Goal: Task Accomplishment & Management: Use online tool/utility

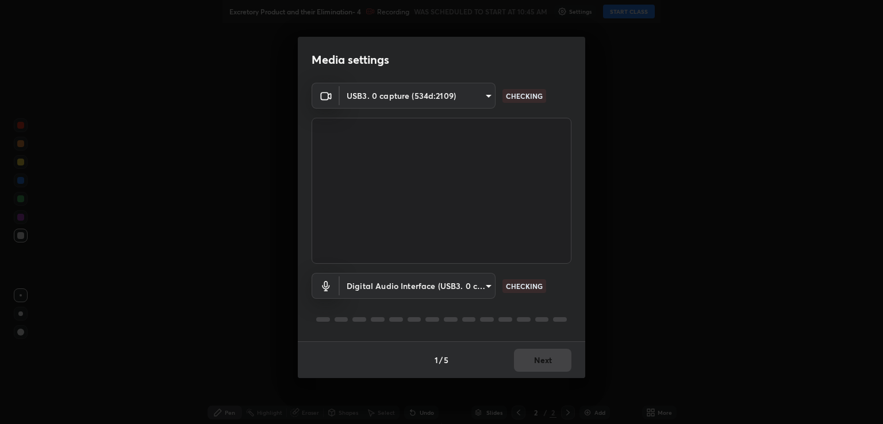
click at [377, 290] on body "Erase all Excretory Product and their Elimination- 4 Recording WAS SCHEDULED TO…" at bounding box center [441, 212] width 883 height 424
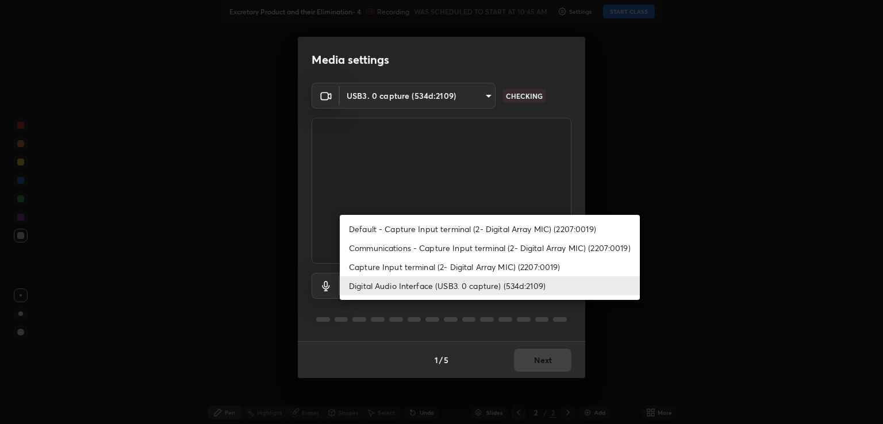
click at [366, 265] on li "Capture Input terminal (2- Digital Array MIC) (2207:0019)" at bounding box center [490, 267] width 300 height 19
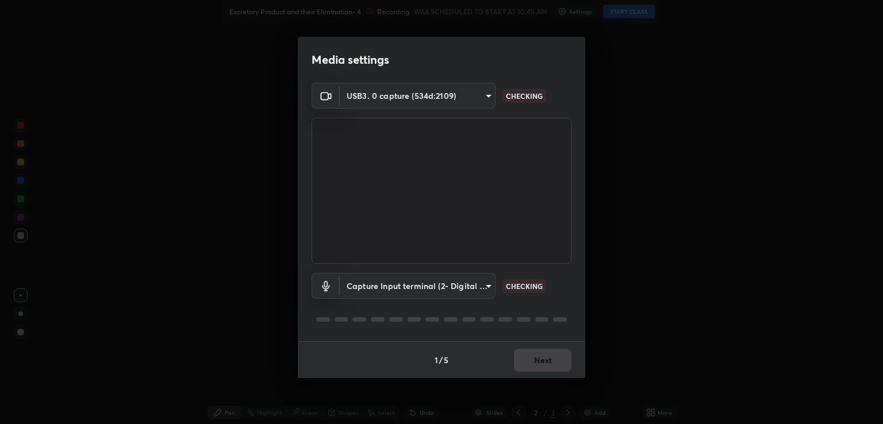
click at [369, 286] on body "Erase all Excretory Product and their Elimination- 4 Recording WAS SCHEDULED TO…" at bounding box center [441, 212] width 883 height 424
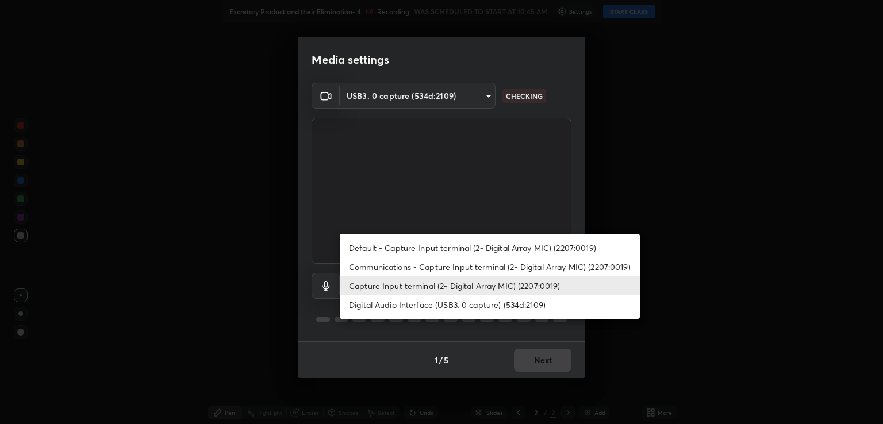
click at [373, 307] on li "Digital Audio Interface (USB3. 0 capture) (534d:2109)" at bounding box center [490, 305] width 300 height 19
type input "641fb1797ef8f9550b7f0158b383ff89036df526a4b0c4fe678c68e459c52791"
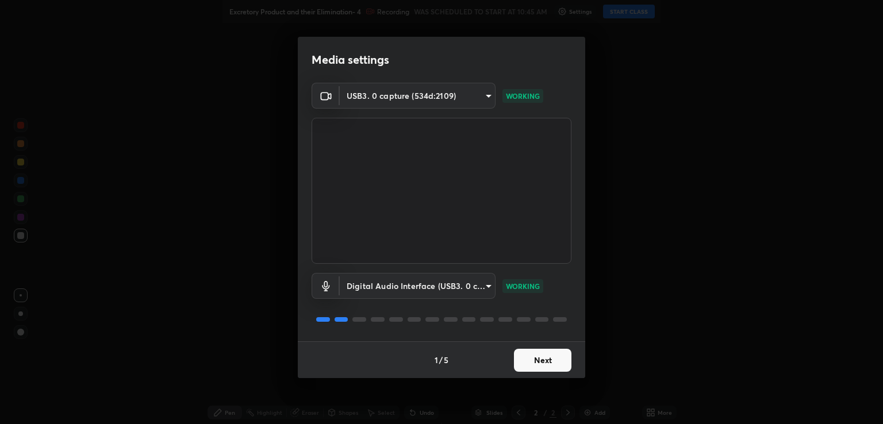
click at [545, 359] on button "Next" at bounding box center [543, 360] width 58 height 23
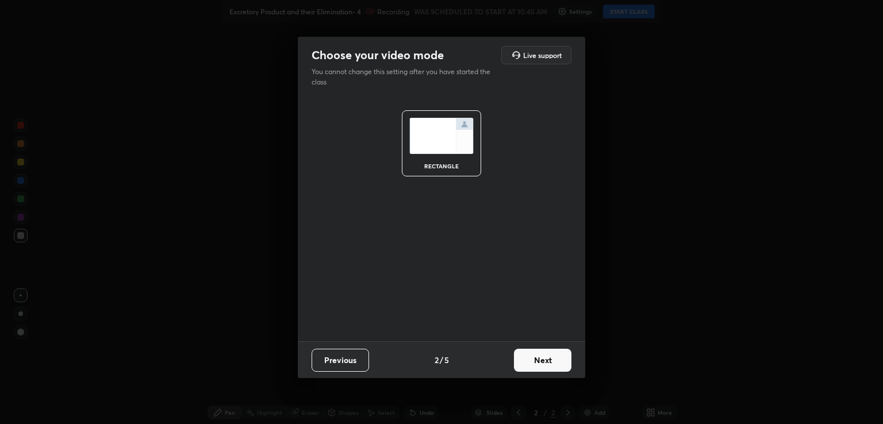
click at [548, 357] on button "Next" at bounding box center [543, 360] width 58 height 23
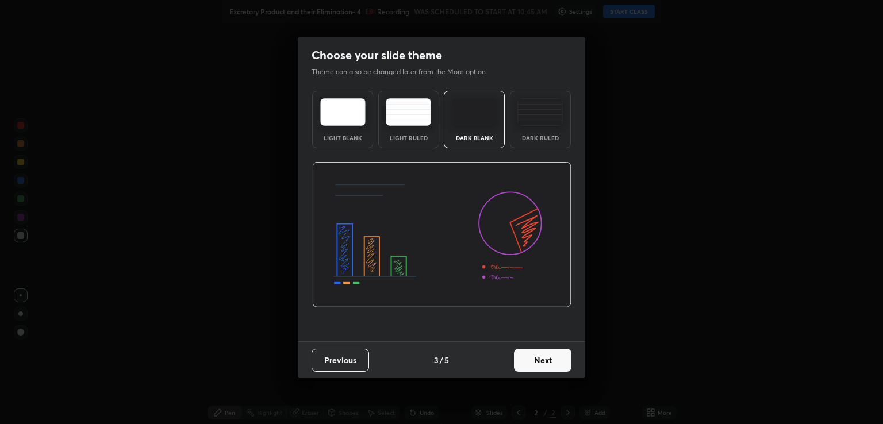
click at [544, 365] on button "Next" at bounding box center [543, 360] width 58 height 23
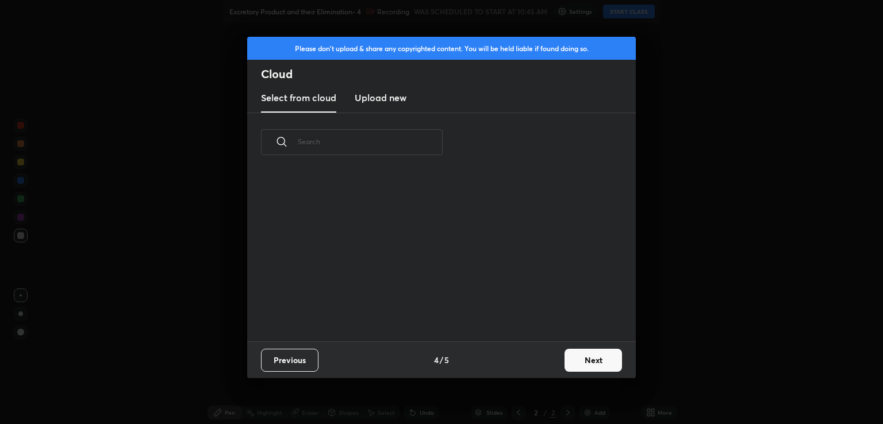
click at [588, 362] on button "Next" at bounding box center [594, 360] width 58 height 23
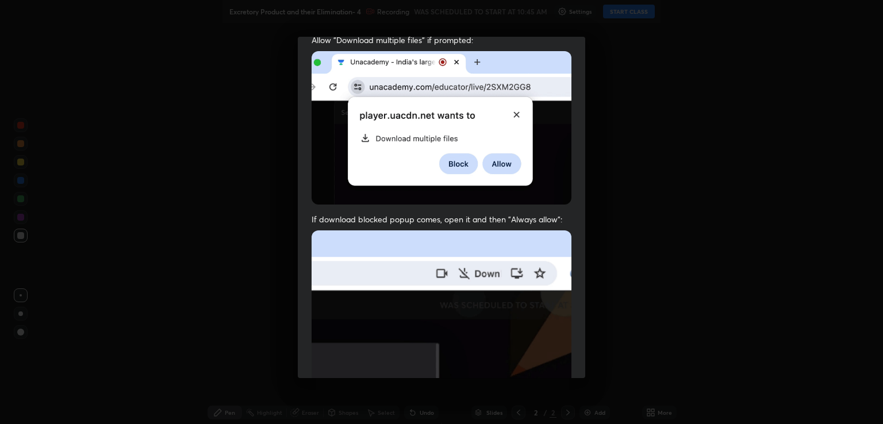
scroll to position [233, 0]
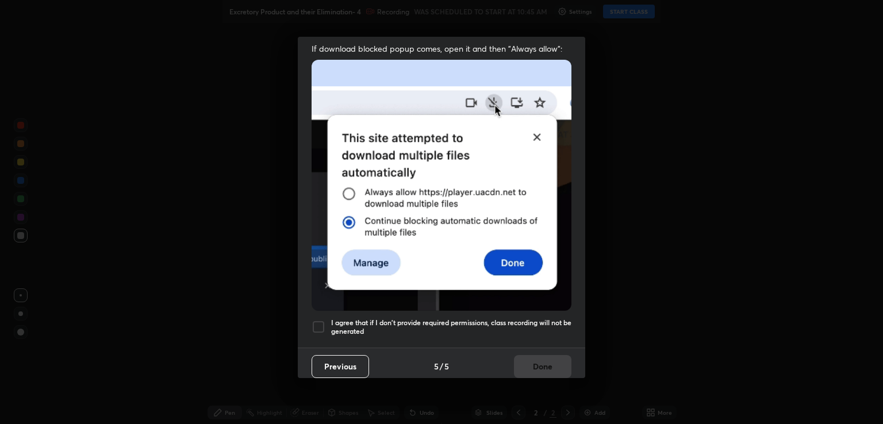
click at [457, 324] on h5 "I agree that if I don't provide required permissions, class recording will not …" at bounding box center [451, 328] width 240 height 18
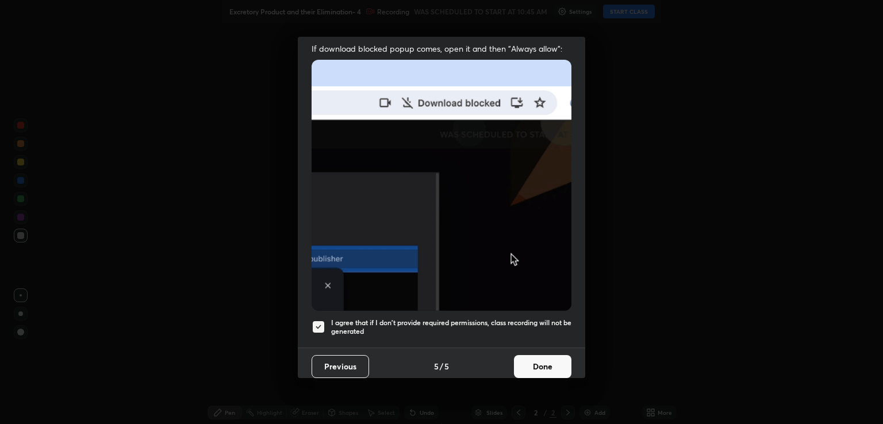
click at [538, 359] on button "Done" at bounding box center [543, 366] width 58 height 23
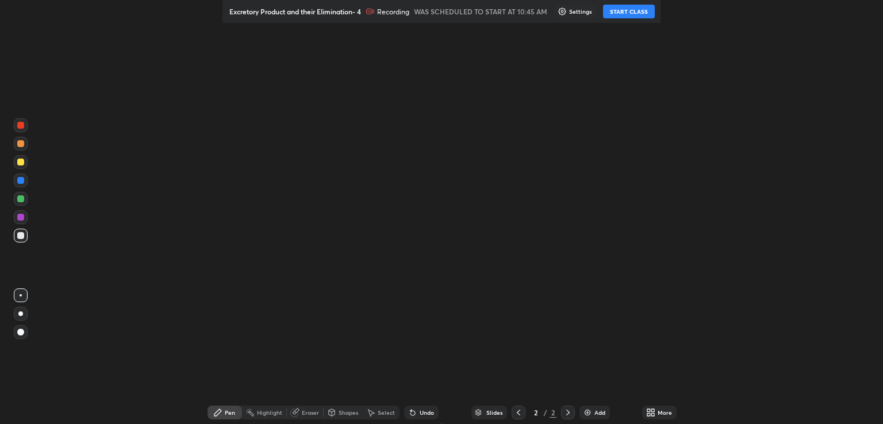
click at [629, 12] on button "START CLASS" at bounding box center [629, 12] width 52 height 14
click at [656, 413] on icon at bounding box center [650, 412] width 9 height 9
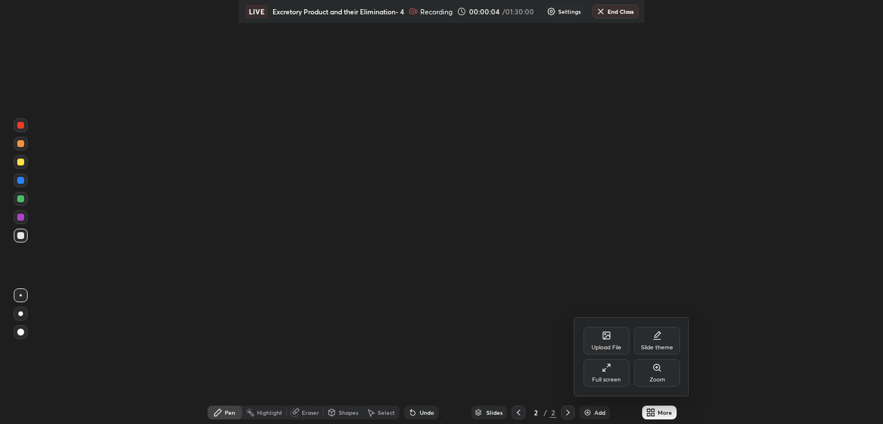
click at [617, 374] on div "Full screen" at bounding box center [607, 373] width 46 height 28
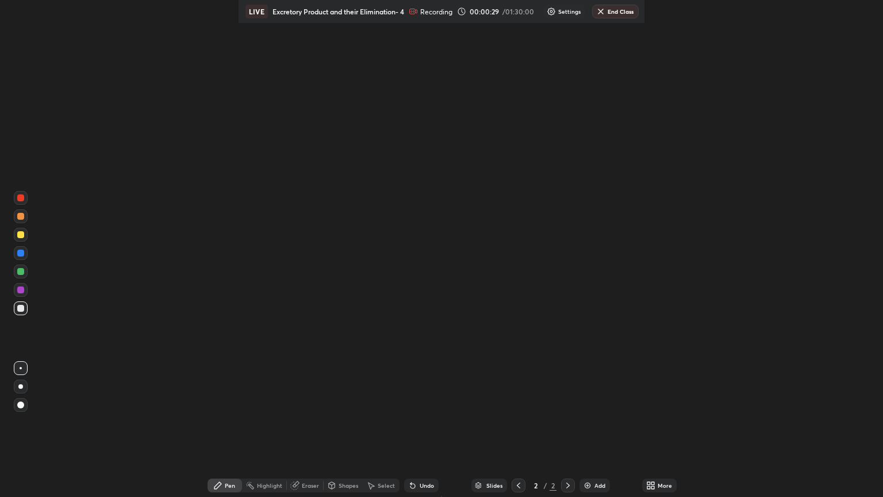
click at [23, 235] on div at bounding box center [20, 234] width 7 height 7
click at [21, 386] on div at bounding box center [20, 386] width 5 height 5
click at [21, 388] on div at bounding box center [20, 386] width 5 height 5
click at [225, 487] on div "Pen" at bounding box center [230, 486] width 10 height 6
click at [330, 489] on div "Shapes" at bounding box center [343, 486] width 39 height 14
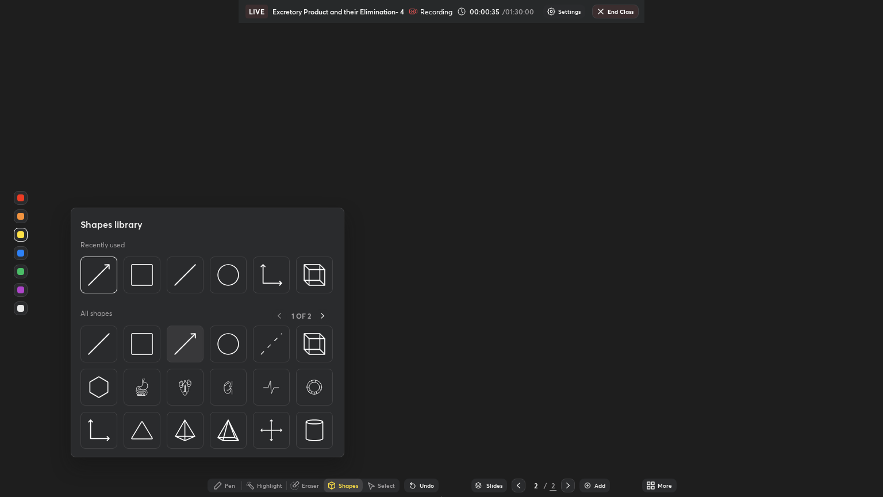
click at [185, 347] on img at bounding box center [185, 344] width 22 height 22
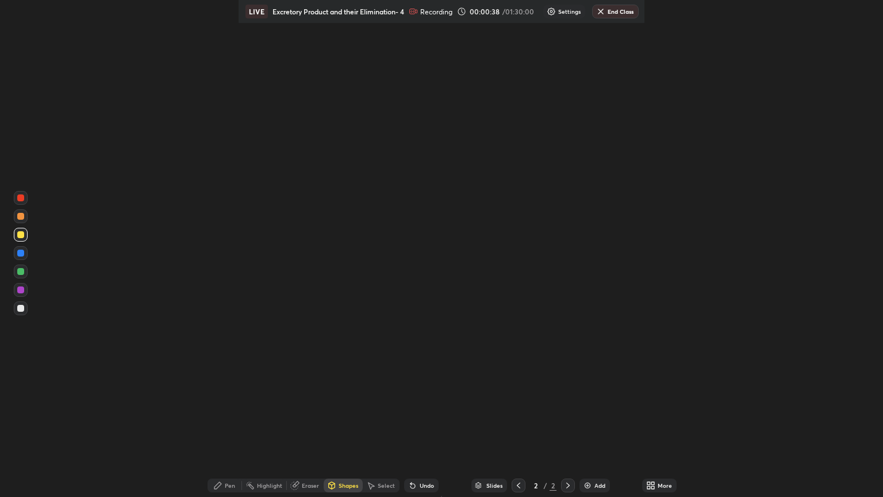
click at [23, 235] on div at bounding box center [20, 234] width 7 height 7
click at [212, 488] on div "Pen" at bounding box center [225, 486] width 35 height 14
click at [21, 386] on div at bounding box center [20, 386] width 5 height 5
click at [339, 487] on div "Shapes" at bounding box center [349, 486] width 20 height 6
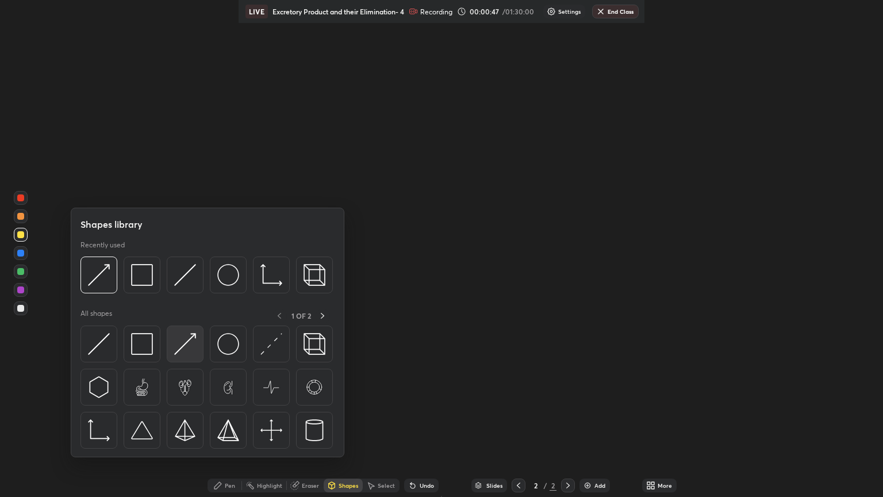
click at [192, 347] on img at bounding box center [185, 344] width 22 height 22
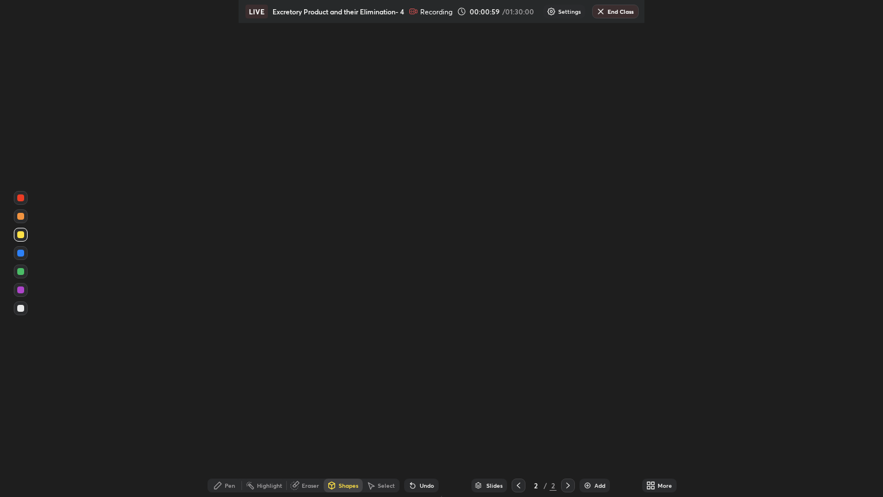
click at [656, 485] on icon at bounding box center [650, 485] width 9 height 9
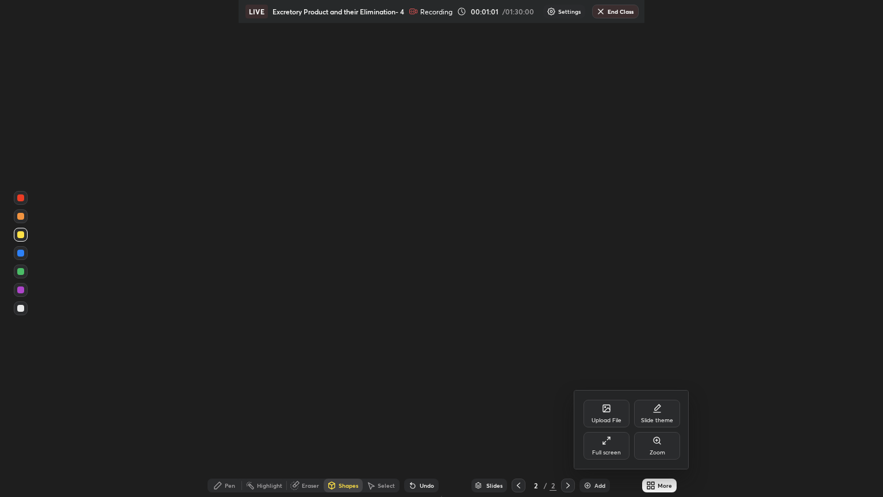
click at [610, 443] on icon at bounding box center [606, 440] width 9 height 9
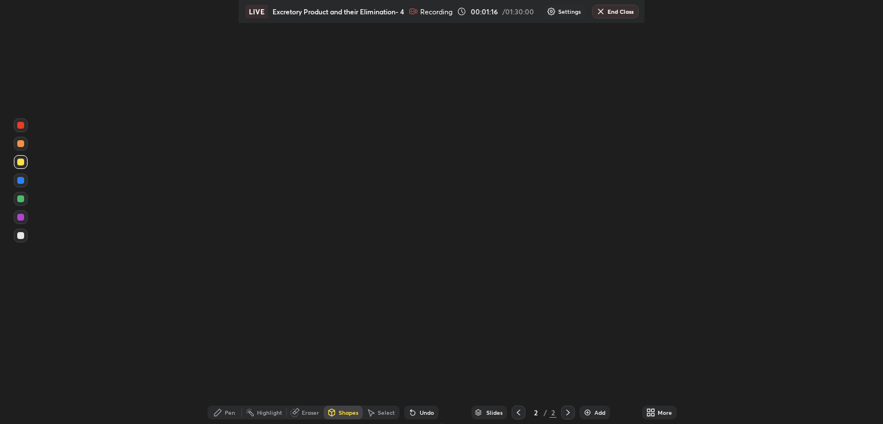
click at [225, 411] on div "Pen" at bounding box center [230, 413] width 10 height 6
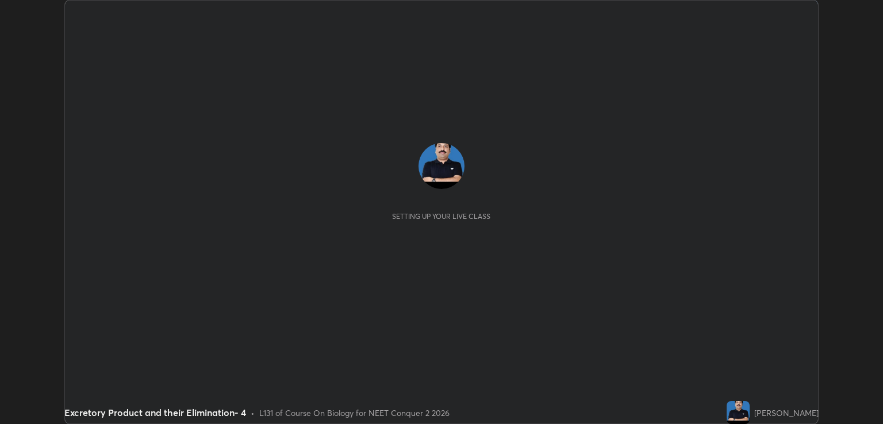
scroll to position [424, 883]
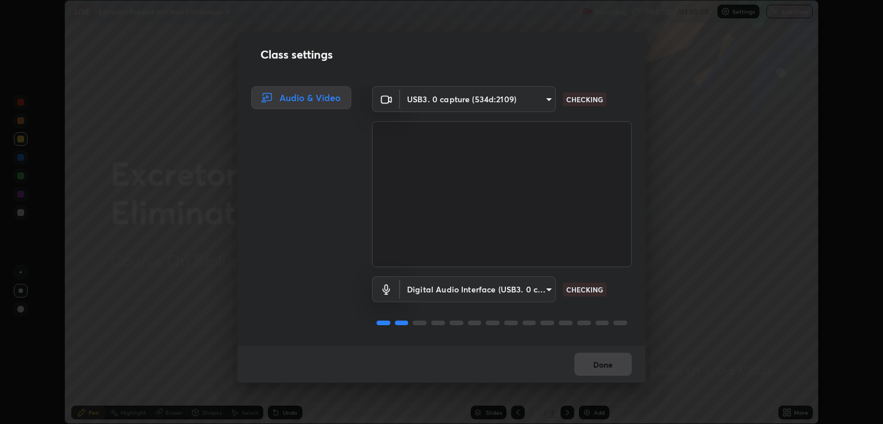
click at [444, 293] on body "Erase all LIVE Excretory Product and their Elimination- 4 Recording 00:01:28 / …" at bounding box center [441, 212] width 883 height 424
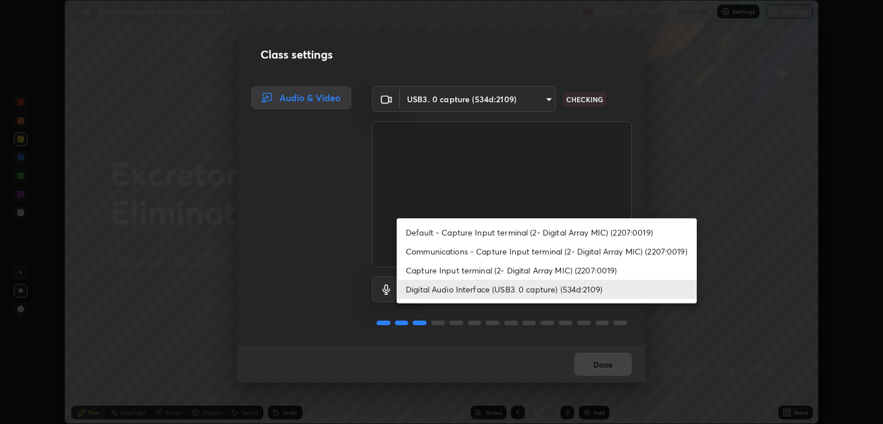
click at [432, 272] on li "Capture Input terminal (2- Digital Array MIC) (2207:0019)" at bounding box center [547, 270] width 300 height 19
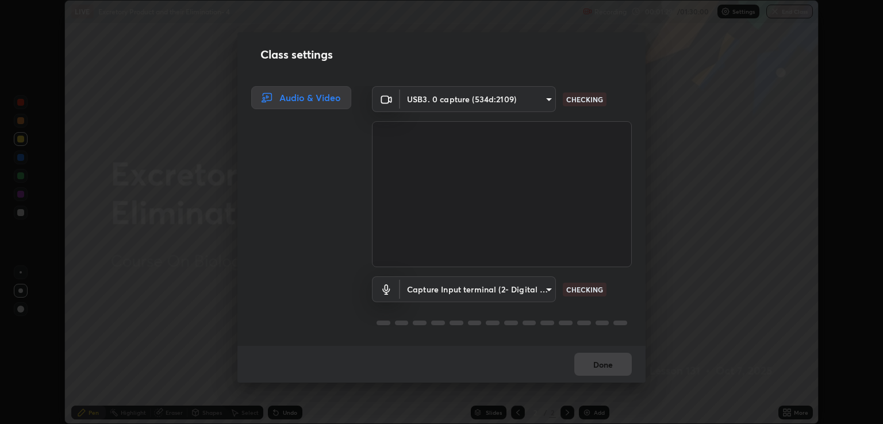
click at [431, 293] on li "Digital Audio Interface (USB3. 0 capture) (534d:2109)" at bounding box center [509, 289] width 225 height 11
type input "641fb1797ef8f9550b7f0158b383ff89036df526a4b0c4fe678c68e459c52791"
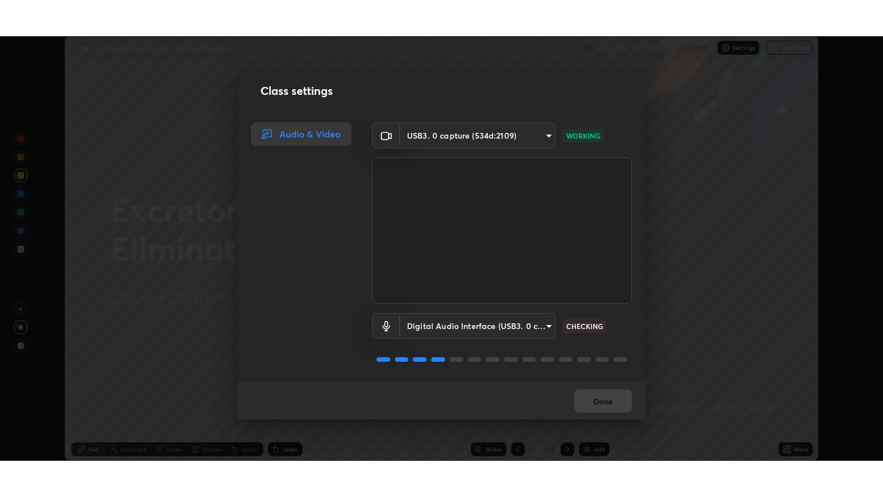
scroll to position [1, 0]
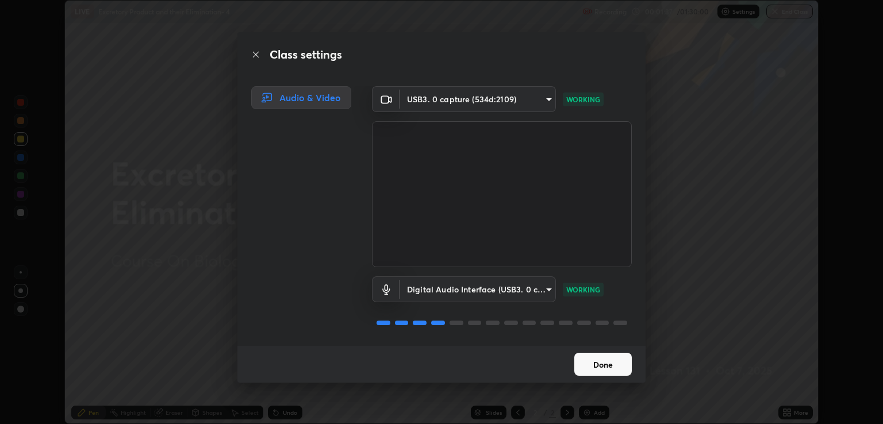
click at [604, 363] on button "Done" at bounding box center [604, 364] width 58 height 23
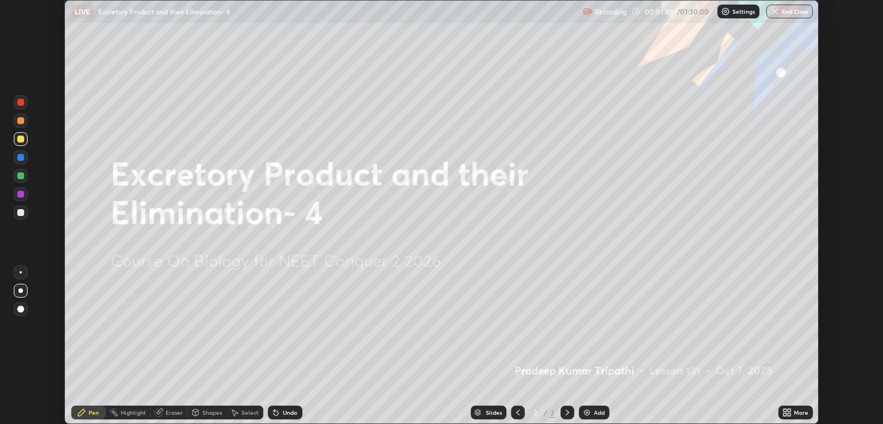
click at [178, 411] on div "Eraser" at bounding box center [174, 413] width 17 height 6
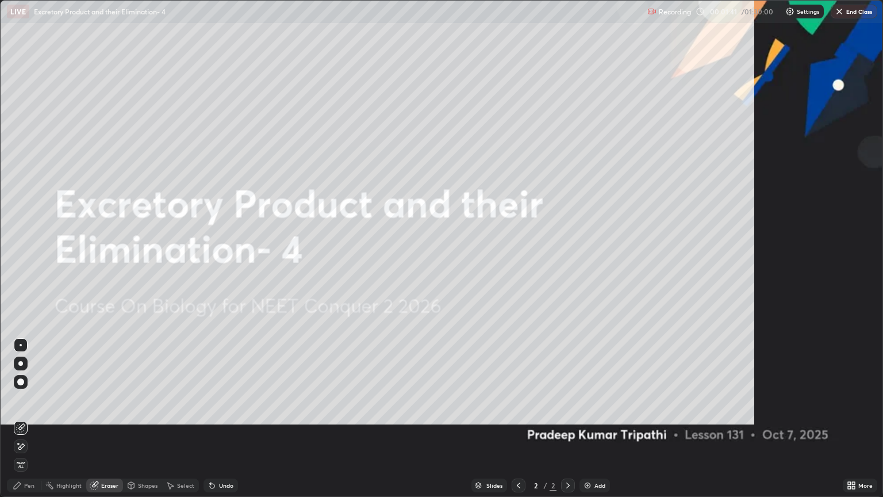
scroll to position [497, 883]
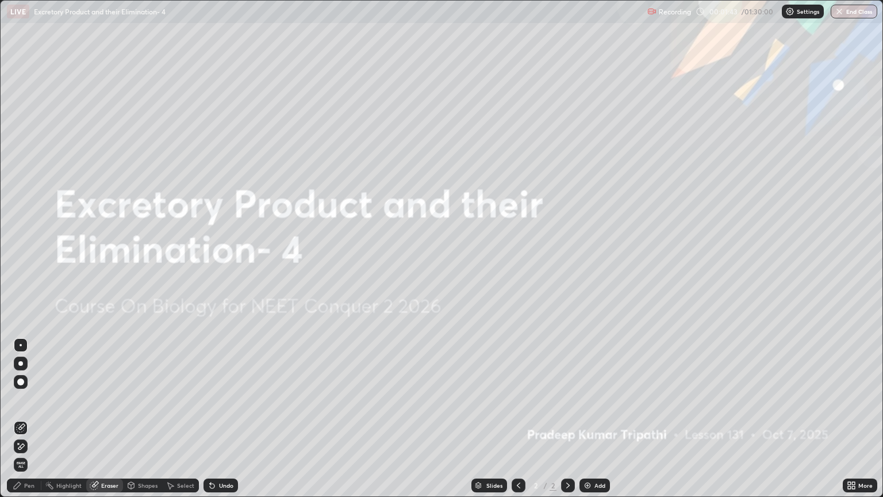
click at [584, 424] on img at bounding box center [587, 485] width 9 height 9
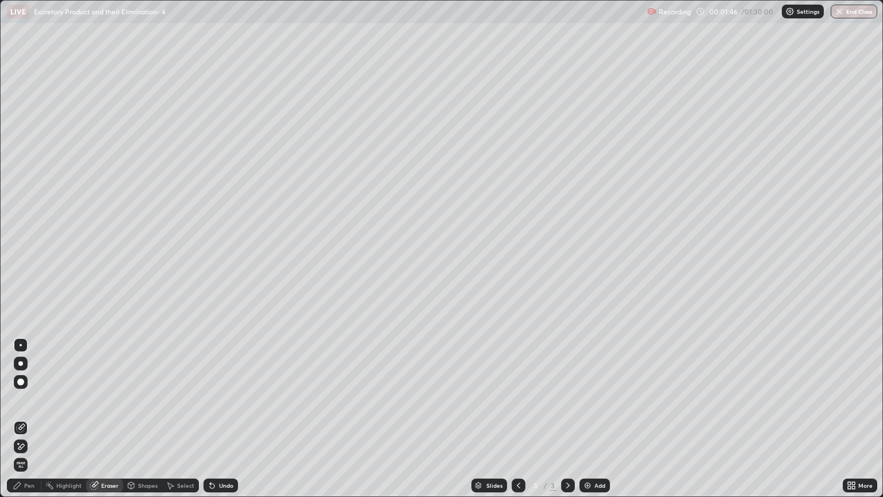
click at [30, 424] on div "Pen" at bounding box center [29, 486] width 10 height 6
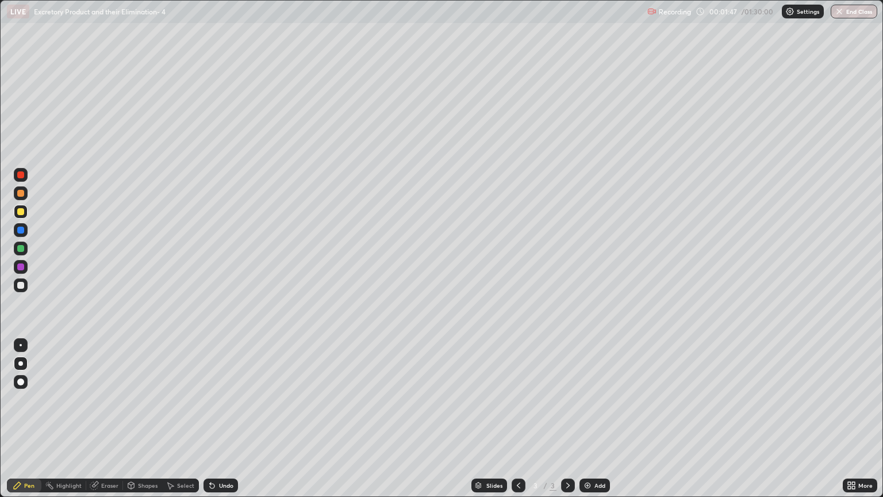
click at [21, 363] on div at bounding box center [20, 363] width 5 height 5
click at [28, 287] on div at bounding box center [21, 285] width 18 height 18
click at [106, 424] on div "Eraser" at bounding box center [109, 486] width 17 height 6
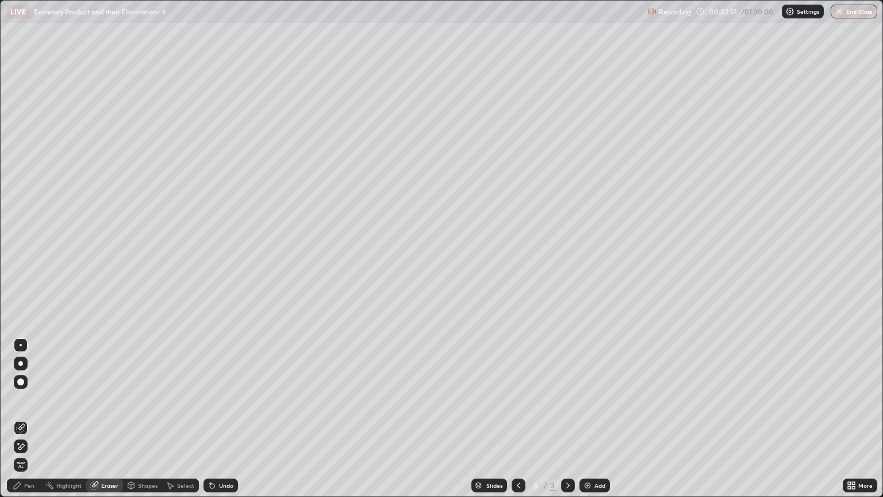
click at [28, 424] on div "Pen" at bounding box center [29, 486] width 10 height 6
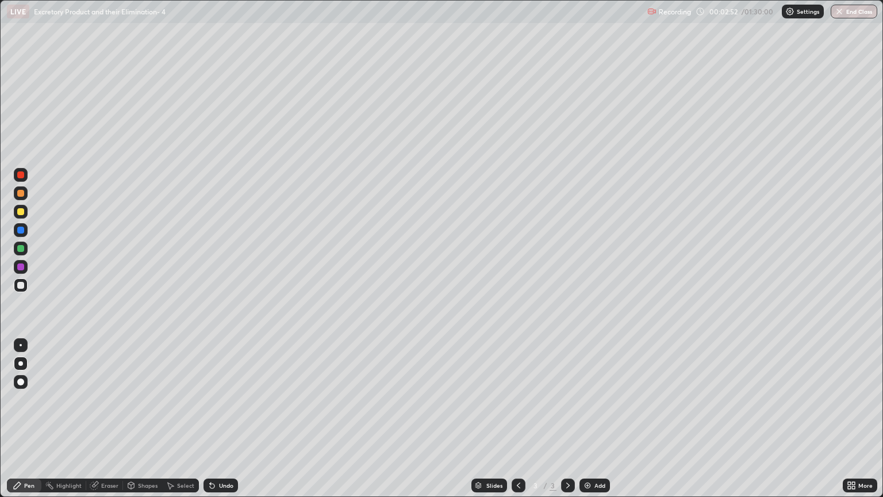
click at [21, 212] on div at bounding box center [20, 211] width 7 height 7
click at [24, 290] on div at bounding box center [21, 285] width 14 height 14
click at [148, 424] on div "Shapes" at bounding box center [148, 486] width 20 height 6
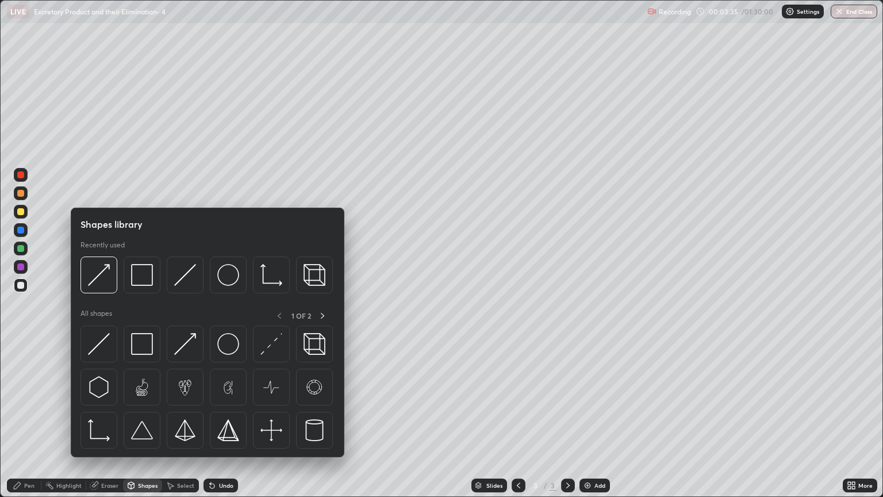
click at [23, 213] on div at bounding box center [20, 211] width 7 height 7
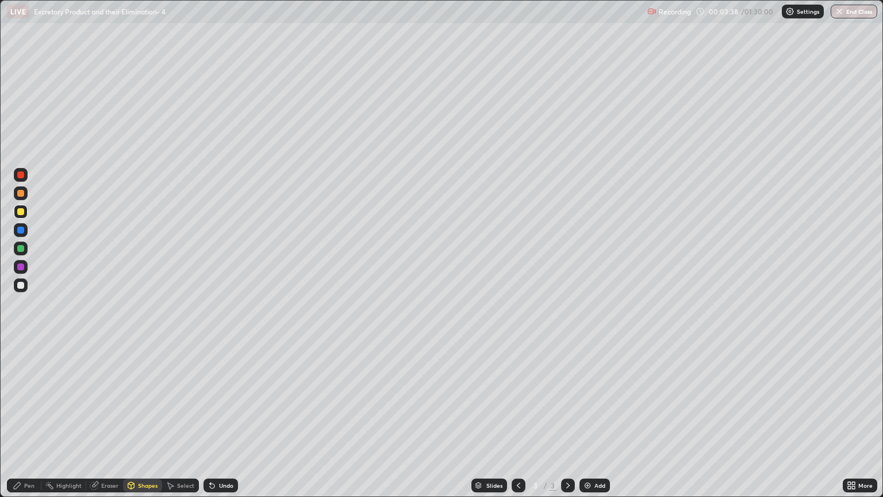
click at [31, 424] on div "Pen" at bounding box center [29, 486] width 10 height 6
click at [145, 424] on div "Shapes" at bounding box center [148, 486] width 20 height 6
click at [108, 424] on div "Eraser" at bounding box center [109, 486] width 17 height 6
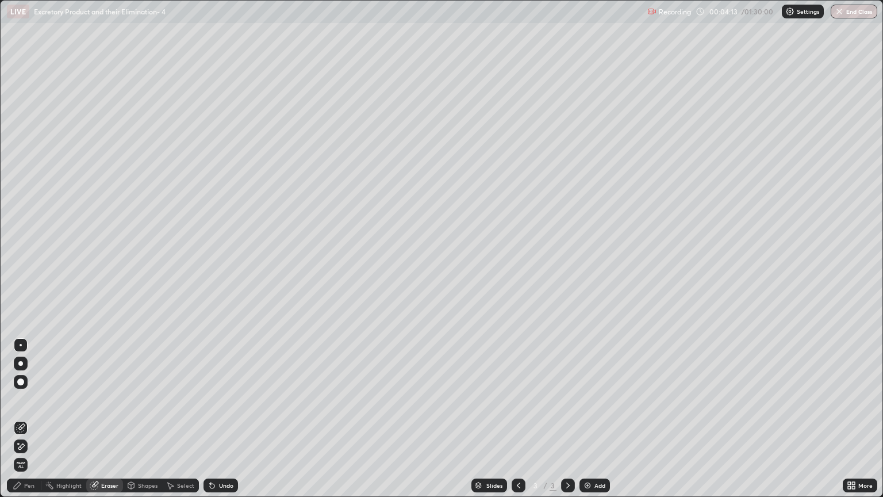
click at [21, 424] on icon at bounding box center [20, 447] width 9 height 10
click at [143, 424] on div "Shapes" at bounding box center [148, 486] width 20 height 6
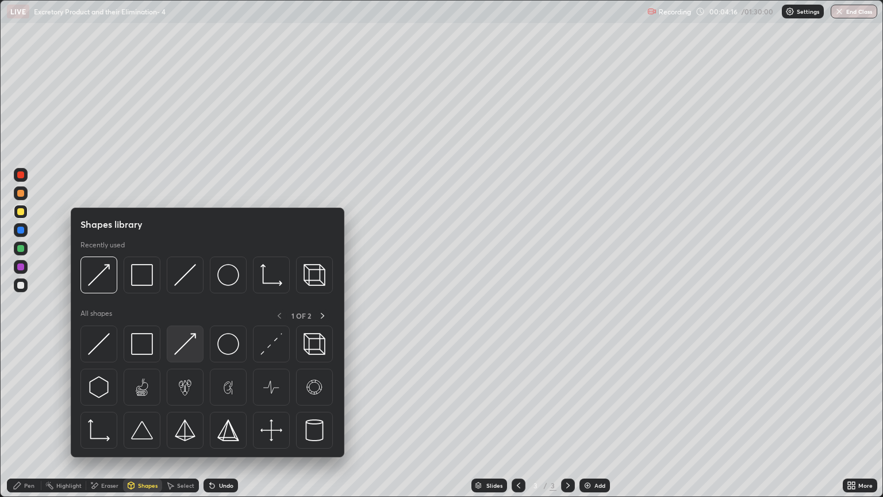
click at [186, 350] on img at bounding box center [185, 344] width 22 height 22
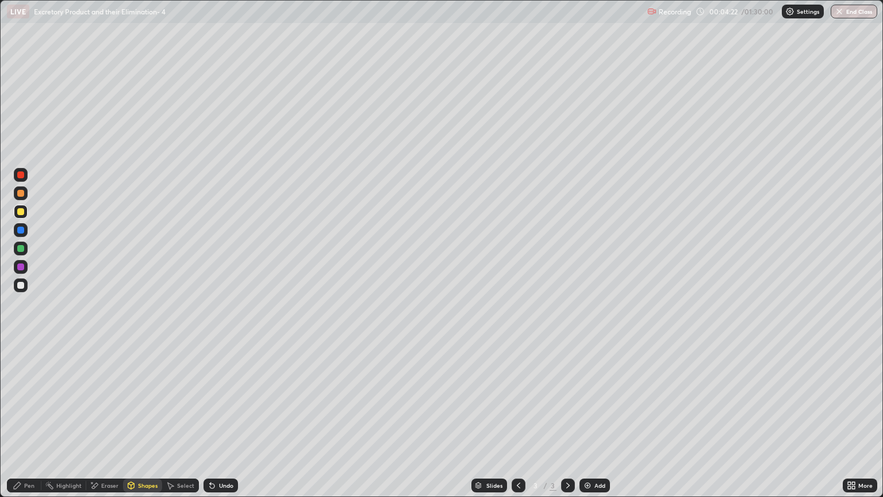
click at [35, 424] on div "Pen" at bounding box center [24, 486] width 35 height 14
click at [24, 284] on div at bounding box center [20, 285] width 7 height 7
click at [23, 214] on div at bounding box center [20, 211] width 7 height 7
click at [136, 424] on div "Shapes" at bounding box center [142, 486] width 39 height 14
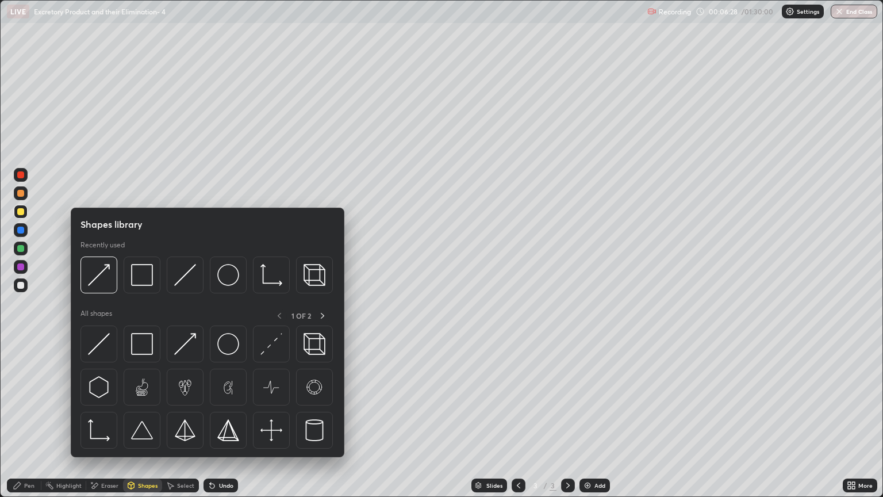
click at [29, 424] on div "Pen" at bounding box center [29, 486] width 10 height 6
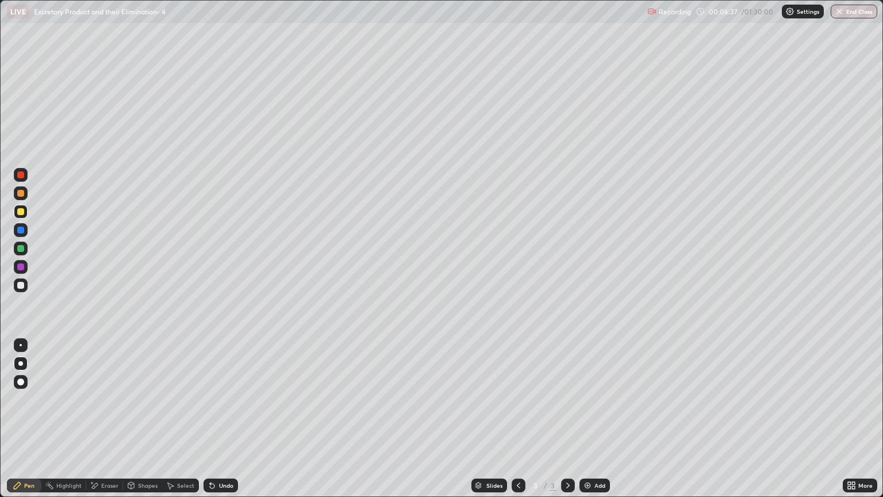
click at [22, 177] on div at bounding box center [20, 174] width 7 height 7
click at [23, 285] on div at bounding box center [20, 285] width 7 height 7
click at [143, 424] on div "Shapes" at bounding box center [148, 486] width 20 height 6
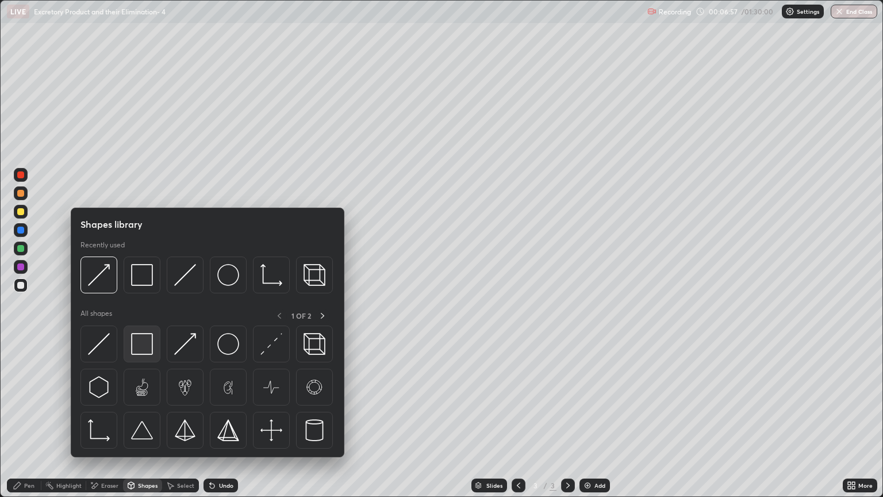
click at [144, 346] on img at bounding box center [142, 344] width 22 height 22
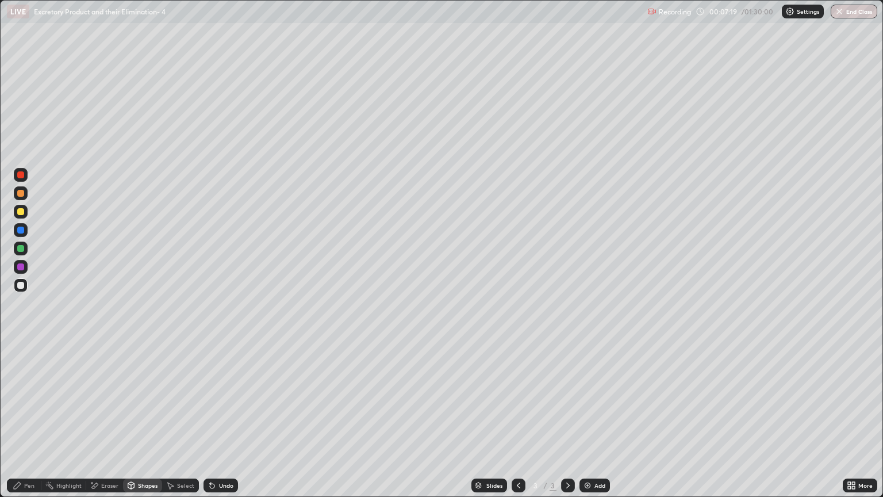
click at [25, 424] on div "Pen" at bounding box center [29, 486] width 10 height 6
click at [21, 344] on div at bounding box center [21, 345] width 2 height 2
click at [24, 177] on div at bounding box center [20, 174] width 7 height 7
click at [32, 424] on div "Pen" at bounding box center [29, 486] width 10 height 6
click at [110, 424] on div "Eraser" at bounding box center [104, 486] width 37 height 14
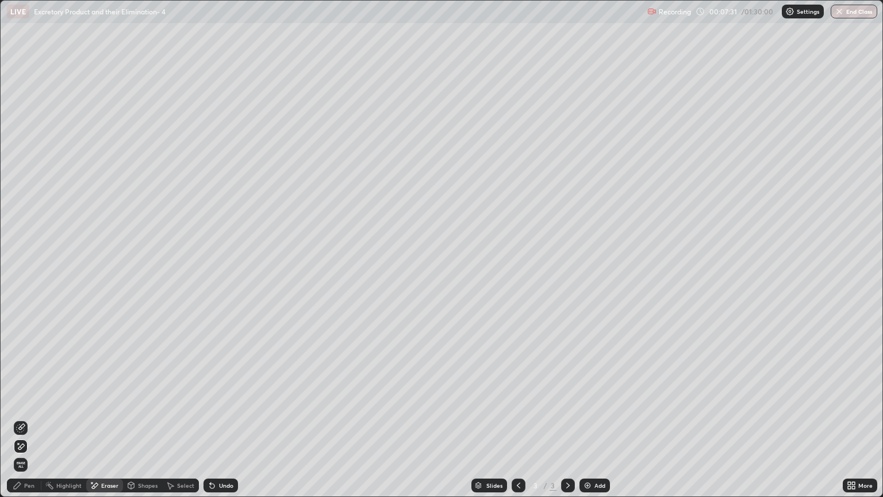
click at [32, 424] on div "Pen" at bounding box center [24, 486] width 35 height 14
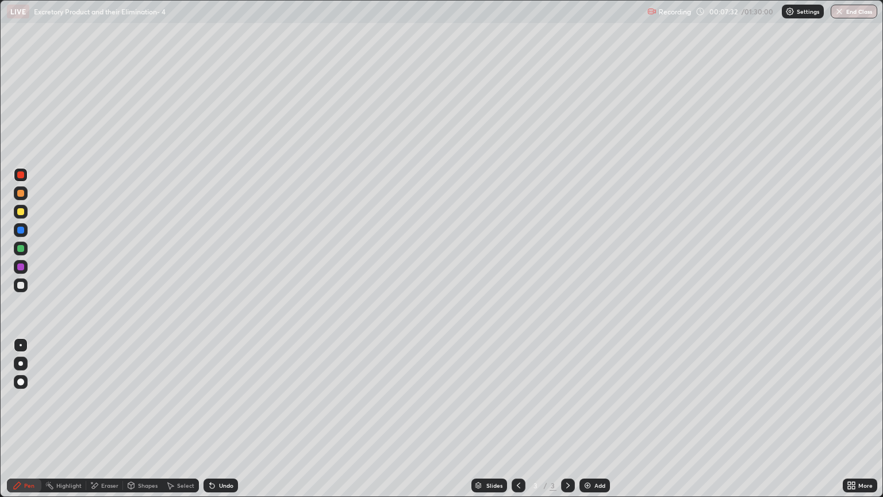
click at [21, 345] on div at bounding box center [21, 345] width 2 height 2
click at [148, 424] on div "Shapes" at bounding box center [142, 486] width 39 height 14
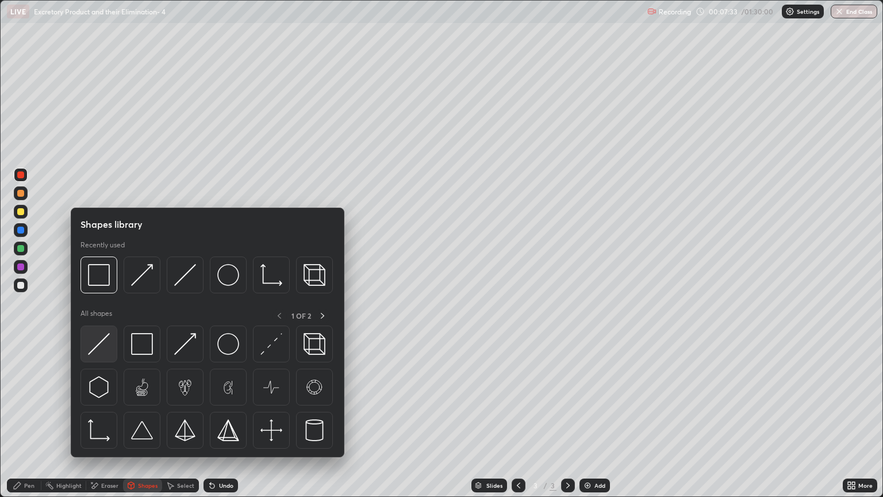
click at [103, 349] on img at bounding box center [99, 344] width 22 height 22
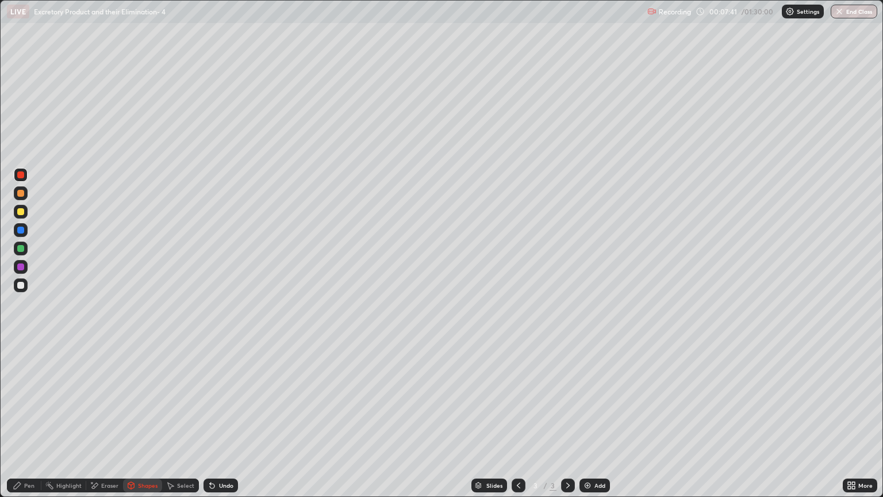
click at [22, 285] on div at bounding box center [20, 285] width 7 height 7
click at [21, 214] on div at bounding box center [20, 211] width 7 height 7
click at [31, 424] on div "Pen" at bounding box center [29, 486] width 10 height 6
click at [22, 178] on div at bounding box center [20, 174] width 7 height 7
click at [30, 424] on div "Pen" at bounding box center [29, 486] width 10 height 6
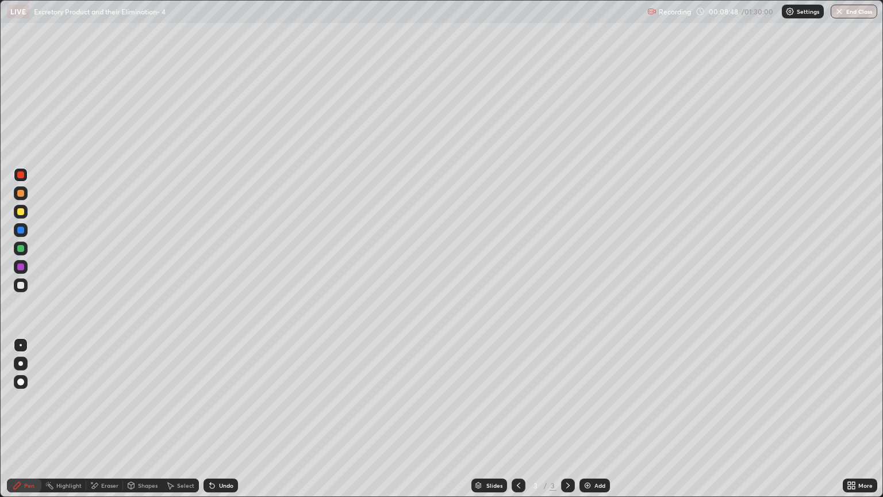
click at [21, 267] on div at bounding box center [20, 266] width 7 height 7
click at [25, 283] on div at bounding box center [21, 285] width 14 height 14
click at [24, 267] on div at bounding box center [20, 266] width 7 height 7
click at [21, 212] on div at bounding box center [20, 211] width 7 height 7
click at [112, 424] on div "Eraser" at bounding box center [109, 486] width 17 height 6
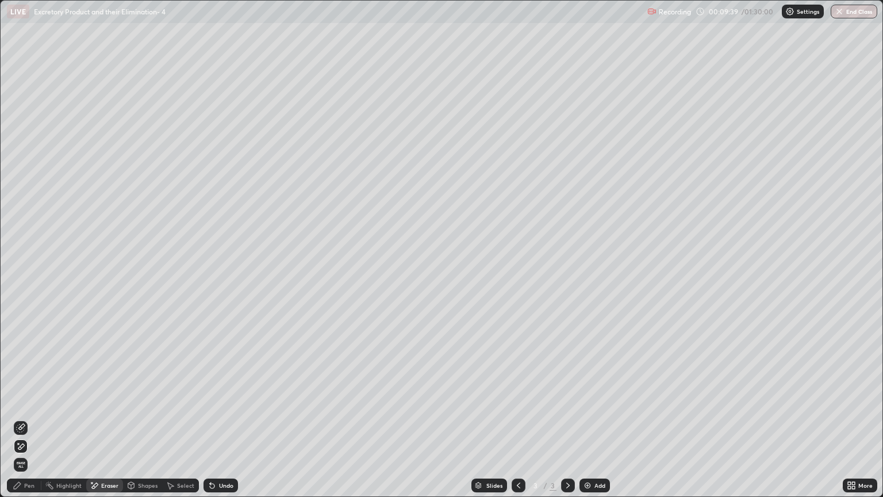
click at [150, 424] on div "Shapes" at bounding box center [148, 486] width 20 height 6
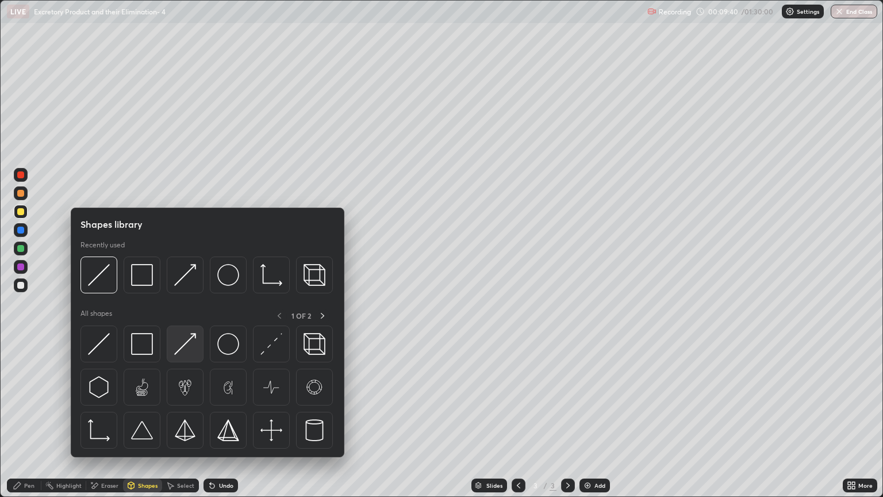
click at [187, 349] on img at bounding box center [185, 344] width 22 height 22
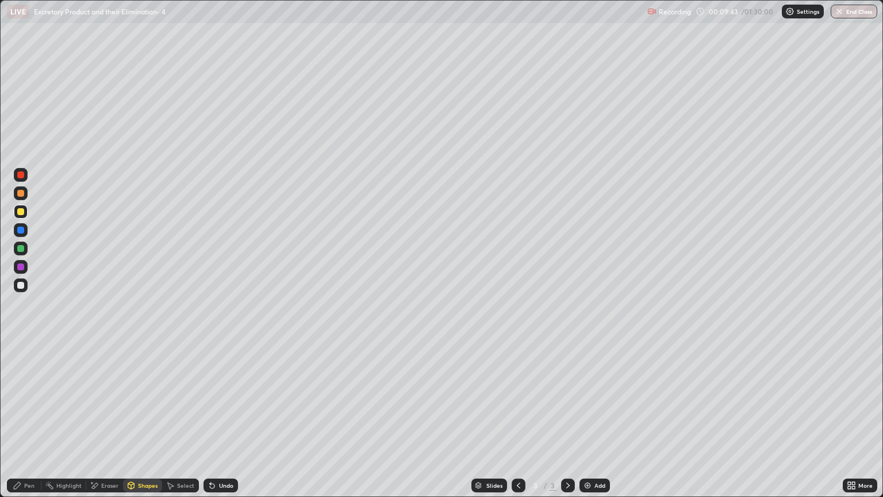
click at [30, 424] on div "Pen" at bounding box center [29, 486] width 10 height 6
click at [23, 194] on div at bounding box center [20, 193] width 7 height 7
click at [24, 269] on div at bounding box center [21, 267] width 14 height 14
click at [21, 193] on div at bounding box center [20, 193] width 7 height 7
click at [155, 424] on div "Shapes" at bounding box center [142, 486] width 39 height 14
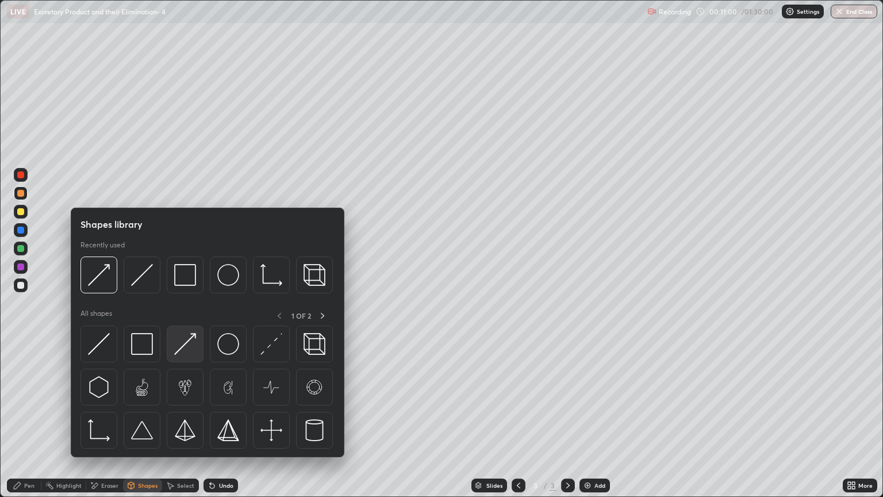
click at [193, 351] on img at bounding box center [185, 344] width 22 height 22
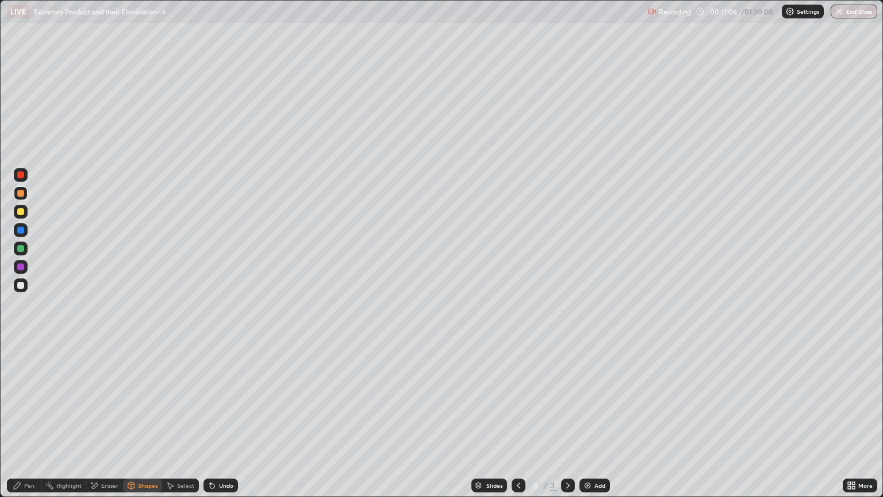
click at [25, 424] on div "Pen" at bounding box center [29, 486] width 10 height 6
click at [23, 285] on div at bounding box center [20, 285] width 7 height 7
click at [21, 212] on div at bounding box center [20, 211] width 7 height 7
click at [22, 287] on div at bounding box center [20, 285] width 7 height 7
click at [21, 362] on div at bounding box center [20, 363] width 5 height 5
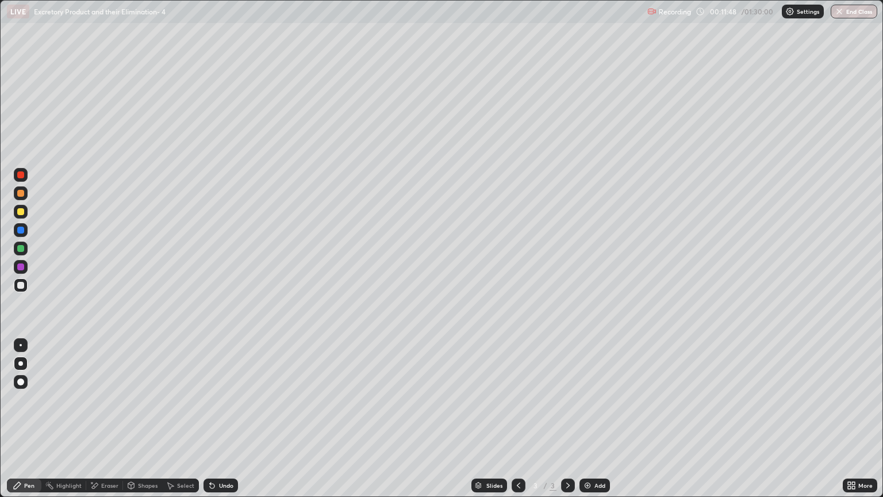
click at [27, 424] on div "Pen" at bounding box center [29, 486] width 10 height 6
click at [116, 424] on div "Eraser" at bounding box center [109, 486] width 17 height 6
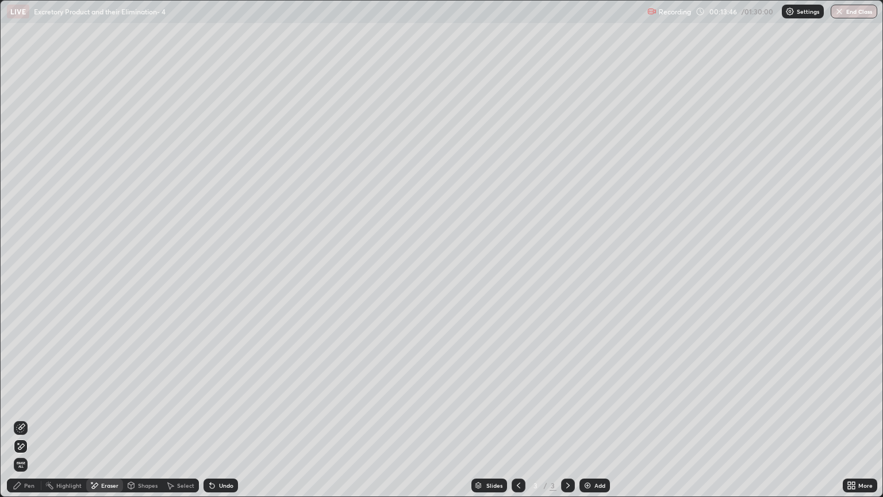
click at [30, 424] on div "Pen" at bounding box center [29, 486] width 10 height 6
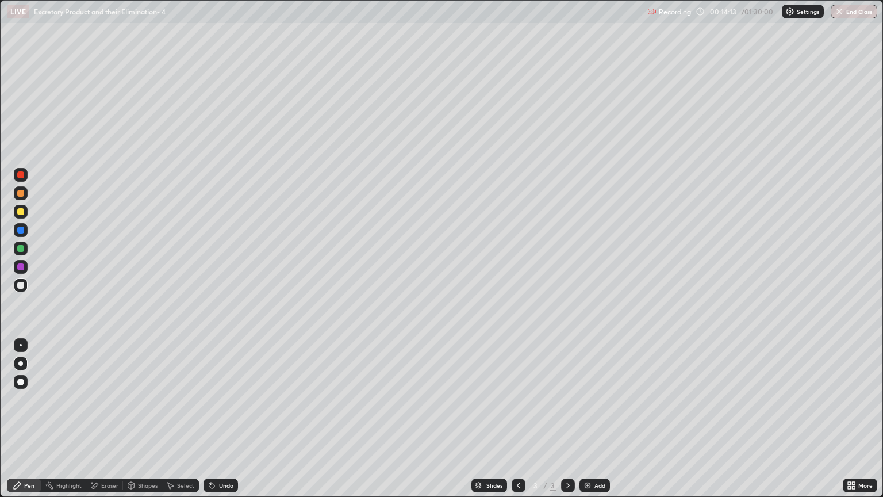
click at [23, 213] on div at bounding box center [20, 211] width 7 height 7
click at [21, 267] on div at bounding box center [20, 266] width 7 height 7
click at [21, 285] on div at bounding box center [20, 285] width 7 height 7
click at [566, 424] on icon at bounding box center [568, 485] width 9 height 9
click at [586, 424] on img at bounding box center [587, 485] width 9 height 9
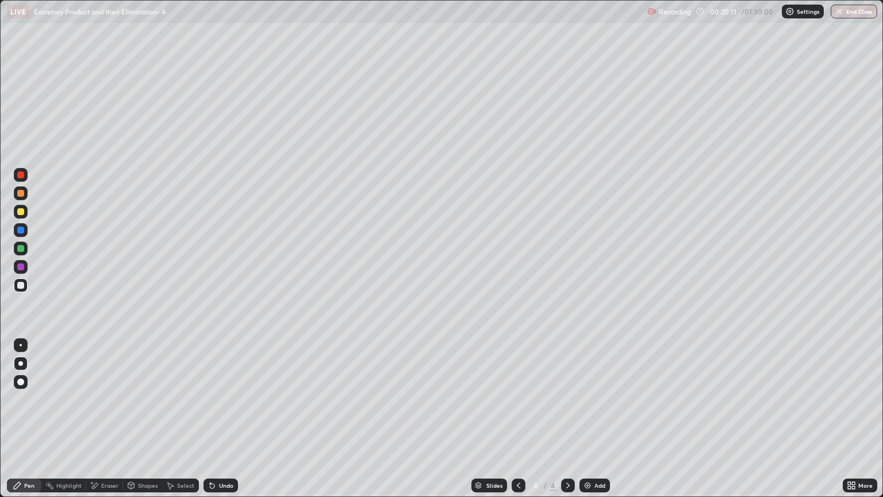
click at [32, 424] on div "Pen" at bounding box center [29, 486] width 10 height 6
click at [22, 195] on div at bounding box center [20, 193] width 7 height 7
click at [21, 212] on div at bounding box center [20, 211] width 7 height 7
click at [184, 424] on div "Select" at bounding box center [185, 486] width 17 height 6
click at [148, 424] on div "Shapes" at bounding box center [148, 486] width 20 height 6
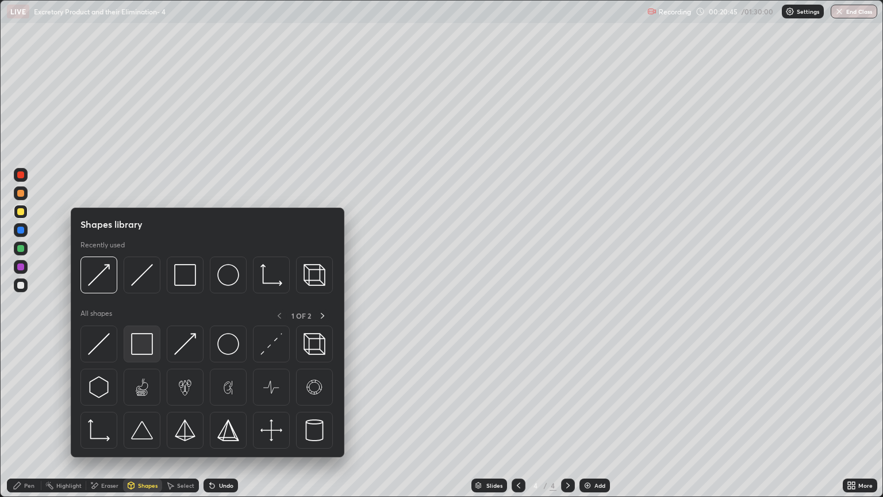
click at [140, 340] on img at bounding box center [142, 344] width 22 height 22
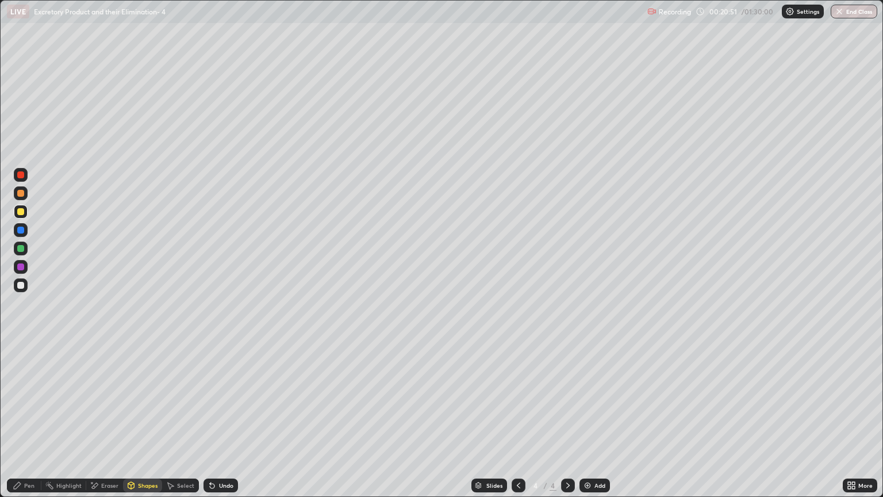
click at [150, 424] on div "Shapes" at bounding box center [148, 486] width 20 height 6
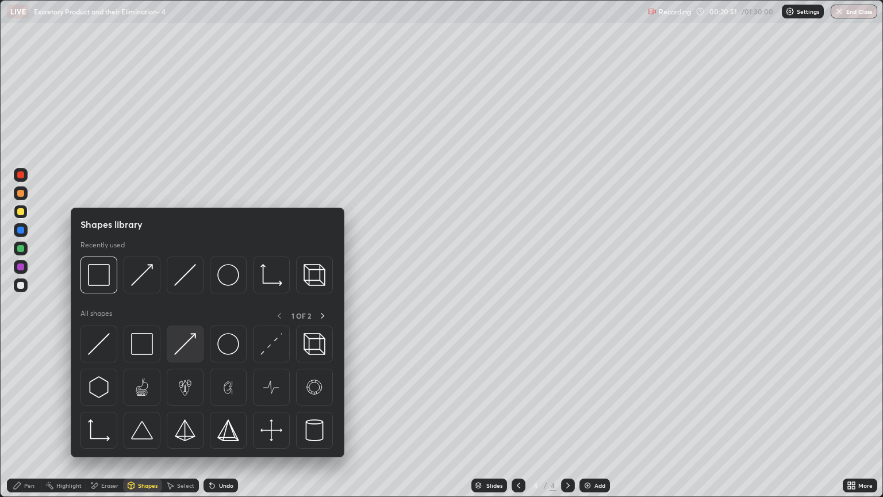
click at [189, 349] on img at bounding box center [185, 344] width 22 height 22
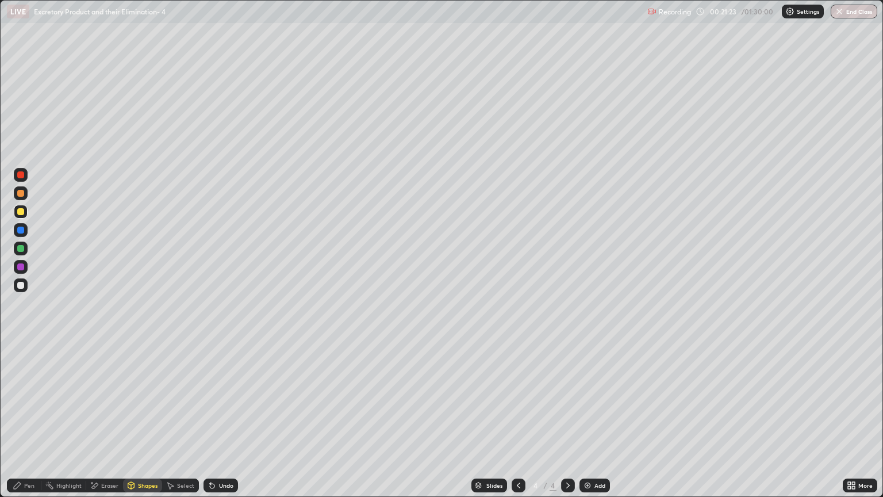
click at [23, 212] on div at bounding box center [20, 211] width 7 height 7
click at [28, 424] on div "Pen" at bounding box center [29, 486] width 10 height 6
click at [139, 424] on div "Shapes" at bounding box center [148, 486] width 20 height 6
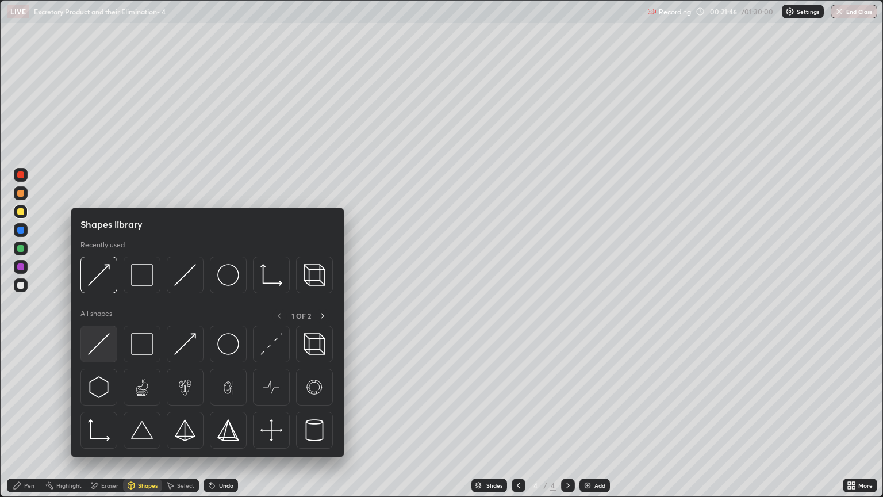
click at [106, 351] on img at bounding box center [99, 344] width 22 height 22
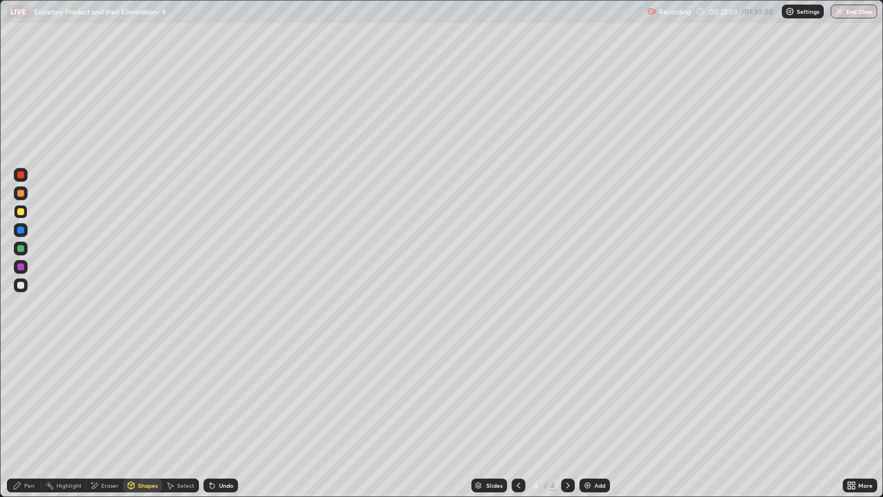
click at [110, 424] on div "Eraser" at bounding box center [109, 486] width 17 height 6
click at [29, 424] on div "Pen" at bounding box center [29, 486] width 10 height 6
click at [143, 424] on div "Shapes" at bounding box center [148, 486] width 20 height 6
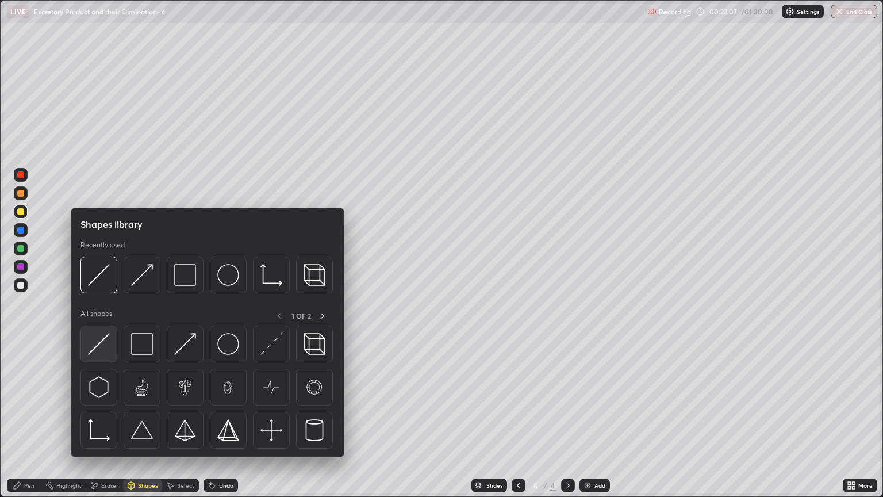
click at [104, 350] on img at bounding box center [99, 344] width 22 height 22
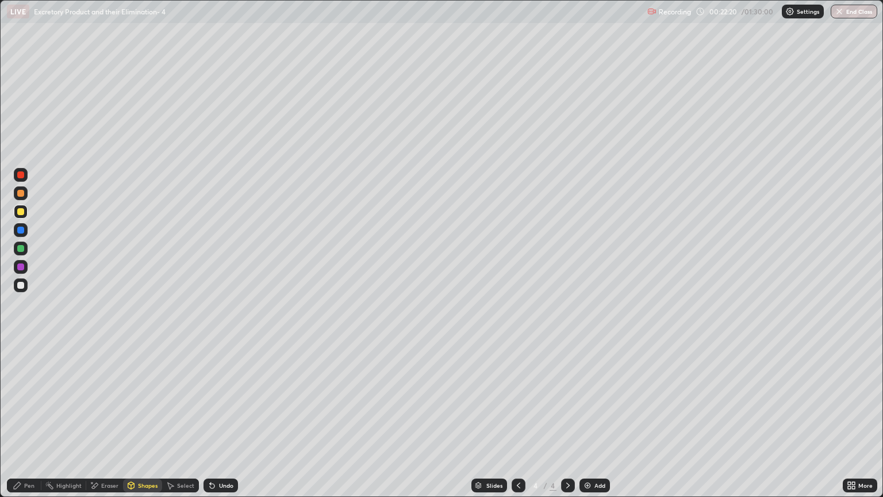
click at [111, 424] on div "Eraser" at bounding box center [109, 486] width 17 height 6
click at [144, 424] on div "Shapes" at bounding box center [148, 486] width 20 height 6
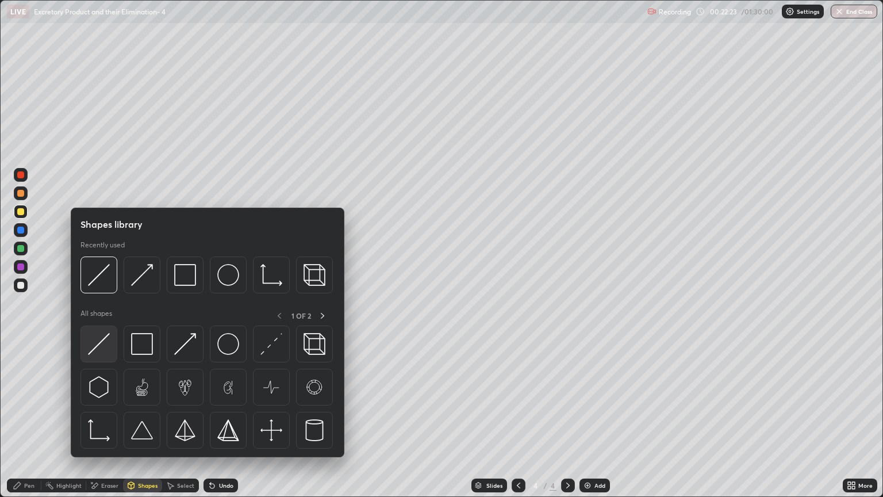
click at [102, 349] on img at bounding box center [99, 344] width 22 height 22
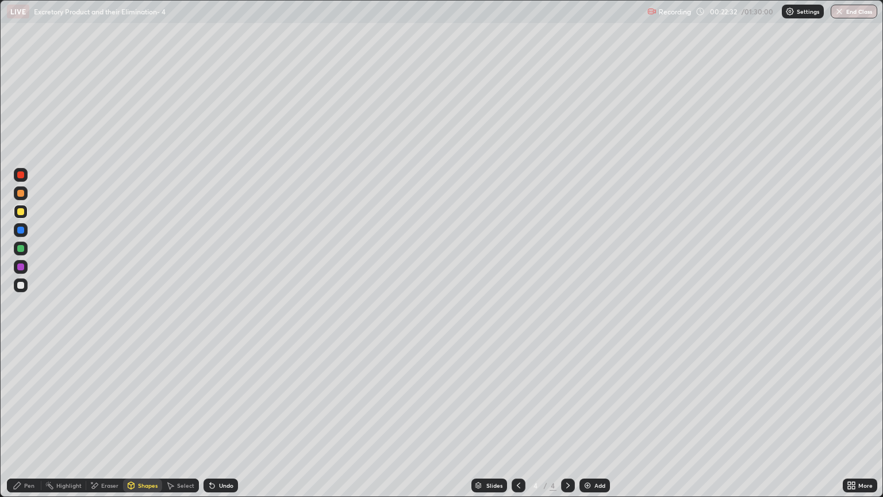
click at [148, 424] on div "Shapes" at bounding box center [148, 486] width 20 height 6
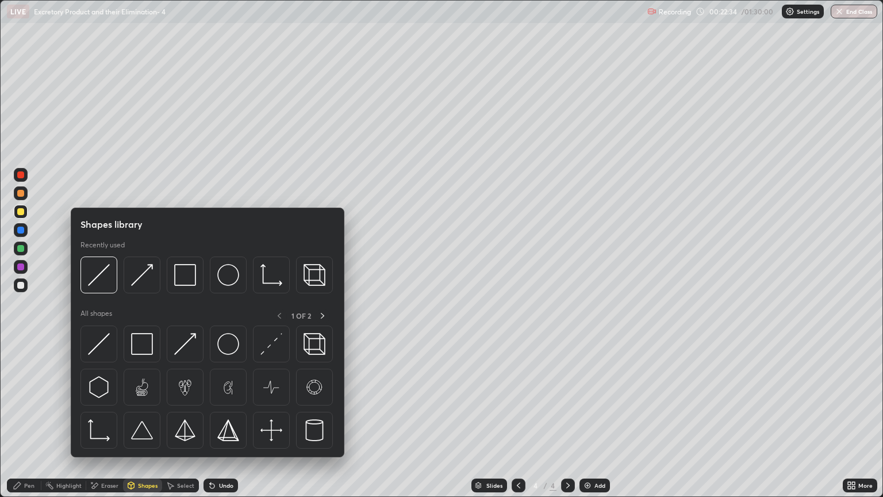
click at [35, 424] on div "Pen" at bounding box center [24, 486] width 35 height 14
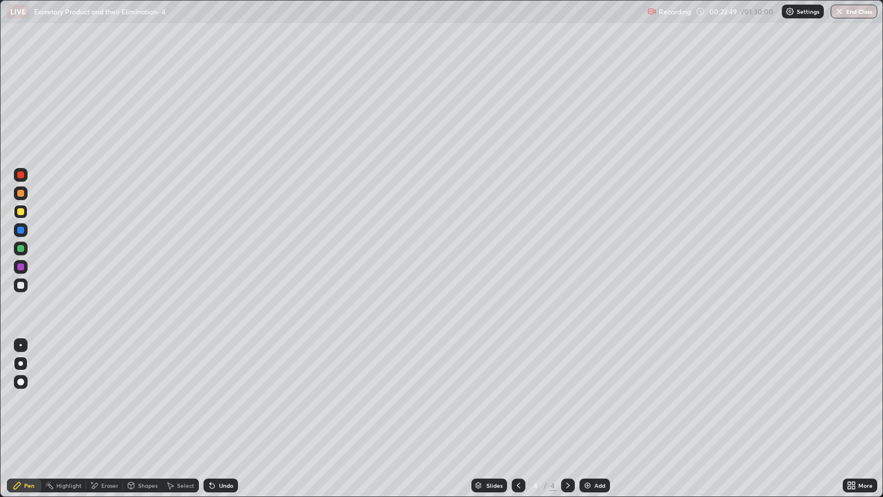
click at [113, 424] on div "Eraser" at bounding box center [104, 486] width 37 height 14
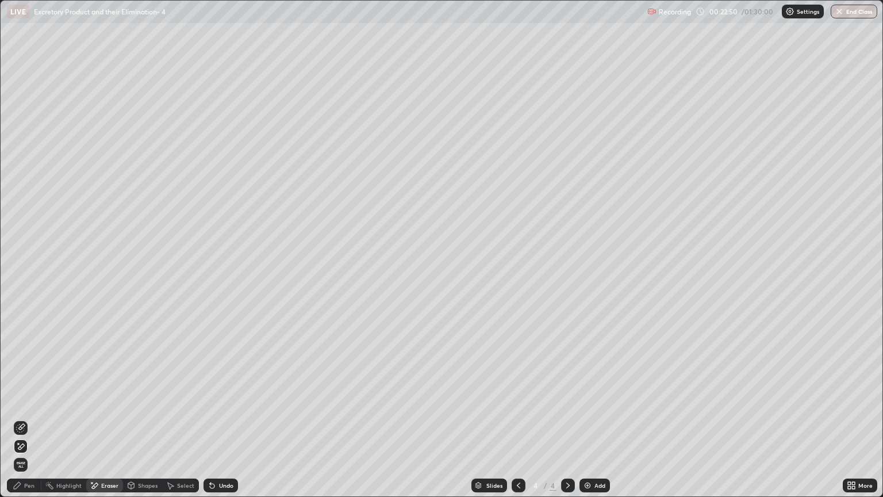
click at [25, 424] on icon at bounding box center [20, 427] width 9 height 9
click at [30, 424] on div "Pen" at bounding box center [29, 486] width 10 height 6
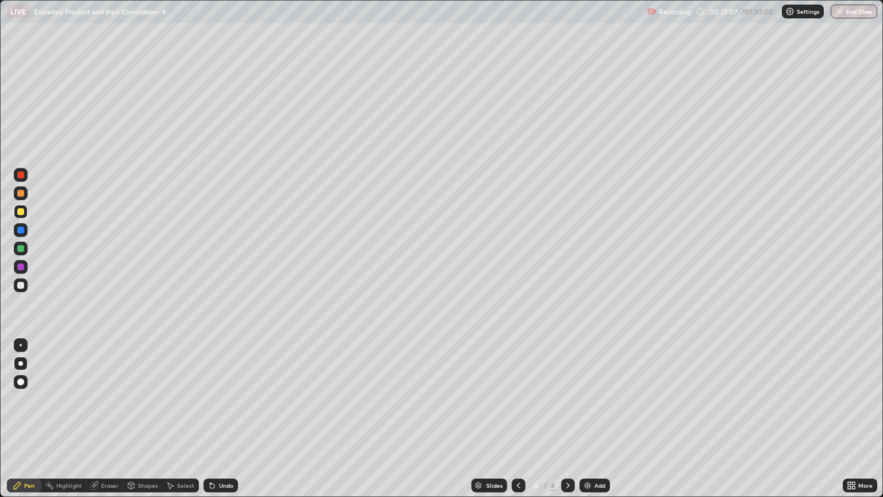
click at [21, 212] on div at bounding box center [20, 211] width 7 height 7
click at [141, 424] on div "Shapes" at bounding box center [148, 486] width 20 height 6
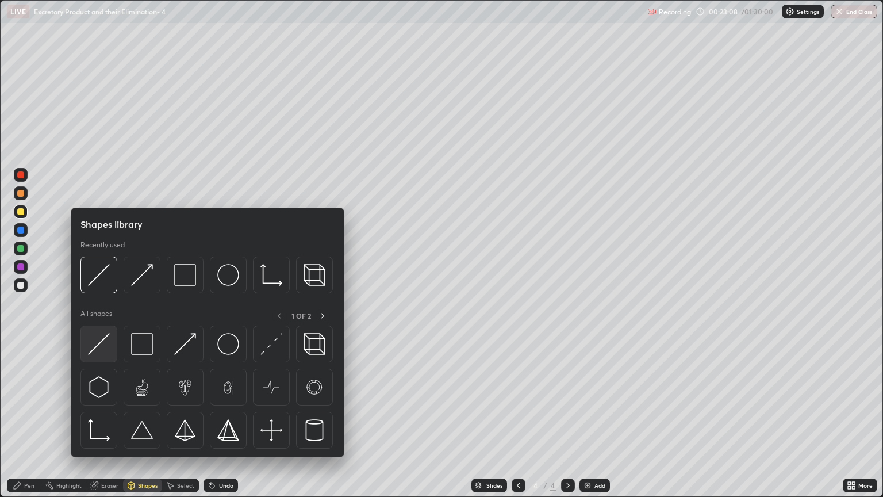
click at [107, 357] on div at bounding box center [99, 344] width 37 height 37
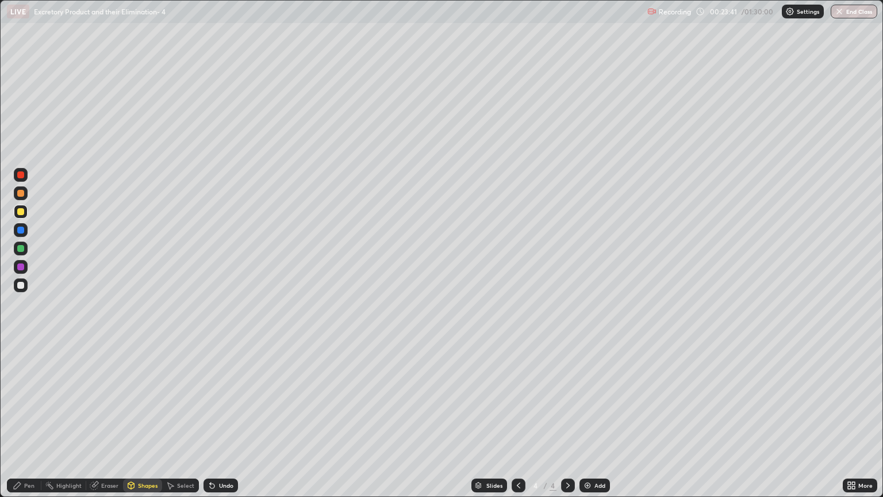
click at [22, 196] on div at bounding box center [20, 193] width 7 height 7
click at [33, 424] on div "Pen" at bounding box center [24, 486] width 35 height 14
click at [108, 424] on div "Eraser" at bounding box center [109, 486] width 17 height 6
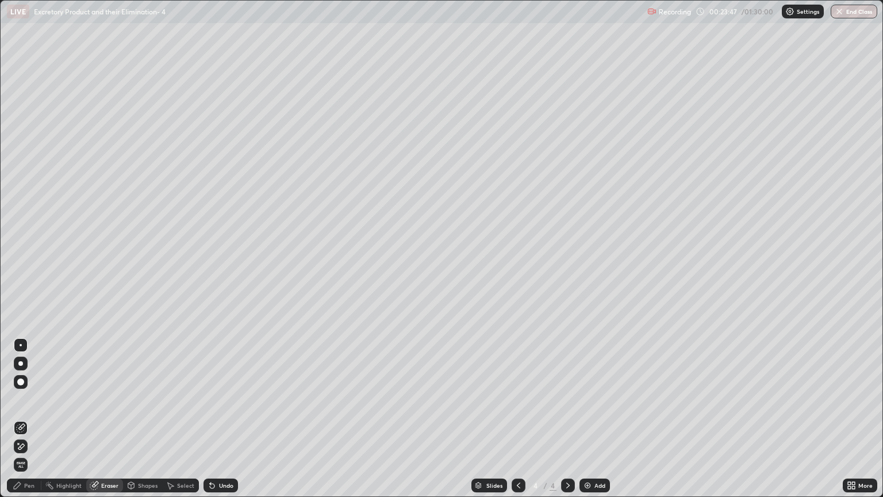
click at [110, 424] on div "Eraser" at bounding box center [109, 486] width 17 height 6
click at [22, 424] on icon at bounding box center [20, 447] width 9 height 10
click at [36, 424] on div "Pen" at bounding box center [24, 486] width 35 height 14
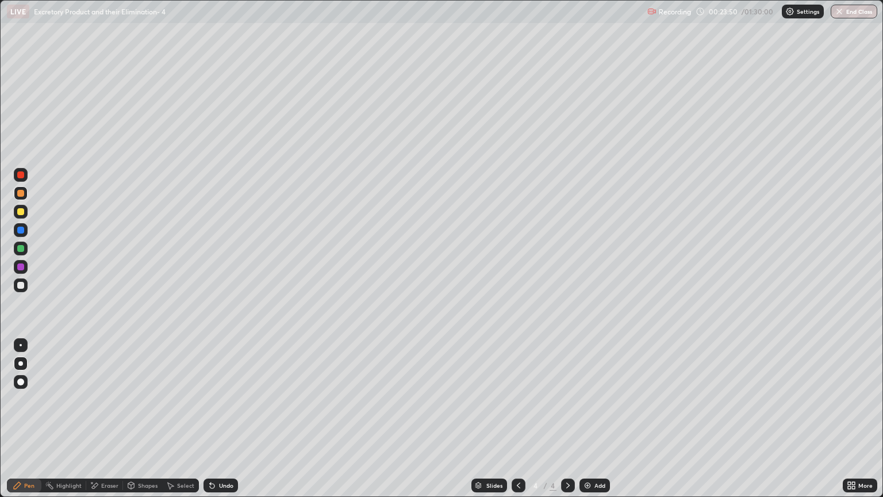
click at [144, 424] on div "Shapes" at bounding box center [148, 486] width 20 height 6
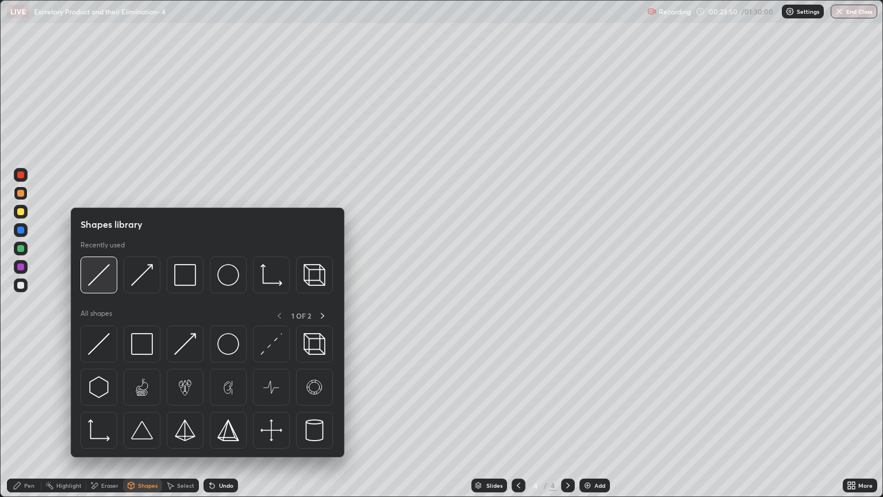
click at [98, 280] on img at bounding box center [99, 275] width 22 height 22
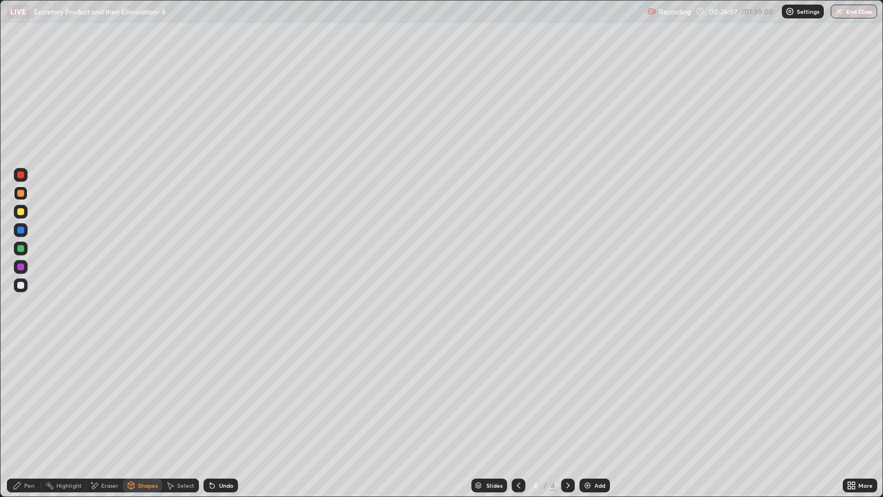
click at [30, 424] on div "Pen" at bounding box center [29, 486] width 10 height 6
click at [21, 286] on div at bounding box center [20, 285] width 7 height 7
click at [23, 284] on div at bounding box center [20, 285] width 7 height 7
click at [110, 424] on div "Eraser" at bounding box center [109, 486] width 17 height 6
click at [210, 424] on icon at bounding box center [210, 483] width 1 height 1
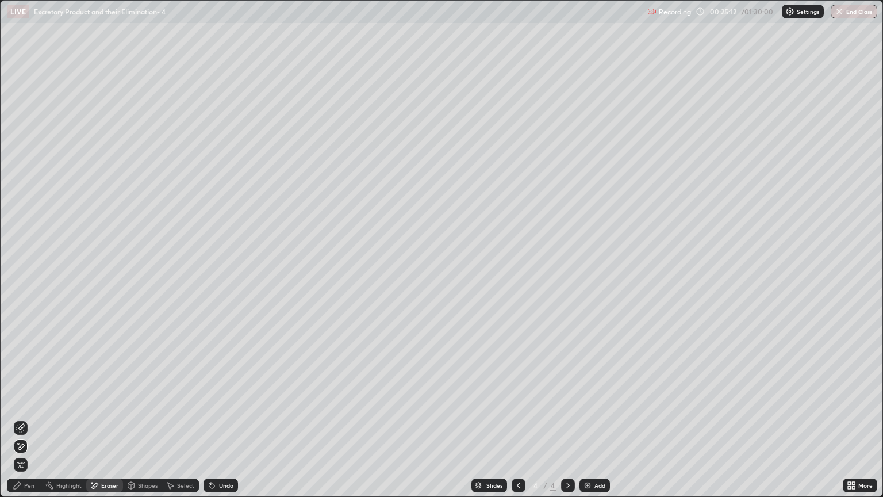
click at [37, 424] on div "Pen" at bounding box center [24, 486] width 35 height 14
click at [32, 424] on div "Pen" at bounding box center [29, 486] width 10 height 6
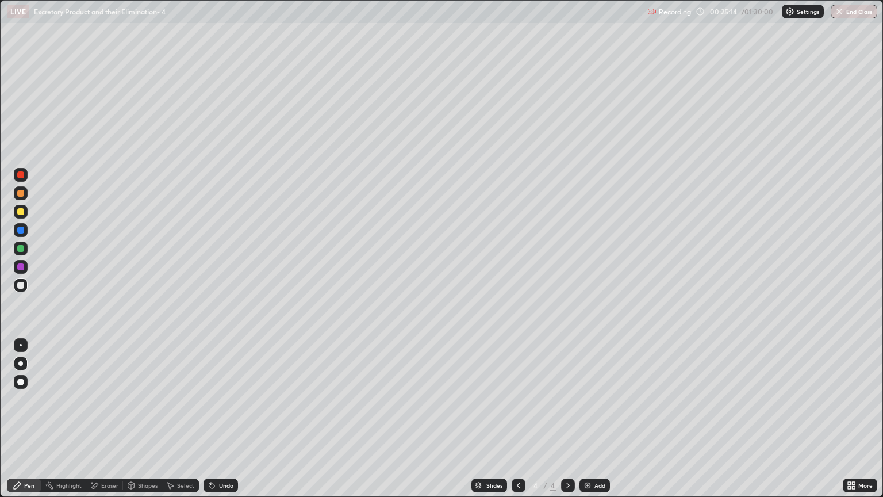
click at [23, 212] on div at bounding box center [20, 211] width 7 height 7
click at [110, 424] on div "Eraser" at bounding box center [109, 486] width 17 height 6
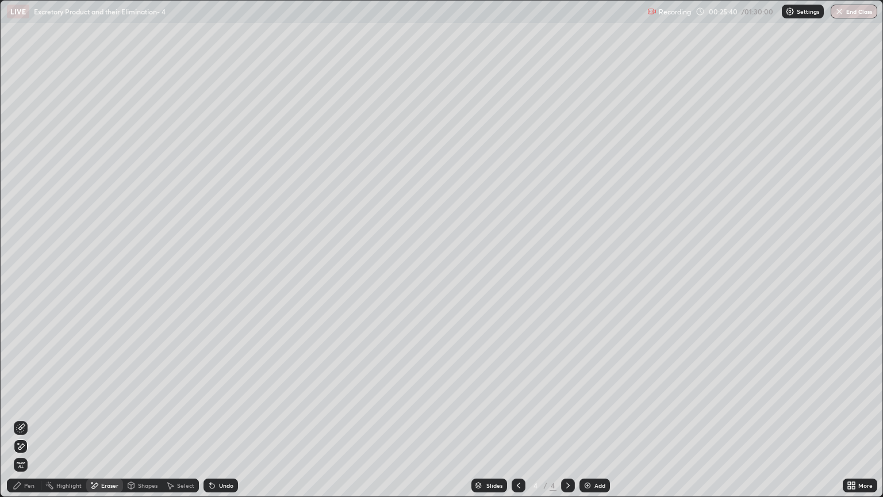
click at [32, 424] on div "Pen" at bounding box center [29, 486] width 10 height 6
click at [29, 424] on div "Pen" at bounding box center [29, 486] width 10 height 6
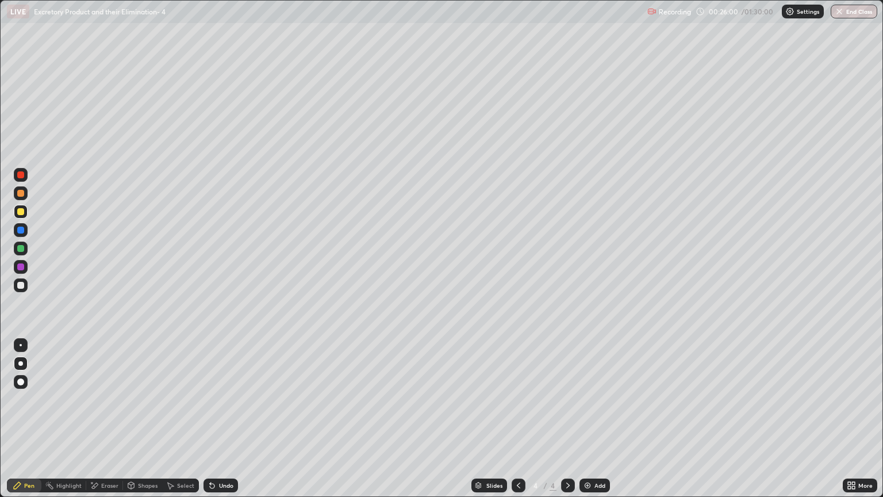
click at [24, 290] on div at bounding box center [21, 285] width 14 height 14
click at [145, 424] on div "Shapes" at bounding box center [148, 486] width 20 height 6
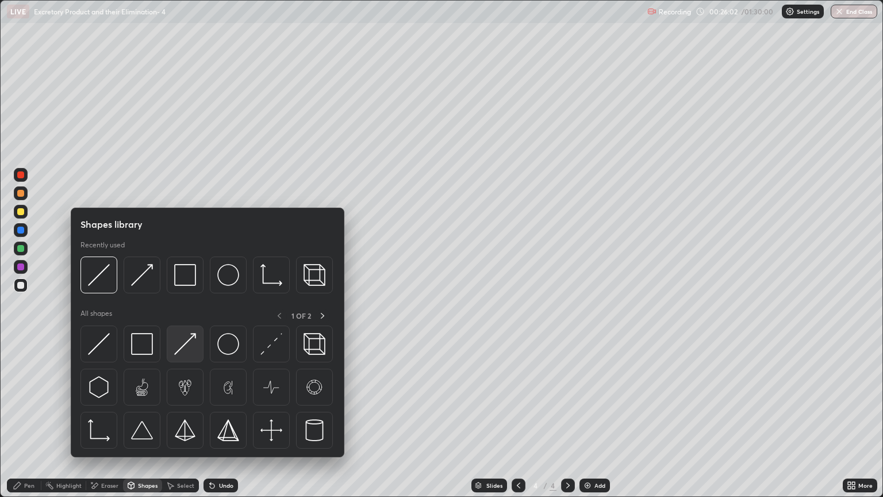
click at [182, 351] on img at bounding box center [185, 344] width 22 height 22
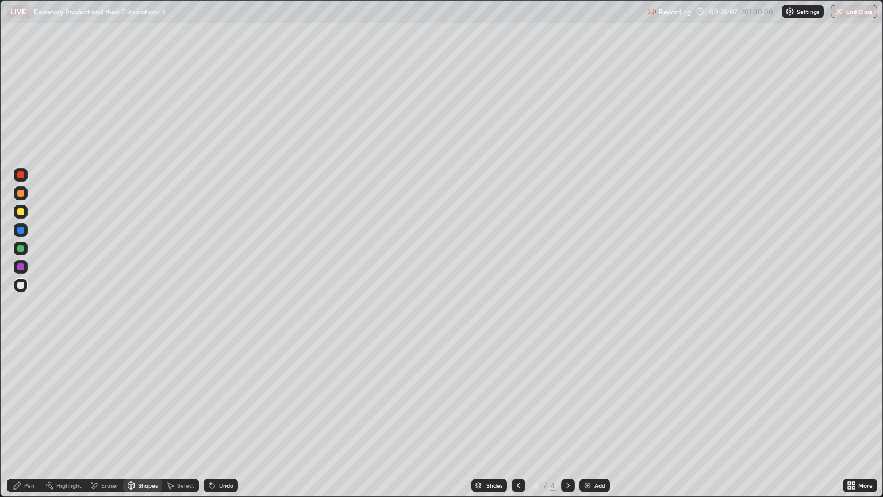
click at [29, 424] on div "Pen" at bounding box center [29, 486] width 10 height 6
click at [108, 424] on div "Eraser" at bounding box center [109, 486] width 17 height 6
click at [110, 424] on div "Eraser" at bounding box center [109, 486] width 17 height 6
click at [147, 424] on div "Shapes" at bounding box center [148, 486] width 20 height 6
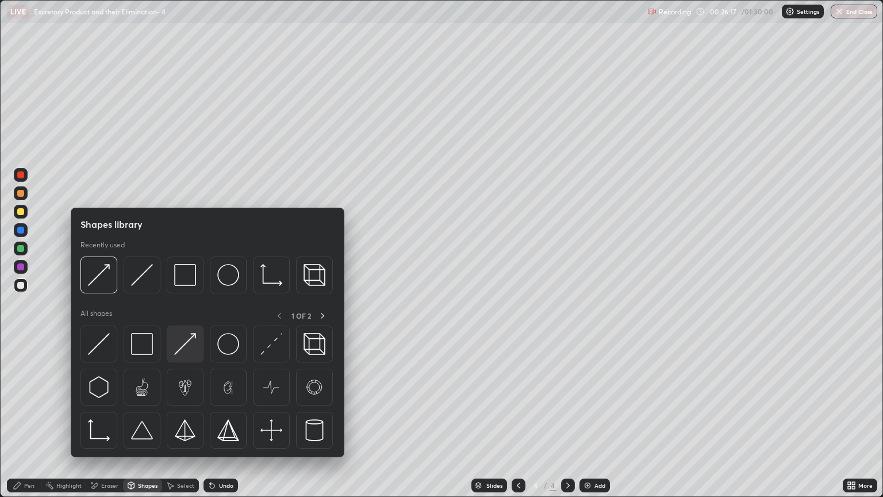
click at [189, 347] on img at bounding box center [185, 344] width 22 height 22
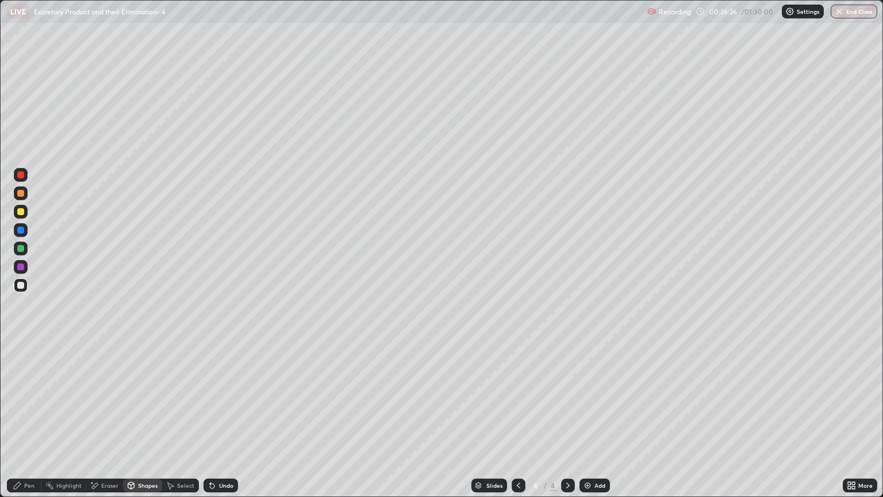
click at [99, 424] on div "Eraser" at bounding box center [104, 486] width 37 height 14
click at [108, 424] on div "Eraser" at bounding box center [109, 486] width 17 height 6
click at [146, 424] on div "Shapes" at bounding box center [148, 486] width 20 height 6
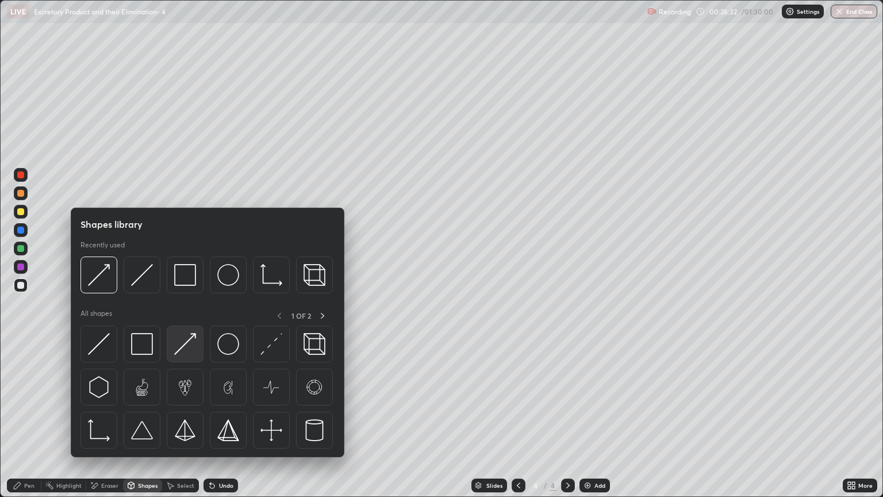
click at [189, 347] on img at bounding box center [185, 344] width 22 height 22
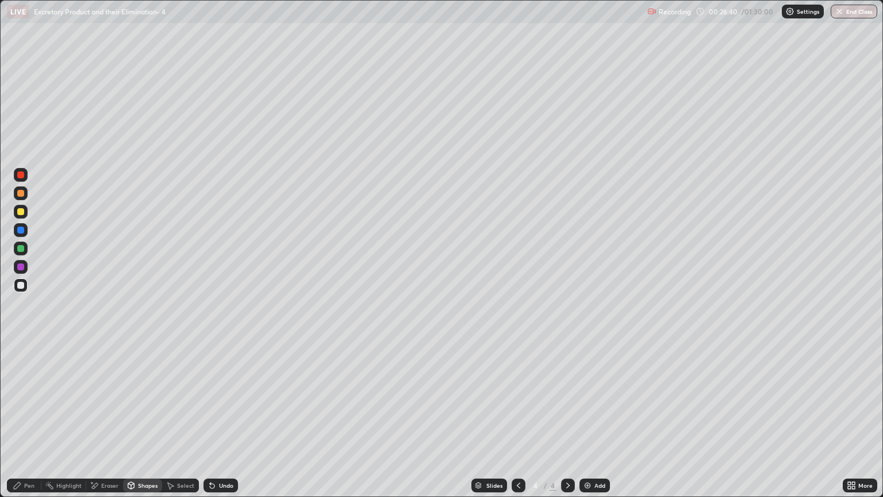
click at [34, 424] on div "Pen" at bounding box center [29, 486] width 10 height 6
click at [22, 285] on div at bounding box center [20, 285] width 7 height 7
click at [22, 213] on div at bounding box center [20, 211] width 7 height 7
click at [21, 285] on div at bounding box center [20, 285] width 7 height 7
click at [147, 424] on div "Shapes" at bounding box center [148, 486] width 20 height 6
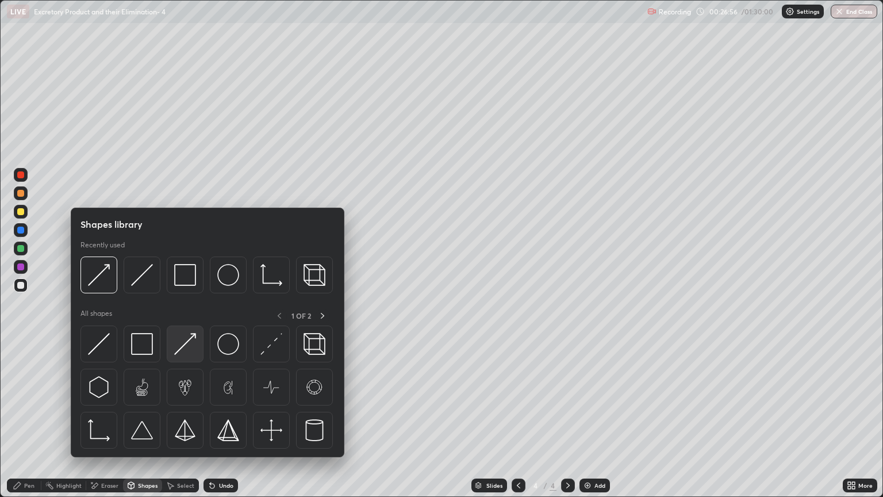
click at [183, 349] on img at bounding box center [185, 344] width 22 height 22
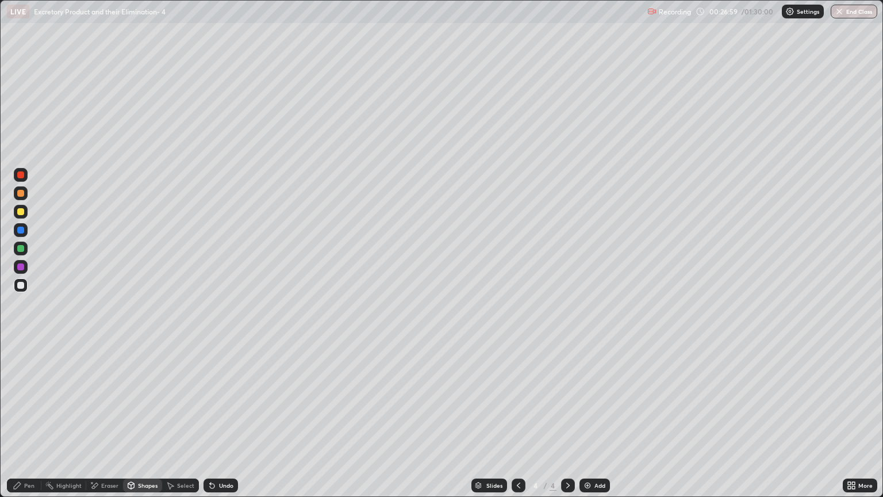
click at [112, 424] on div "Eraser" at bounding box center [109, 486] width 17 height 6
click at [18, 424] on icon at bounding box center [18, 443] width 1 height 1
click at [30, 424] on div "Pen" at bounding box center [29, 486] width 10 height 6
click at [25, 424] on div "Pen" at bounding box center [29, 486] width 10 height 6
click at [24, 215] on div at bounding box center [21, 212] width 14 height 14
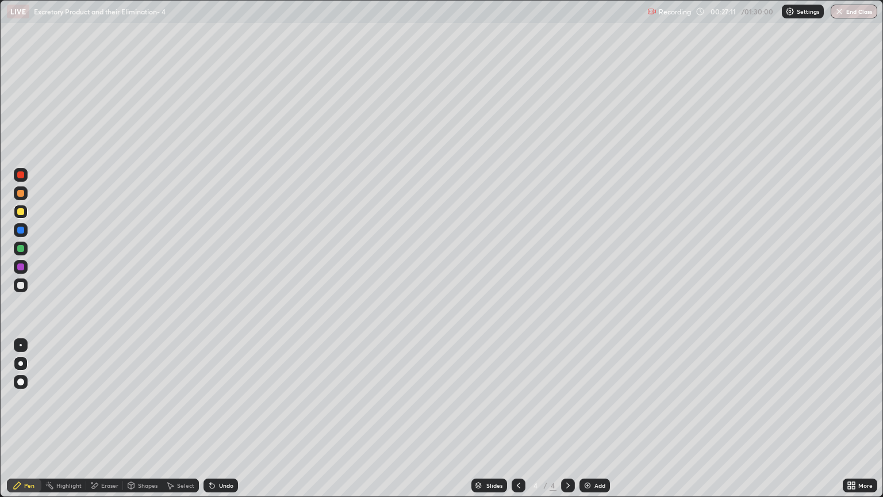
click at [28, 424] on div "Pen" at bounding box center [29, 486] width 10 height 6
click at [21, 285] on div at bounding box center [20, 285] width 7 height 7
click at [152, 424] on div "Shapes" at bounding box center [148, 486] width 20 height 6
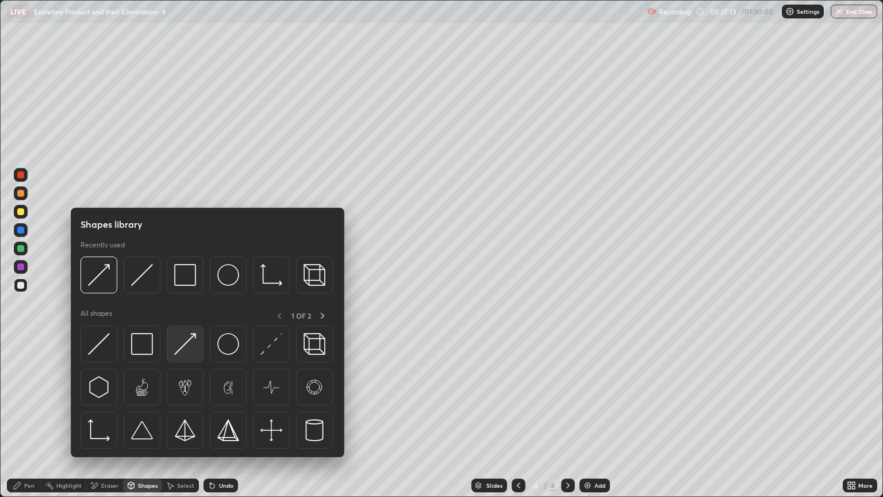
click at [188, 345] on img at bounding box center [185, 344] width 22 height 22
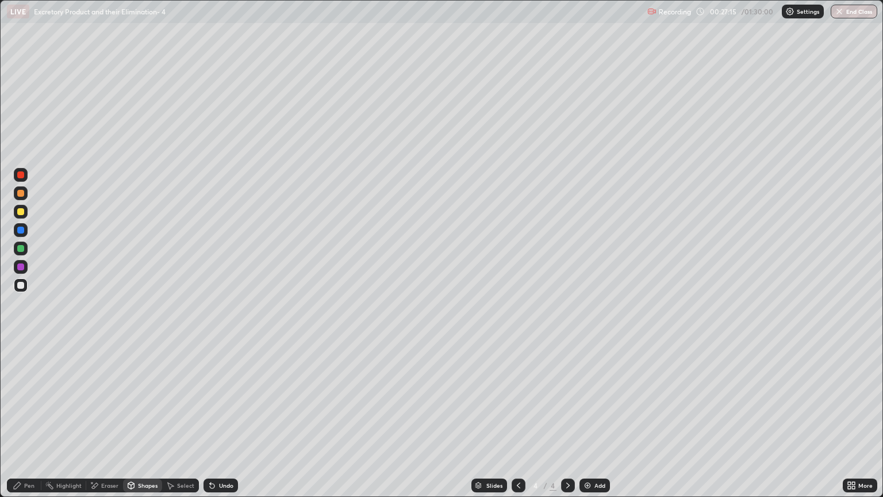
click at [35, 424] on div "Pen" at bounding box center [24, 486] width 35 height 14
click at [21, 213] on div at bounding box center [20, 211] width 7 height 7
click at [140, 424] on div "Shapes" at bounding box center [148, 486] width 20 height 6
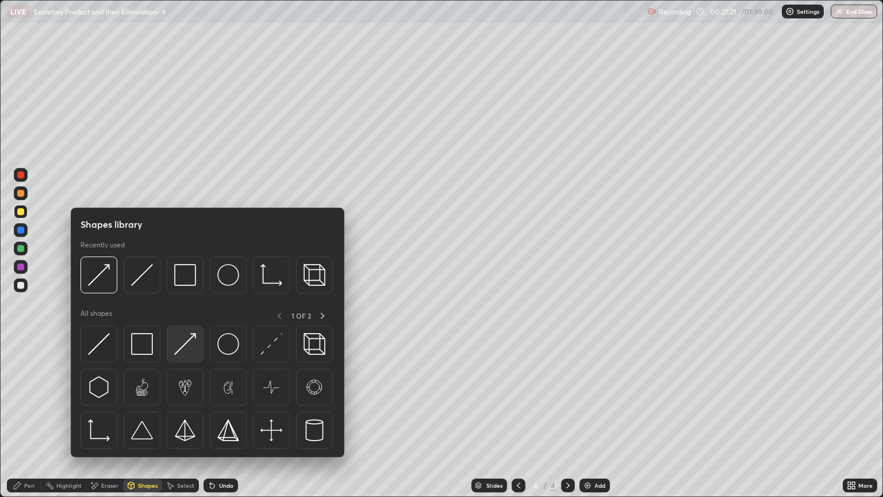
click at [189, 339] on img at bounding box center [185, 344] width 22 height 22
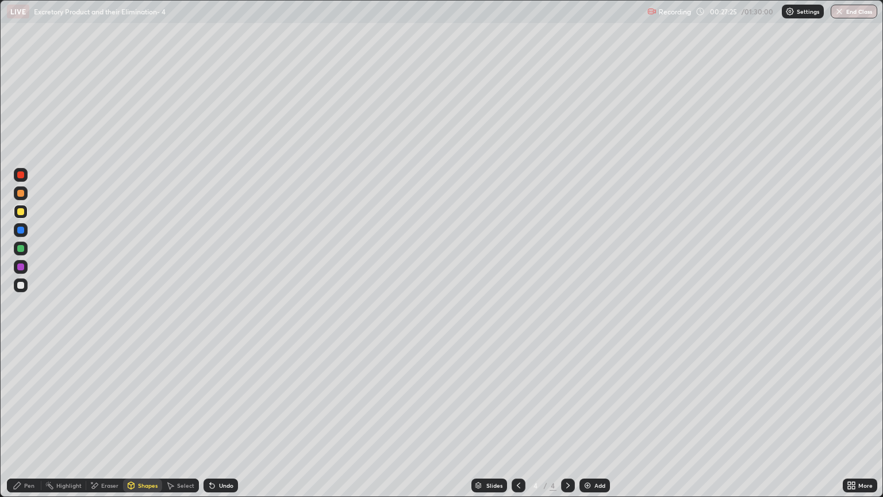
click at [35, 424] on div "Pen" at bounding box center [24, 486] width 35 height 14
click at [106, 424] on div "Eraser" at bounding box center [109, 486] width 17 height 6
click at [24, 424] on div at bounding box center [21, 428] width 14 height 14
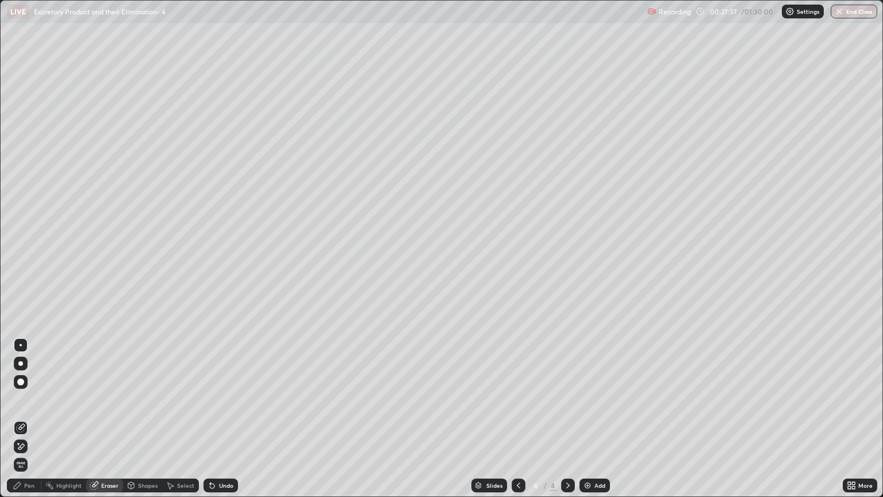
click at [32, 424] on div "Pen" at bounding box center [24, 486] width 35 height 14
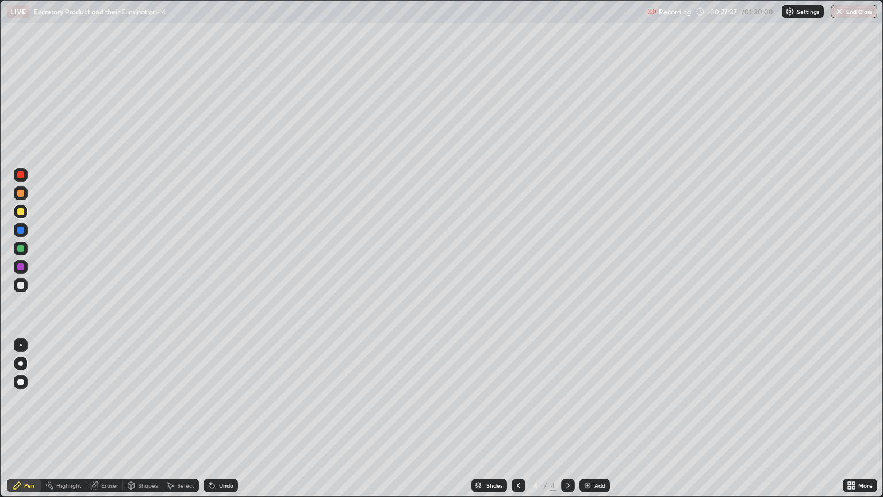
click at [21, 252] on div at bounding box center [21, 249] width 14 height 14
click at [143, 424] on div "Shapes" at bounding box center [148, 486] width 20 height 6
click at [20, 233] on div at bounding box center [20, 230] width 7 height 7
click at [143, 424] on div "Shapes" at bounding box center [148, 486] width 20 height 6
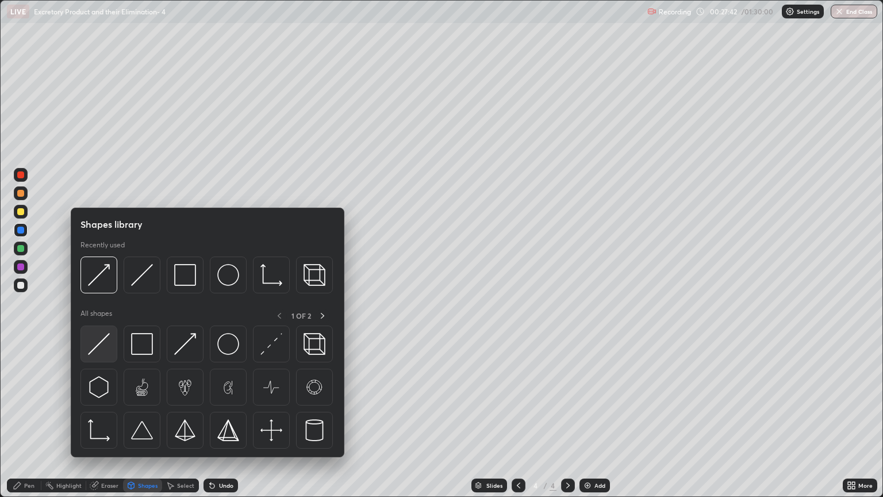
click at [110, 346] on div at bounding box center [99, 344] width 37 height 37
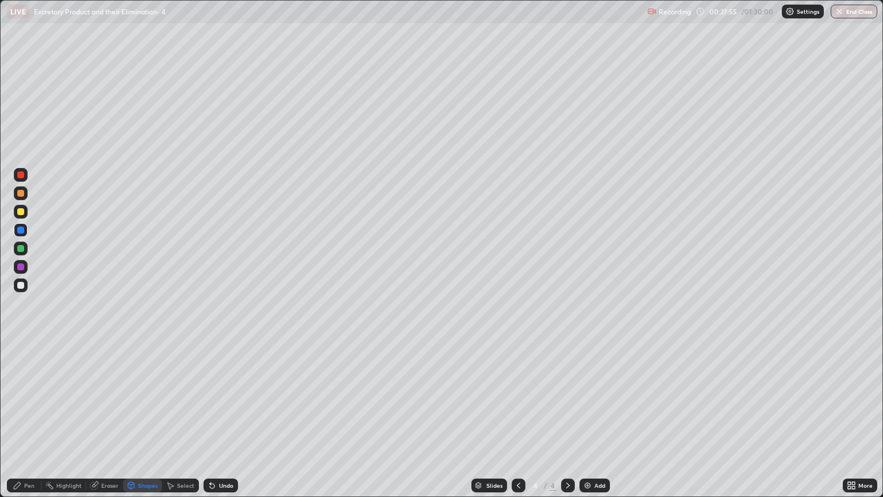
click at [108, 424] on div "Eraser" at bounding box center [109, 486] width 17 height 6
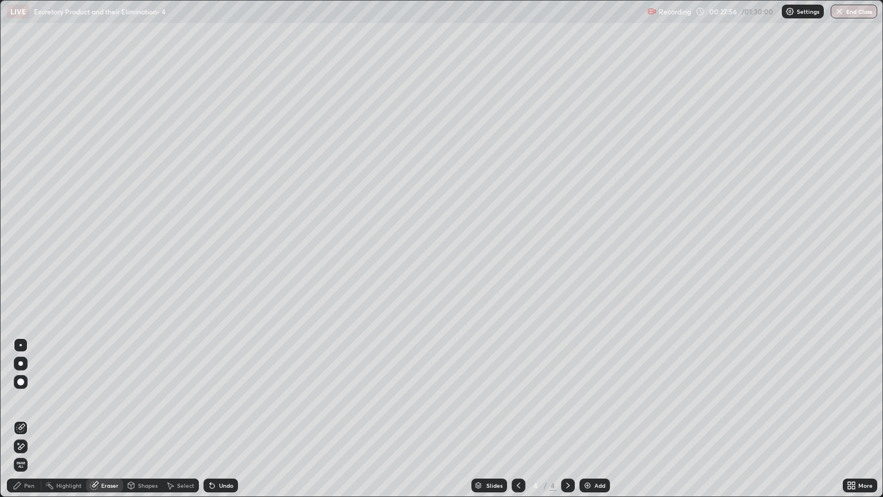
click at [20, 424] on icon at bounding box center [20, 427] width 9 height 9
click at [106, 424] on div "Eraser" at bounding box center [109, 486] width 17 height 6
click at [143, 424] on div "Shapes" at bounding box center [148, 486] width 20 height 6
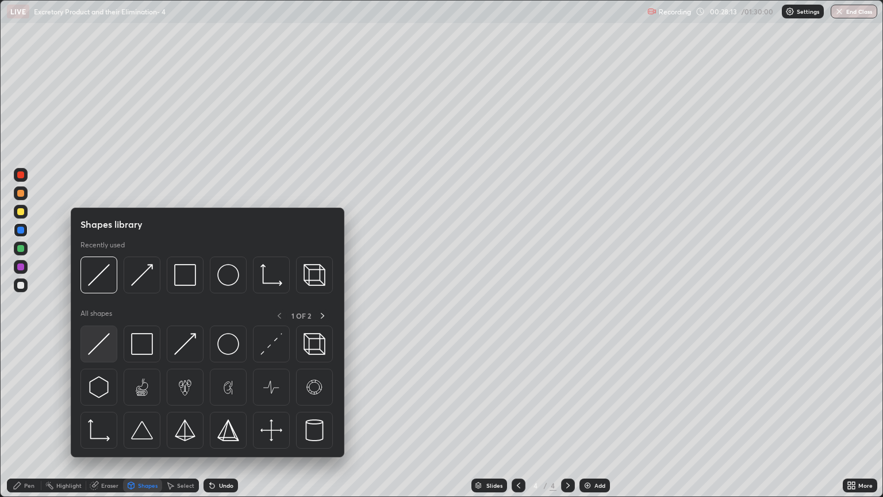
click at [104, 344] on img at bounding box center [99, 344] width 22 height 22
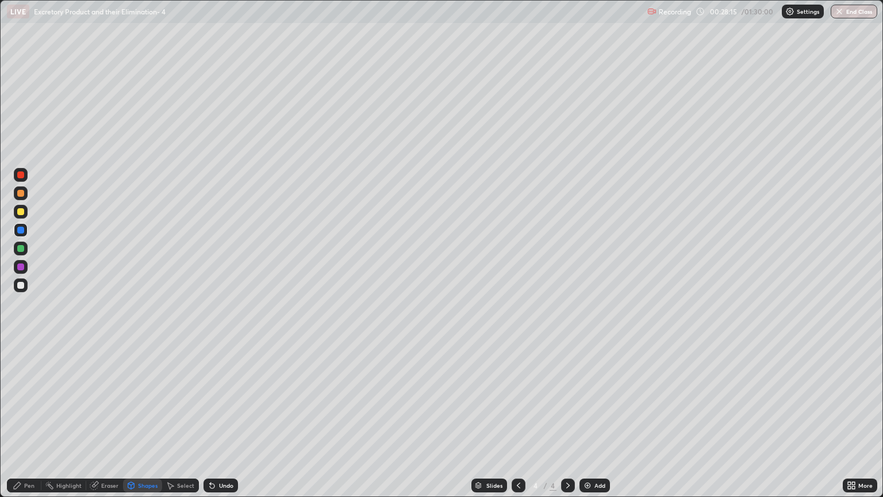
click at [32, 424] on div "Pen" at bounding box center [29, 486] width 10 height 6
click at [30, 424] on div "Pen" at bounding box center [29, 486] width 10 height 6
click at [22, 285] on div at bounding box center [20, 285] width 7 height 7
click at [35, 424] on div "Pen" at bounding box center [24, 486] width 35 height 14
click at [138, 424] on div "Shapes" at bounding box center [148, 486] width 20 height 6
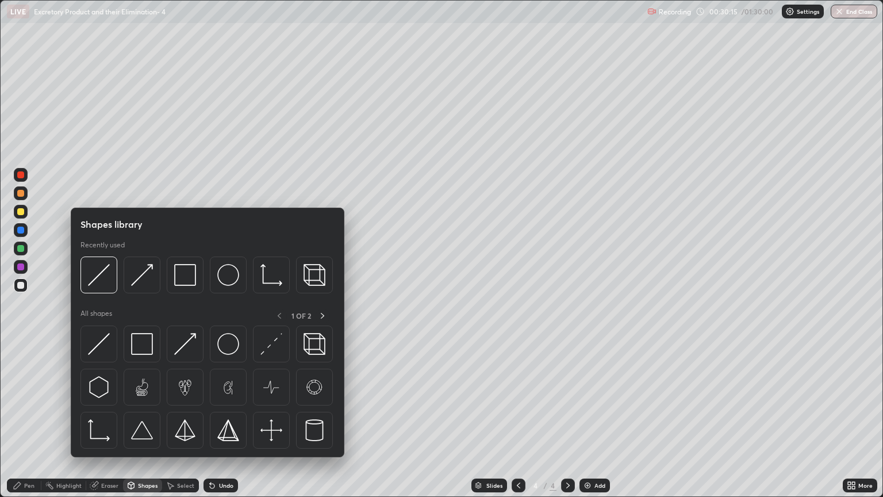
click at [105, 424] on div "Eraser" at bounding box center [109, 486] width 17 height 6
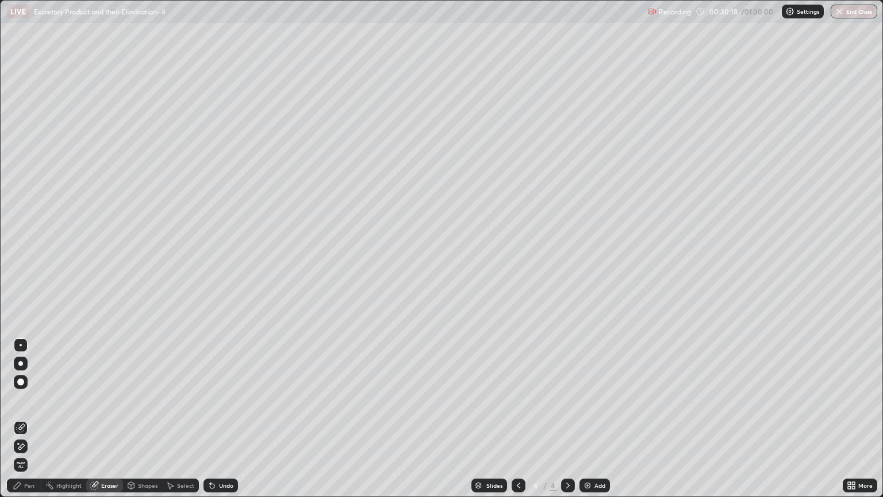
click at [109, 424] on div "Eraser" at bounding box center [109, 486] width 17 height 6
click at [18, 424] on icon at bounding box center [18, 443] width 1 height 1
click at [29, 424] on div "Pen" at bounding box center [29, 486] width 10 height 6
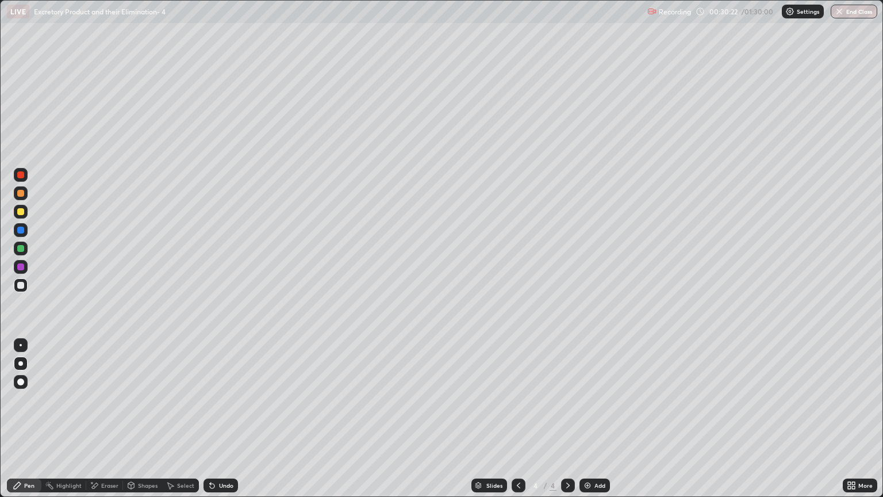
click at [141, 424] on div "Shapes" at bounding box center [148, 486] width 20 height 6
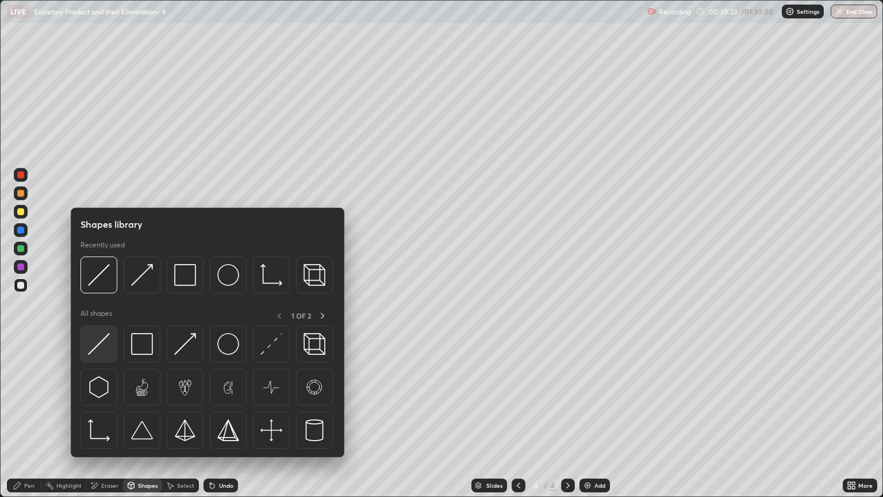
click at [106, 347] on img at bounding box center [99, 344] width 22 height 22
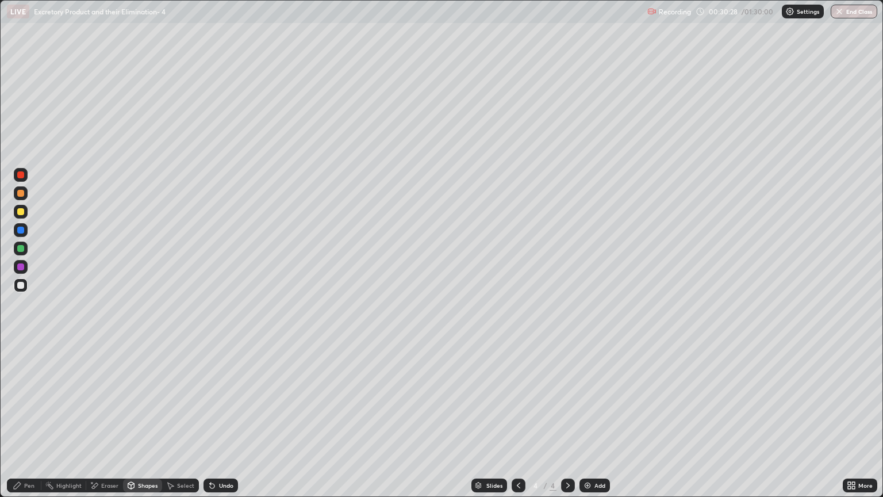
click at [21, 284] on div at bounding box center [20, 285] width 7 height 7
click at [105, 424] on div "Eraser" at bounding box center [109, 486] width 17 height 6
click at [22, 424] on icon at bounding box center [20, 447] width 9 height 10
click at [29, 424] on div "Pen" at bounding box center [29, 486] width 10 height 6
click at [21, 177] on div at bounding box center [20, 174] width 7 height 7
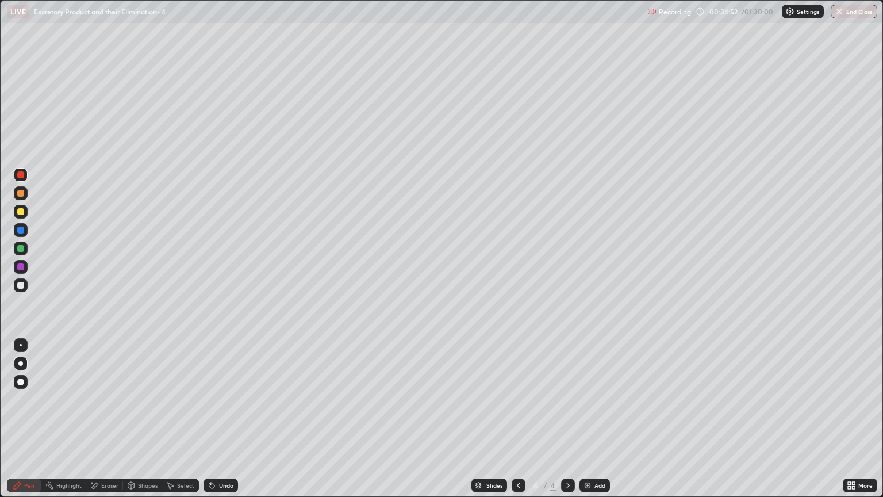
click at [21, 251] on div at bounding box center [20, 248] width 7 height 7
click at [22, 269] on div at bounding box center [20, 266] width 7 height 7
click at [22, 268] on div at bounding box center [20, 266] width 7 height 7
click at [145, 424] on div "Shapes" at bounding box center [148, 486] width 20 height 6
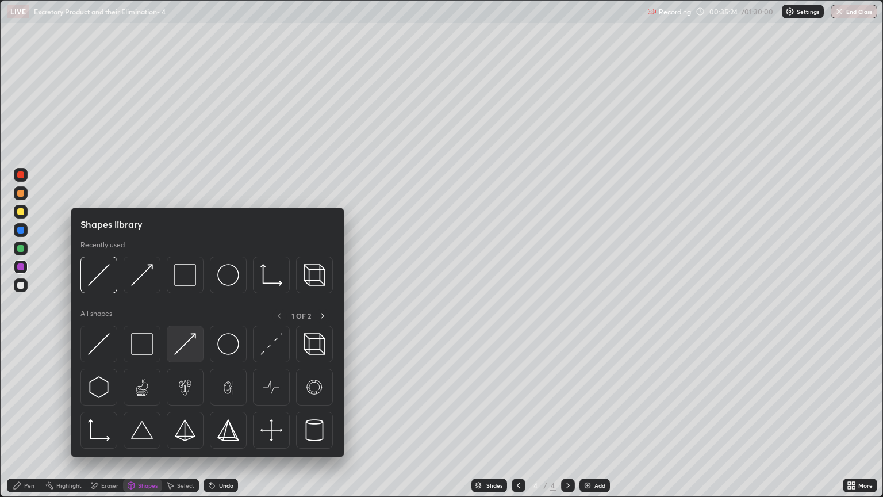
click at [181, 347] on img at bounding box center [185, 344] width 22 height 22
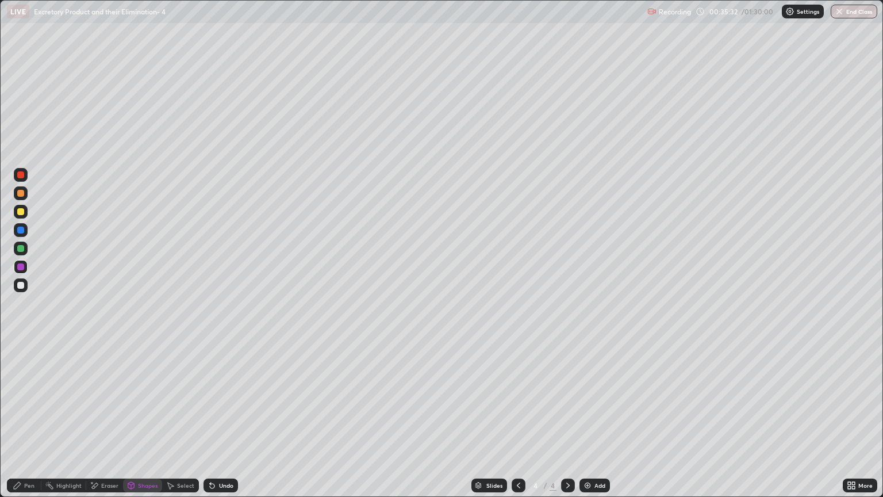
click at [21, 249] on div at bounding box center [20, 248] width 7 height 7
click at [141, 424] on div "Shapes" at bounding box center [148, 486] width 20 height 6
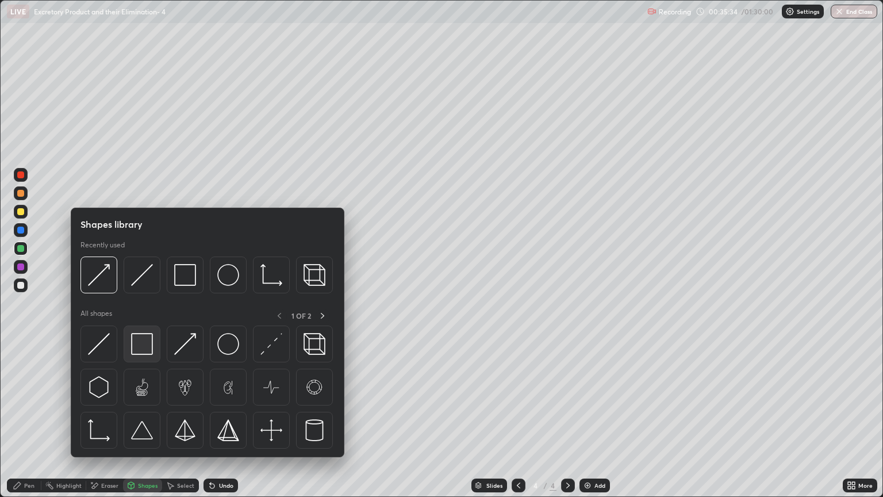
click at [140, 343] on img at bounding box center [142, 344] width 22 height 22
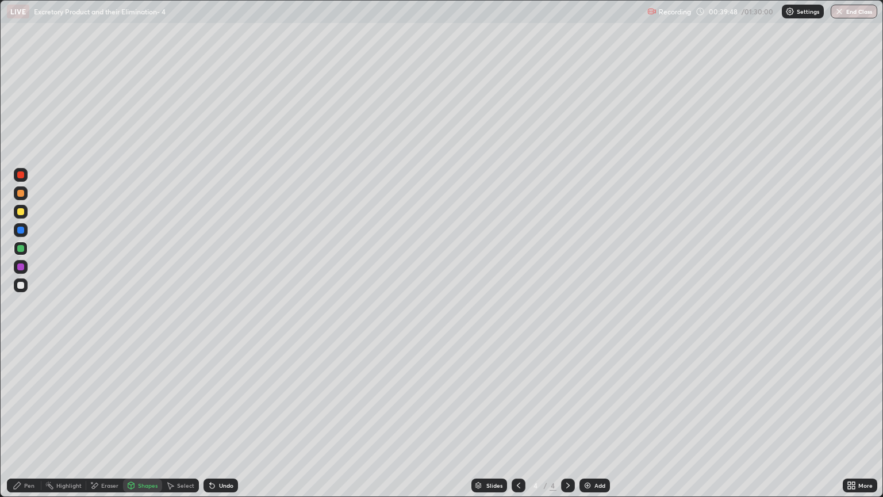
click at [146, 424] on div "Shapes" at bounding box center [142, 486] width 39 height 14
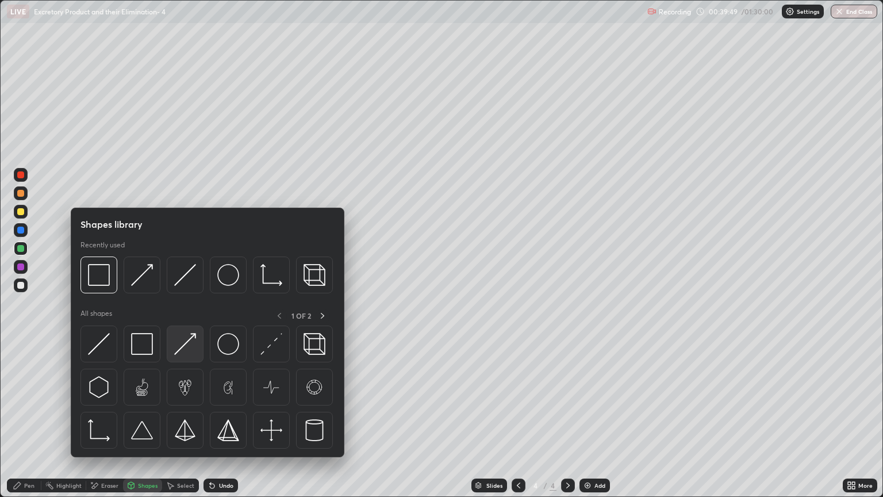
click at [189, 346] on img at bounding box center [185, 344] width 22 height 22
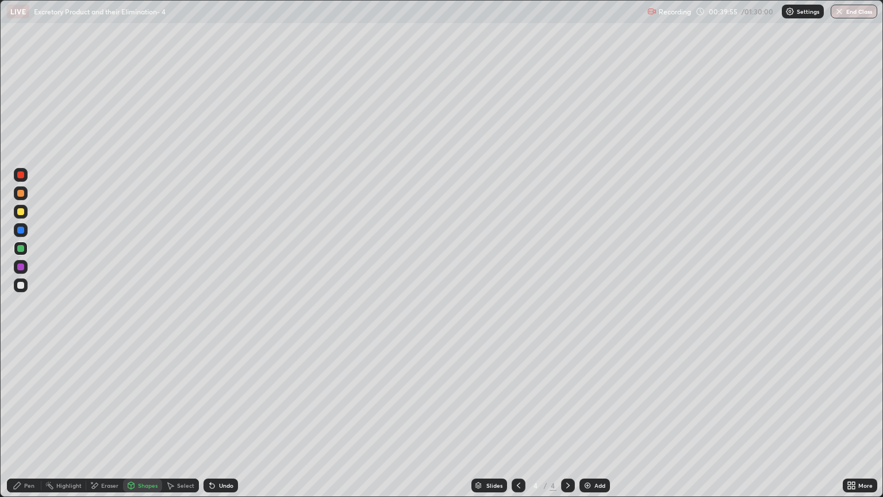
click at [30, 424] on div "Pen" at bounding box center [29, 486] width 10 height 6
click at [24, 289] on div at bounding box center [21, 285] width 14 height 14
click at [140, 424] on div "Shapes" at bounding box center [148, 486] width 20 height 6
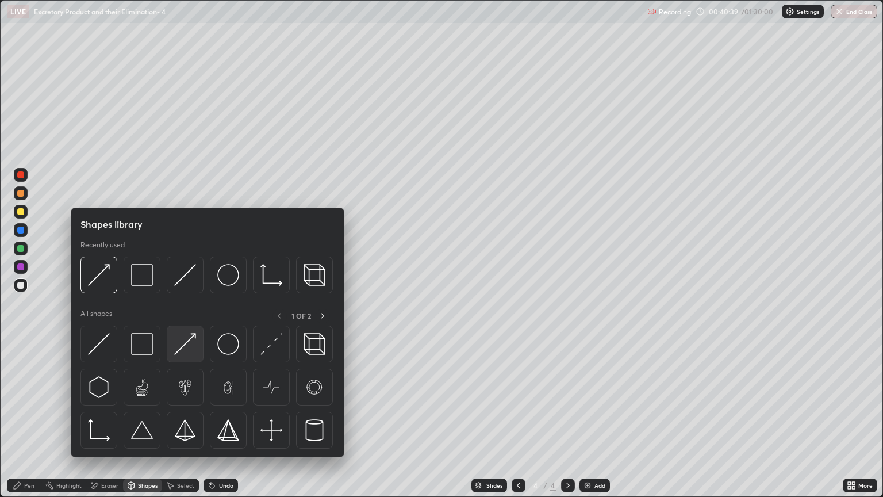
click at [187, 351] on img at bounding box center [185, 344] width 22 height 22
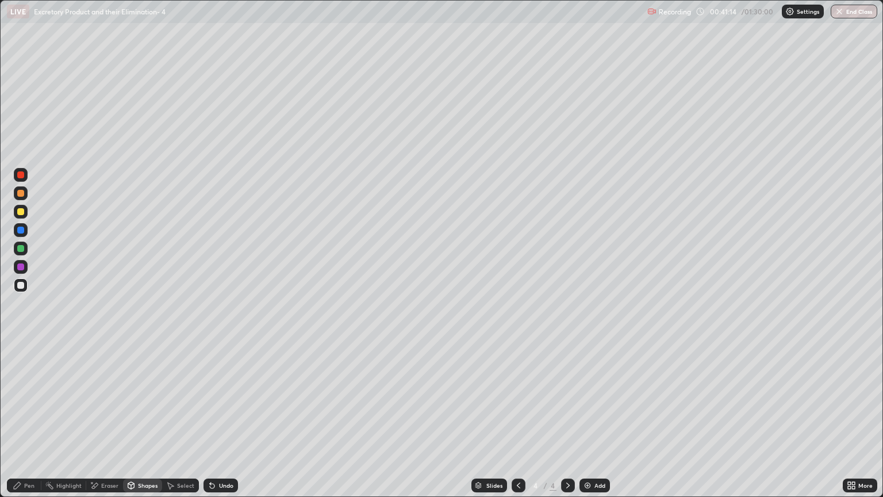
click at [21, 251] on div at bounding box center [20, 248] width 7 height 7
click at [111, 424] on div "Eraser" at bounding box center [109, 486] width 17 height 6
click at [29, 424] on div "Pen" at bounding box center [29, 486] width 10 height 6
click at [22, 286] on div at bounding box center [20, 285] width 7 height 7
click at [22, 215] on div at bounding box center [20, 211] width 7 height 7
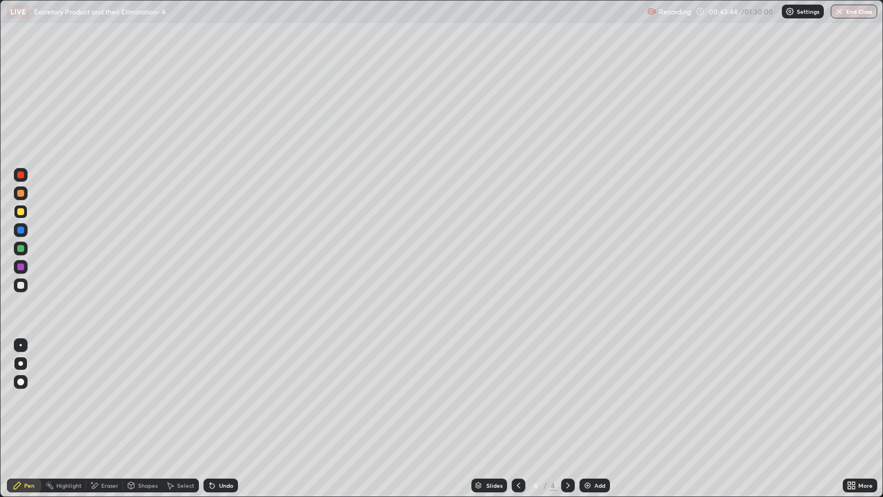
click at [22, 284] on div at bounding box center [20, 285] width 7 height 7
click at [18, 194] on div at bounding box center [20, 193] width 7 height 7
click at [147, 424] on div "Shapes" at bounding box center [148, 486] width 20 height 6
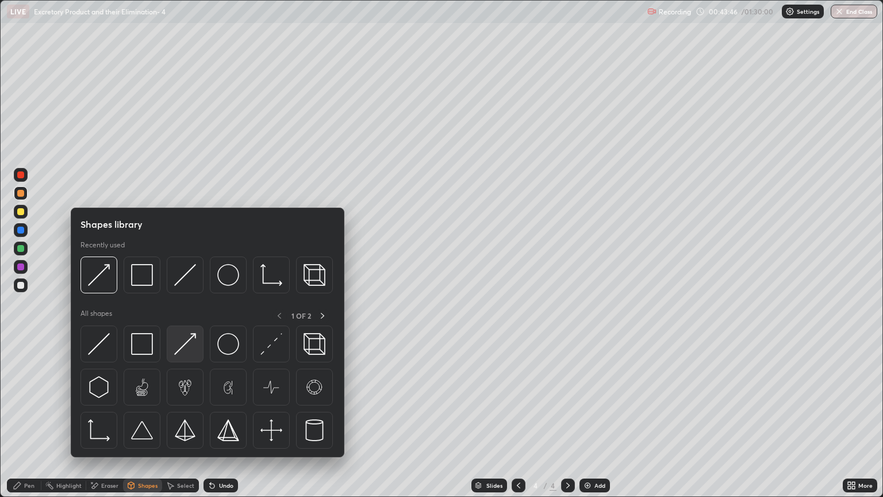
click at [190, 350] on img at bounding box center [185, 344] width 22 height 22
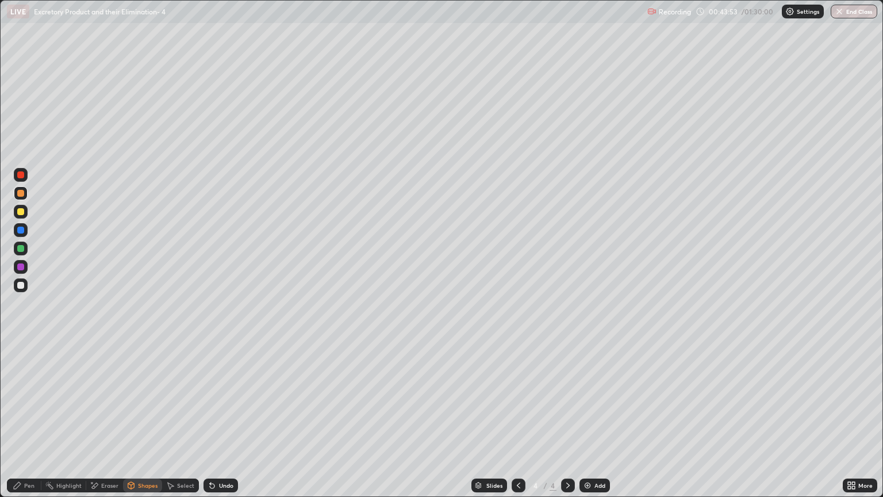
click at [26, 424] on div "Pen" at bounding box center [29, 486] width 10 height 6
click at [107, 424] on div "Eraser" at bounding box center [109, 486] width 17 height 6
click at [23, 424] on icon at bounding box center [20, 447] width 9 height 10
click at [147, 424] on div "Shapes" at bounding box center [148, 486] width 20 height 6
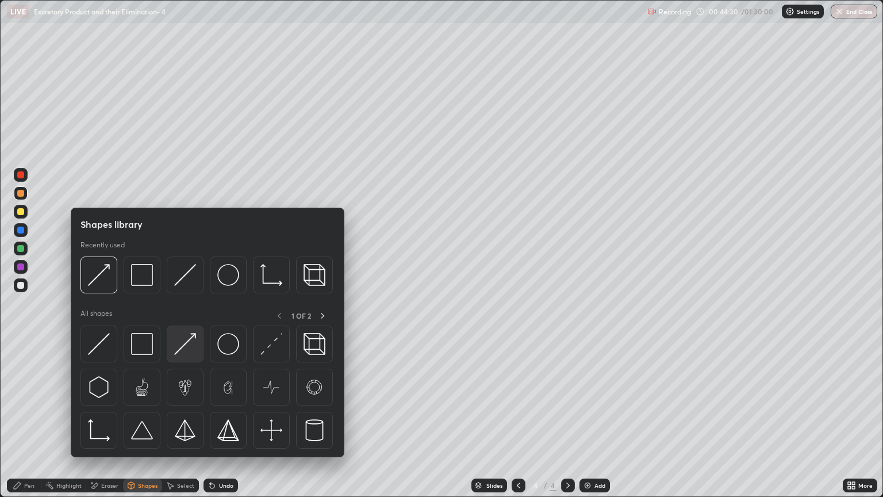
click at [192, 348] on img at bounding box center [185, 344] width 22 height 22
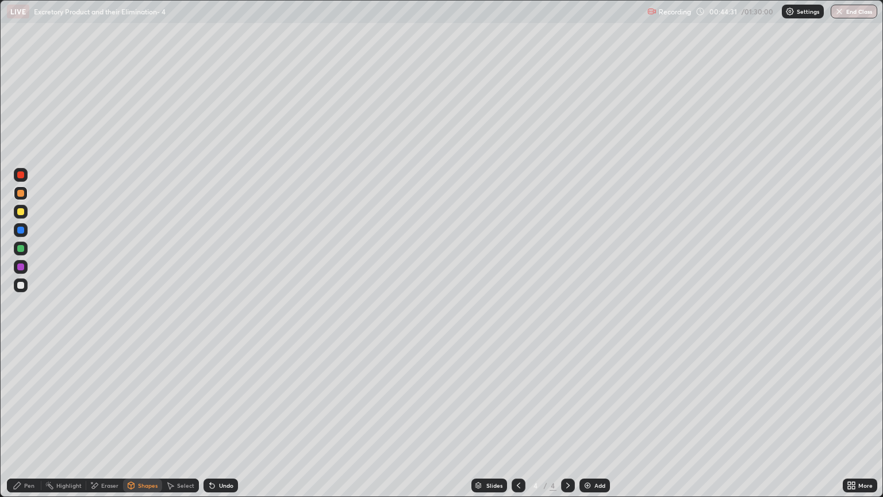
click at [21, 193] on div at bounding box center [20, 193] width 7 height 7
click at [148, 424] on div "Shapes" at bounding box center [148, 486] width 20 height 6
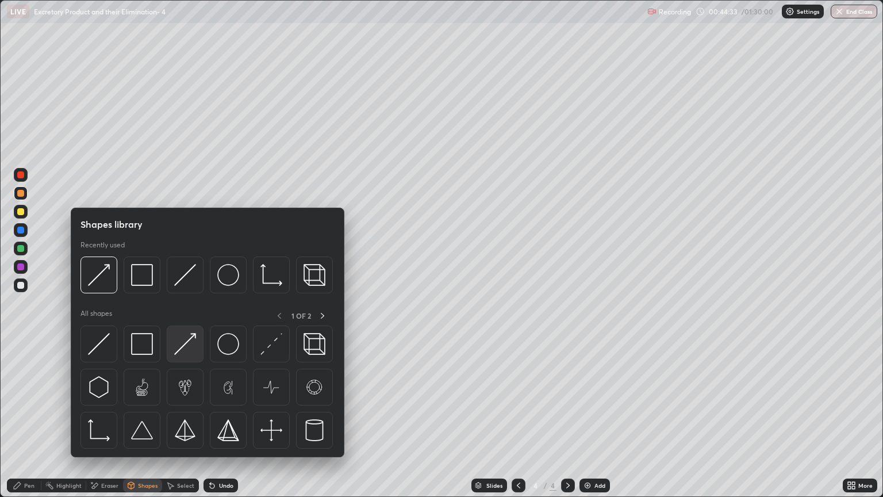
click at [193, 347] on img at bounding box center [185, 344] width 22 height 22
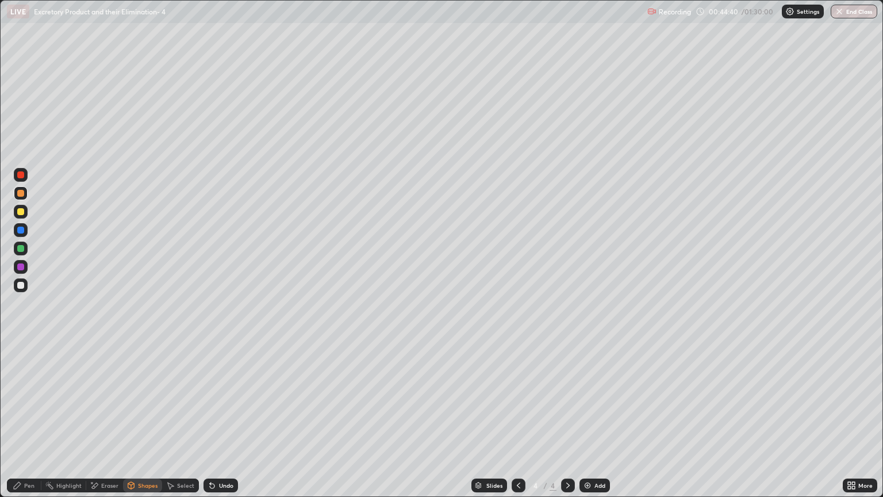
click at [33, 424] on div "Pen" at bounding box center [29, 486] width 10 height 6
click at [26, 424] on div "Pen" at bounding box center [29, 486] width 10 height 6
click at [21, 285] on div at bounding box center [20, 285] width 7 height 7
click at [148, 424] on div "Shapes" at bounding box center [142, 486] width 39 height 14
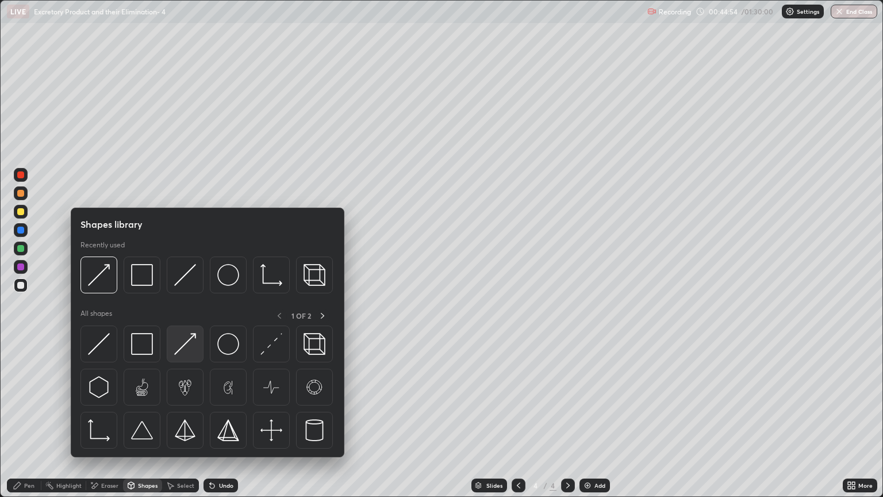
click at [191, 350] on img at bounding box center [185, 344] width 22 height 22
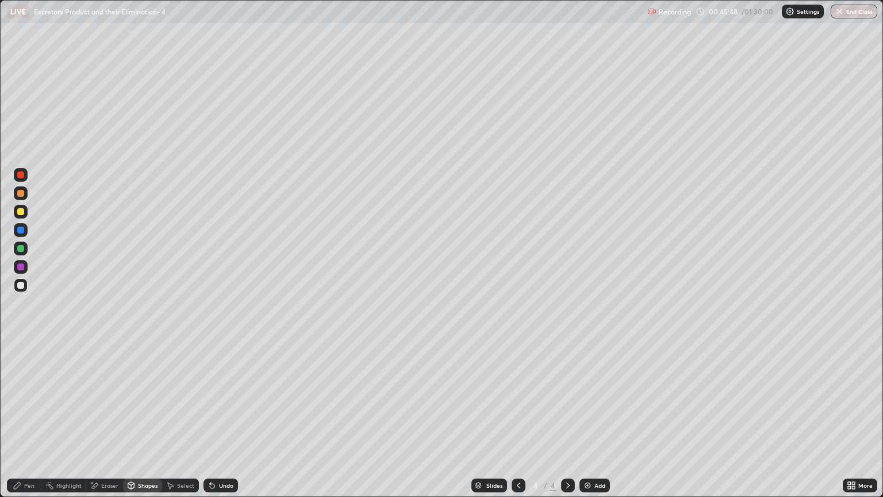
click at [26, 424] on div "Pen" at bounding box center [29, 486] width 10 height 6
click at [23, 285] on div at bounding box center [20, 285] width 7 height 7
click at [24, 213] on div at bounding box center [20, 211] width 7 height 7
click at [25, 424] on div "Pen" at bounding box center [29, 486] width 10 height 6
click at [21, 196] on div at bounding box center [20, 193] width 7 height 7
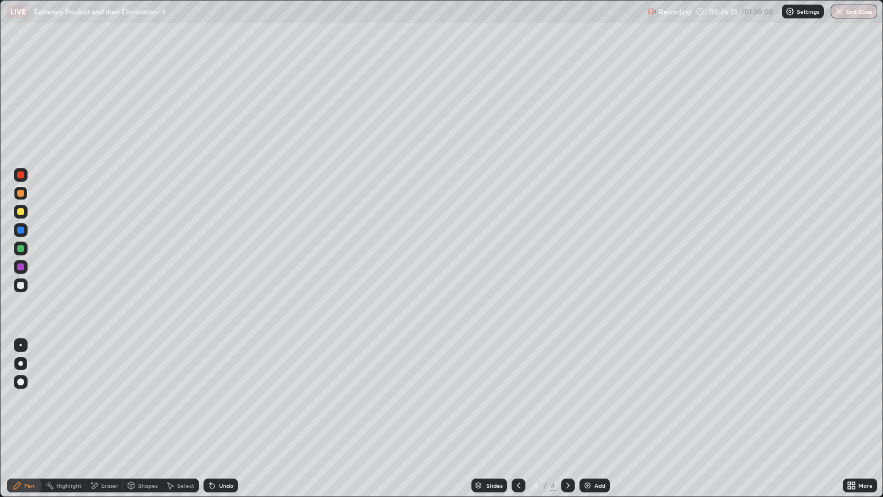
click at [24, 288] on div at bounding box center [21, 285] width 14 height 14
click at [145, 424] on div "Shapes" at bounding box center [148, 486] width 20 height 6
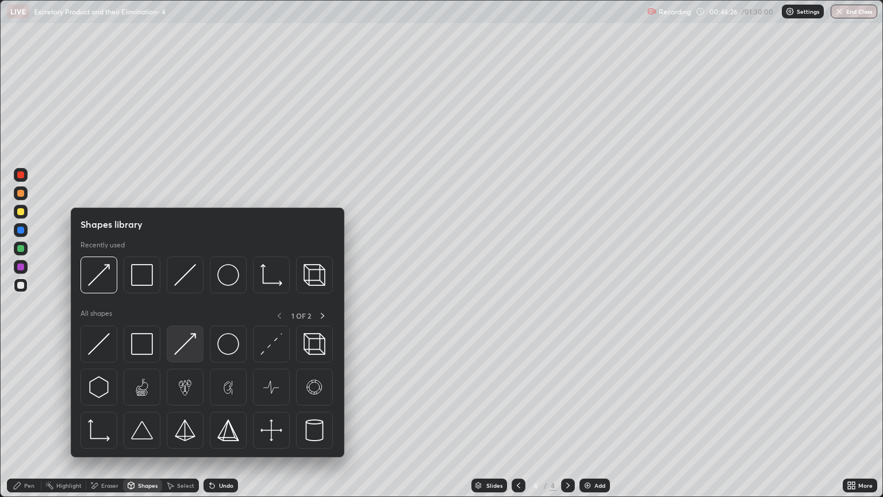
click at [191, 353] on img at bounding box center [185, 344] width 22 height 22
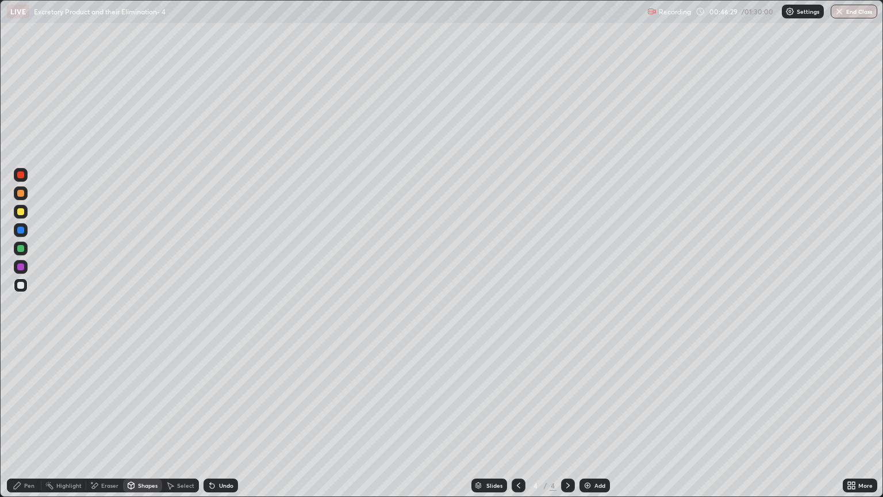
click at [143, 424] on div "Shapes" at bounding box center [148, 486] width 20 height 6
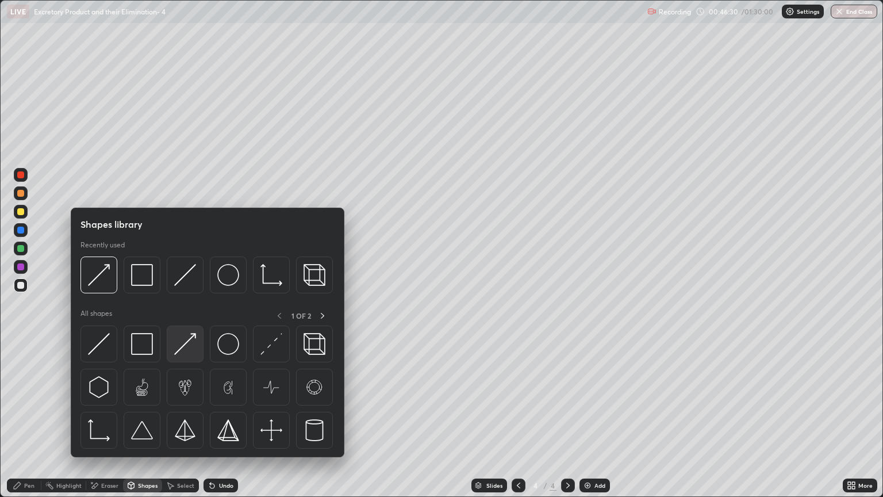
click at [191, 343] on img at bounding box center [185, 344] width 22 height 22
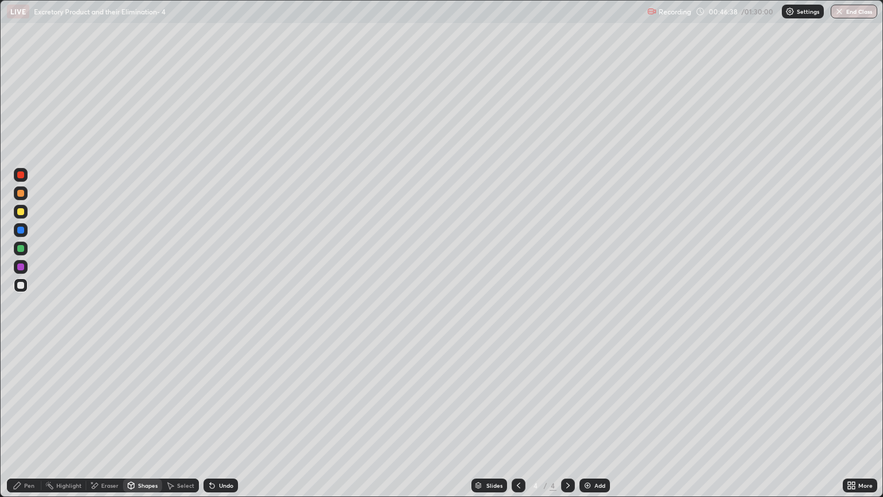
click at [23, 214] on div at bounding box center [20, 211] width 7 height 7
click at [112, 424] on div "Eraser" at bounding box center [109, 486] width 17 height 6
click at [26, 424] on div at bounding box center [21, 428] width 14 height 14
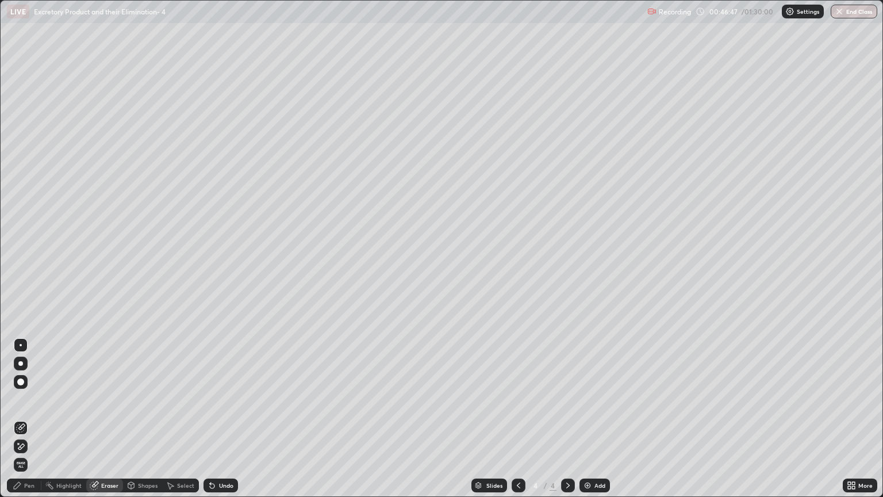
click at [32, 424] on div "Pen" at bounding box center [29, 486] width 10 height 6
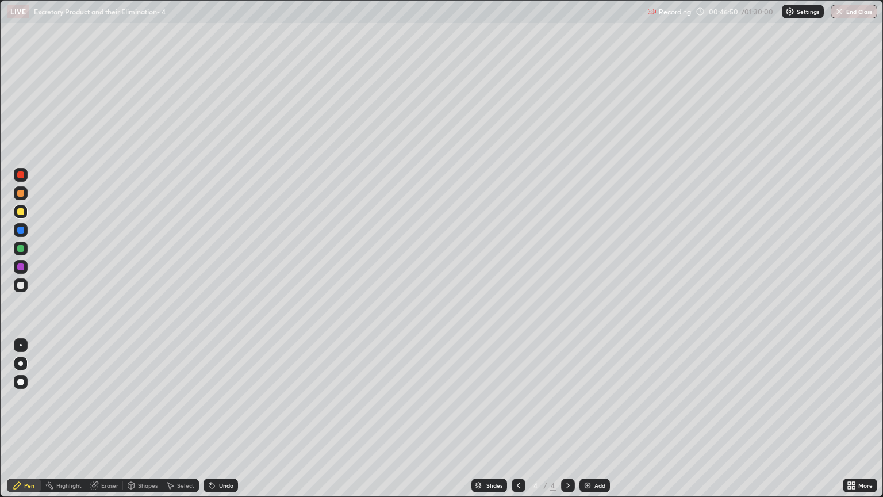
click at [24, 213] on div at bounding box center [20, 211] width 7 height 7
click at [108, 424] on div "Eraser" at bounding box center [109, 486] width 17 height 6
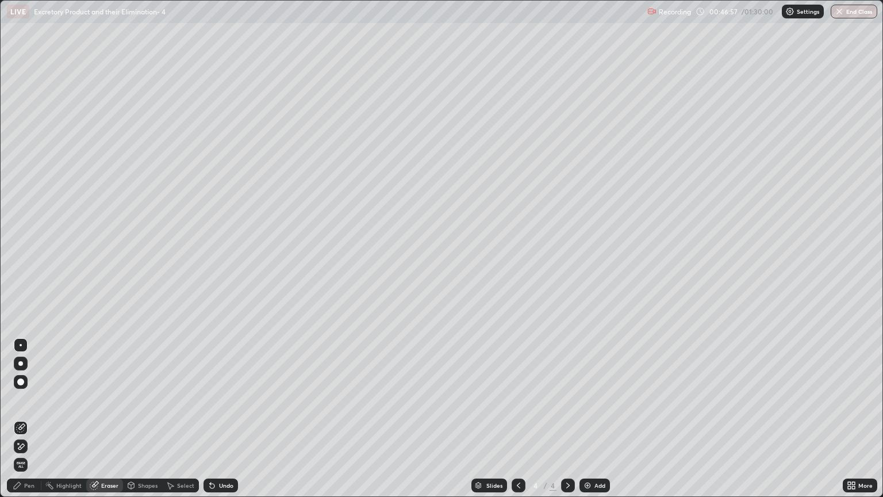
click at [146, 424] on div "Shapes" at bounding box center [148, 486] width 20 height 6
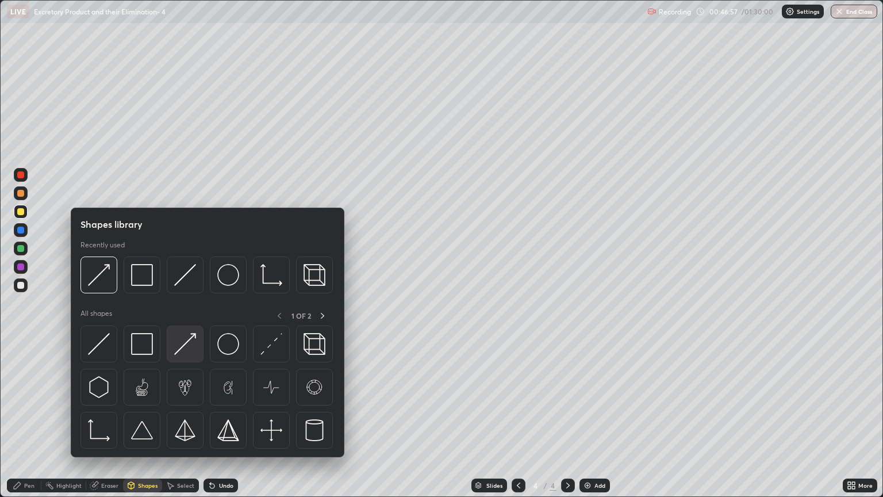
click at [189, 342] on img at bounding box center [185, 344] width 22 height 22
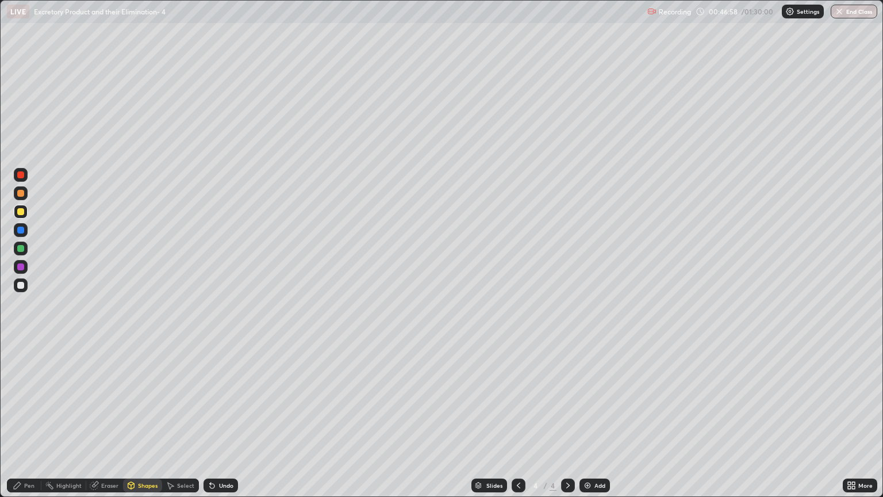
click at [17, 286] on div at bounding box center [20, 285] width 7 height 7
click at [108, 424] on div "Eraser" at bounding box center [109, 486] width 17 height 6
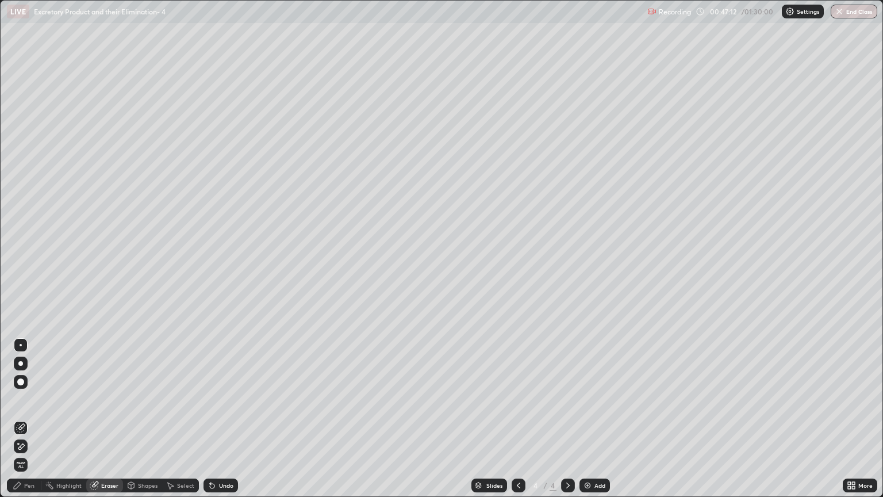
click at [24, 424] on icon at bounding box center [20, 427] width 7 height 7
click at [26, 424] on div "Pen" at bounding box center [29, 486] width 10 height 6
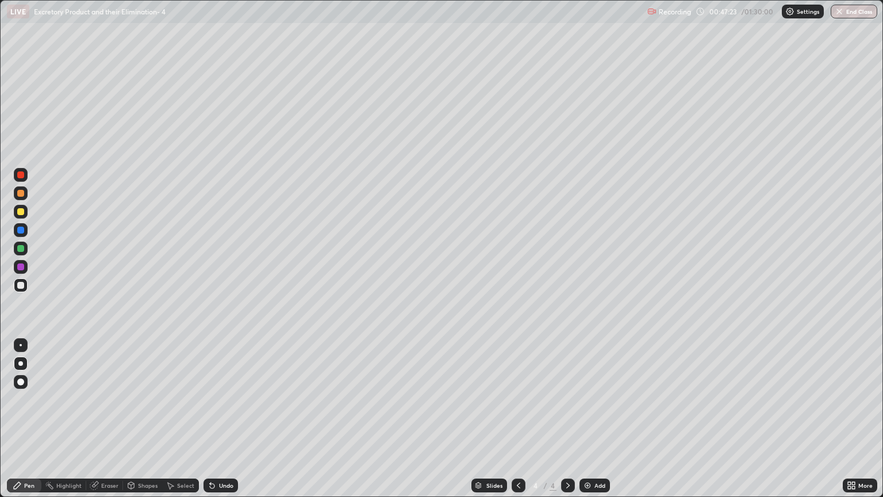
click at [22, 194] on div at bounding box center [20, 193] width 7 height 7
click at [24, 285] on div at bounding box center [20, 285] width 7 height 7
click at [146, 424] on div "Shapes" at bounding box center [148, 486] width 20 height 6
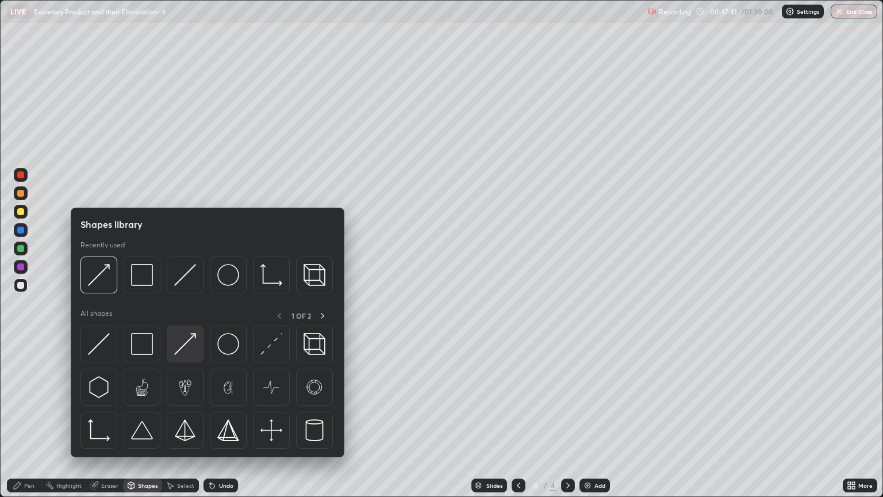
click at [190, 349] on img at bounding box center [185, 344] width 22 height 22
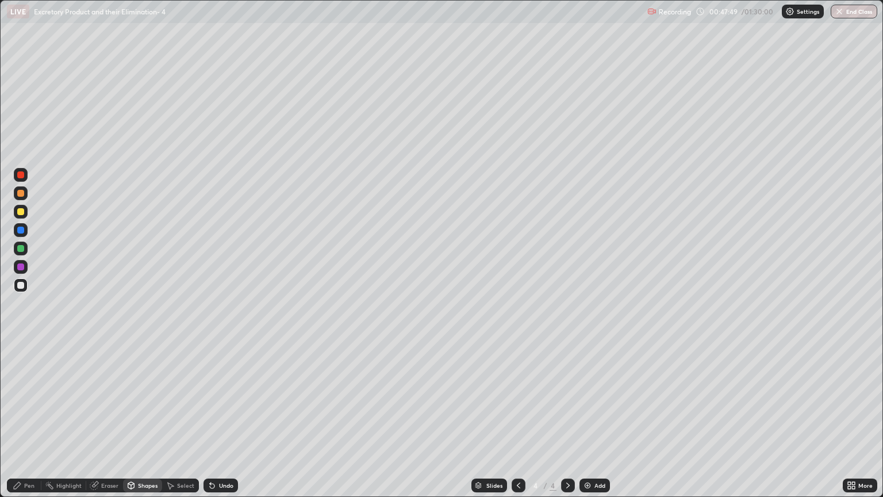
click at [21, 270] on div at bounding box center [20, 266] width 7 height 7
click at [105, 424] on div "Eraser" at bounding box center [109, 486] width 17 height 6
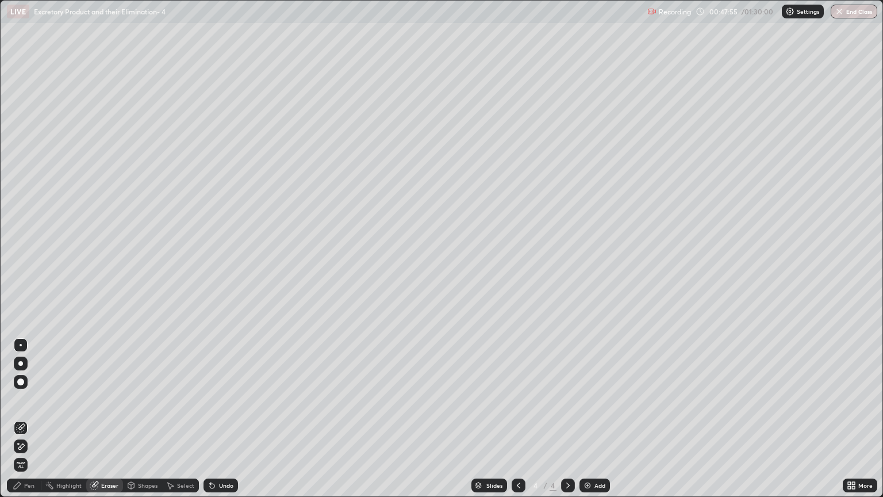
click at [23, 424] on icon at bounding box center [20, 447] width 9 height 10
click at [25, 424] on div "Pen" at bounding box center [29, 486] width 10 height 6
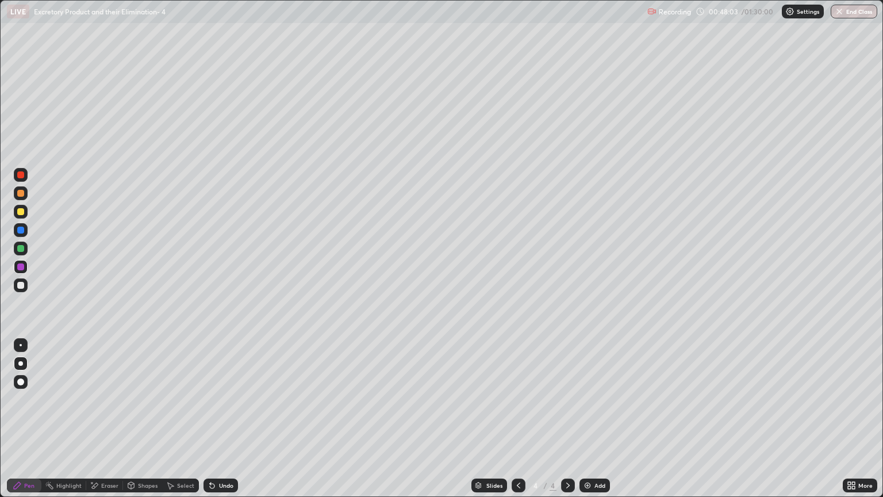
click at [21, 345] on div at bounding box center [21, 345] width 2 height 2
click at [21, 251] on div at bounding box center [20, 248] width 7 height 7
click at [29, 424] on div "Pen" at bounding box center [29, 486] width 10 height 6
click at [20, 269] on div at bounding box center [20, 266] width 7 height 7
click at [144, 424] on div "Shapes" at bounding box center [148, 486] width 20 height 6
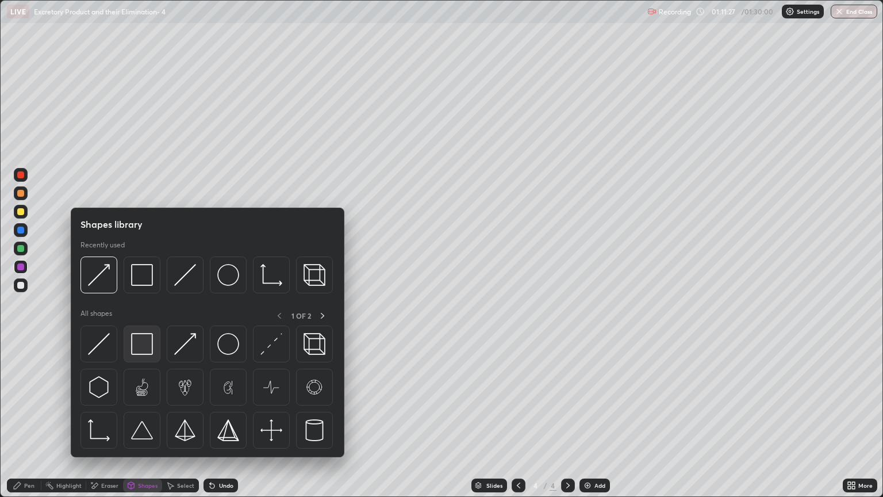
click at [143, 349] on img at bounding box center [142, 344] width 22 height 22
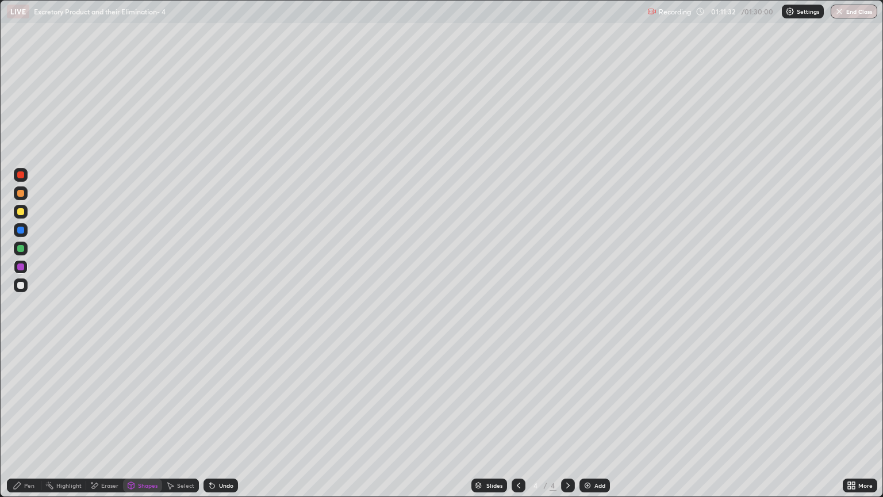
click at [147, 424] on div "Shapes" at bounding box center [148, 486] width 20 height 6
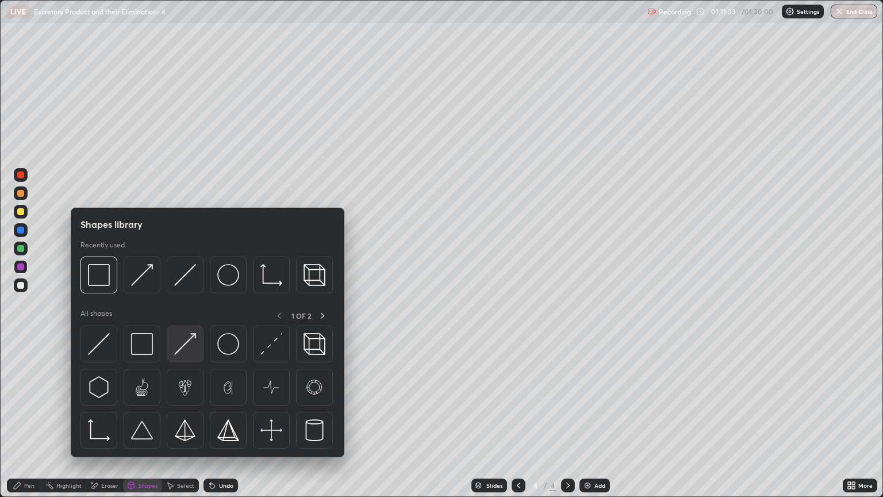
click at [185, 348] on img at bounding box center [185, 344] width 22 height 22
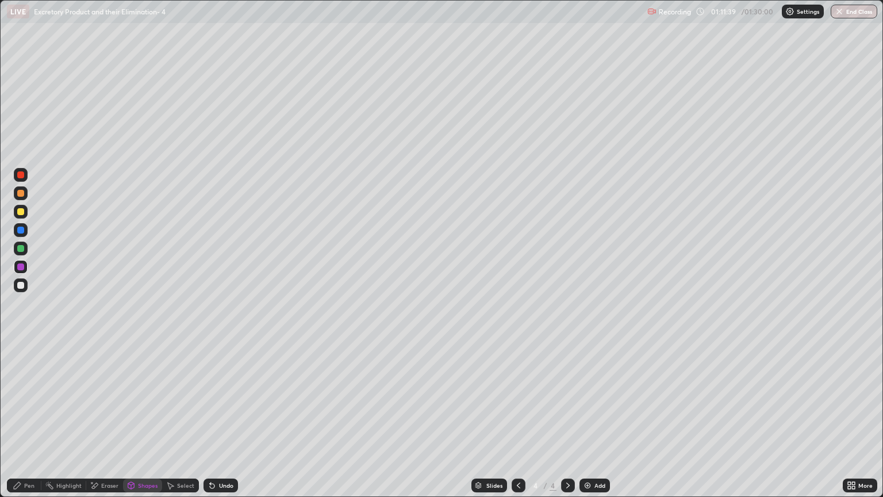
click at [22, 253] on div at bounding box center [21, 249] width 14 height 14
click at [147, 424] on div "Shapes" at bounding box center [148, 486] width 20 height 6
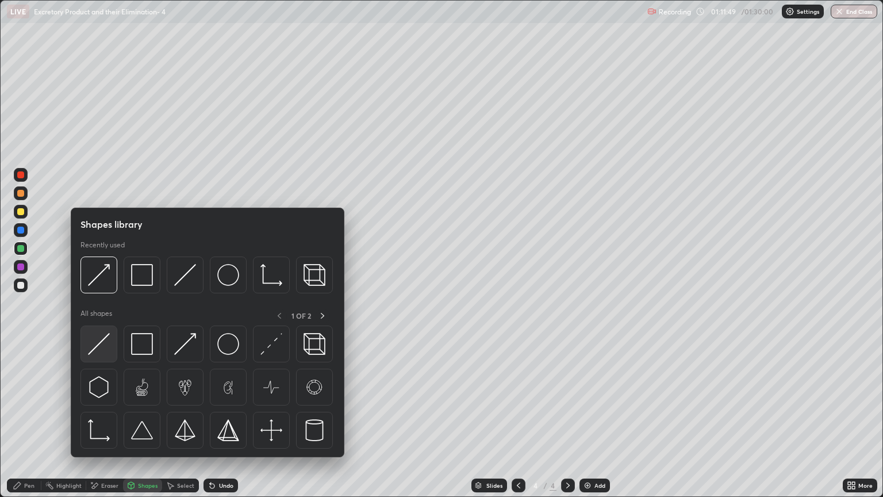
click at [109, 351] on img at bounding box center [99, 344] width 22 height 22
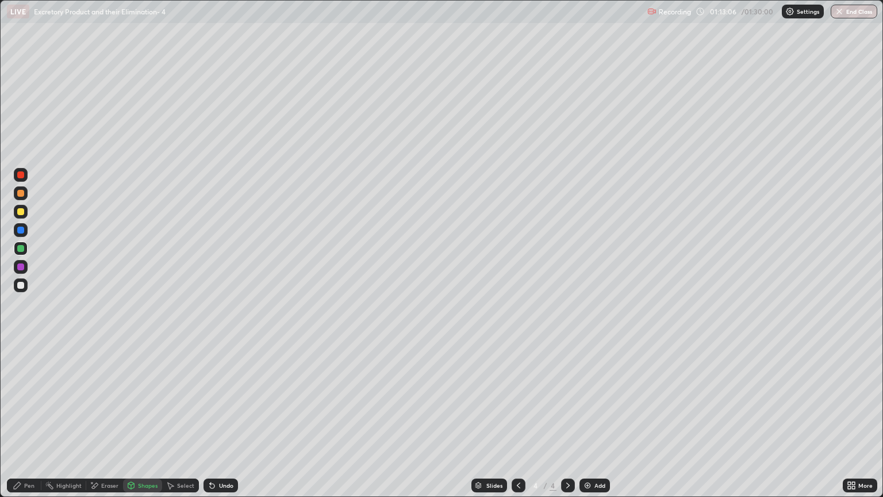
click at [568, 424] on icon at bounding box center [568, 485] width 9 height 9
click at [585, 424] on img at bounding box center [587, 485] width 9 height 9
click at [34, 424] on div "Pen" at bounding box center [24, 486] width 35 height 14
click at [21, 194] on div at bounding box center [20, 193] width 7 height 7
click at [21, 363] on div at bounding box center [20, 363] width 5 height 5
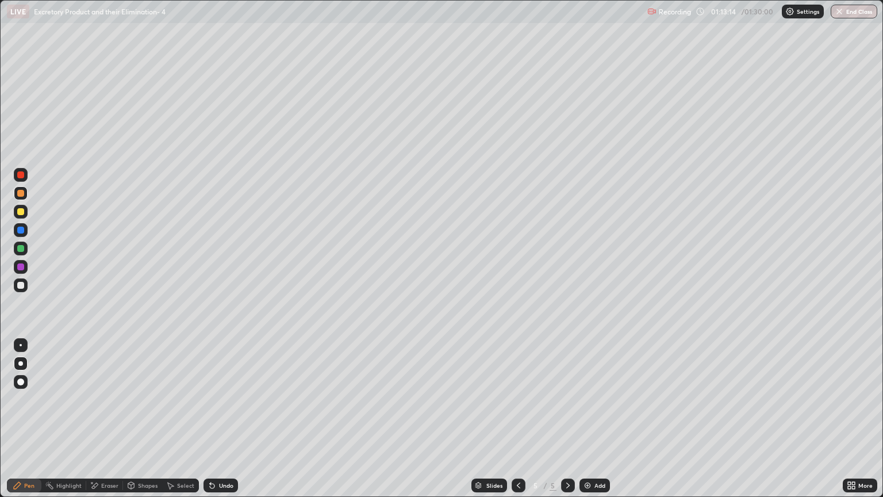
click at [23, 214] on div at bounding box center [20, 211] width 7 height 7
click at [141, 424] on div "Shapes" at bounding box center [148, 486] width 20 height 6
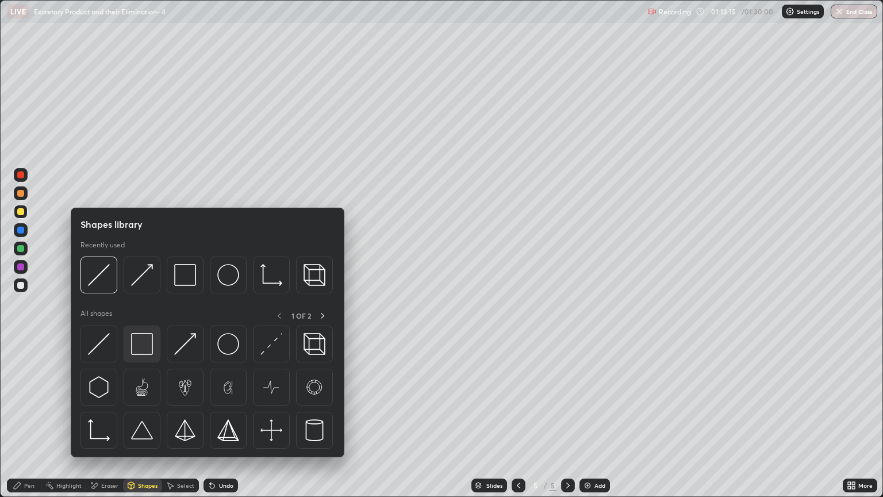
click at [145, 347] on img at bounding box center [142, 344] width 22 height 22
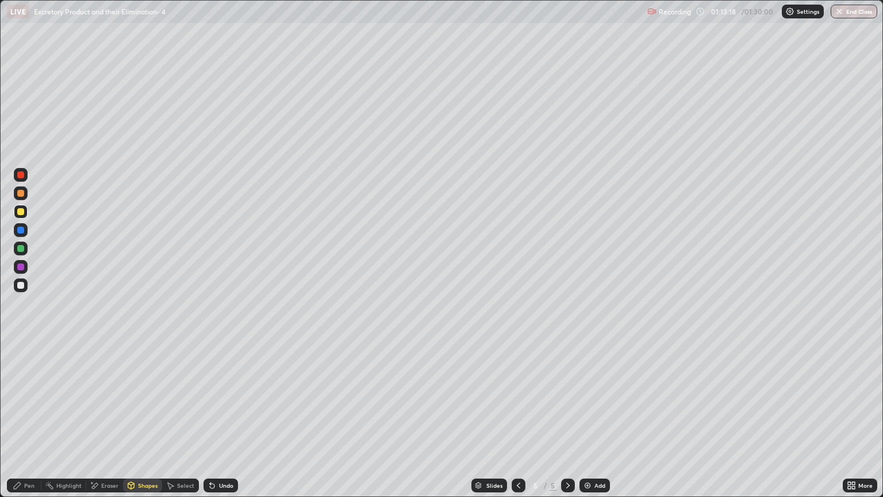
click at [141, 424] on div "Shapes" at bounding box center [142, 486] width 39 height 14
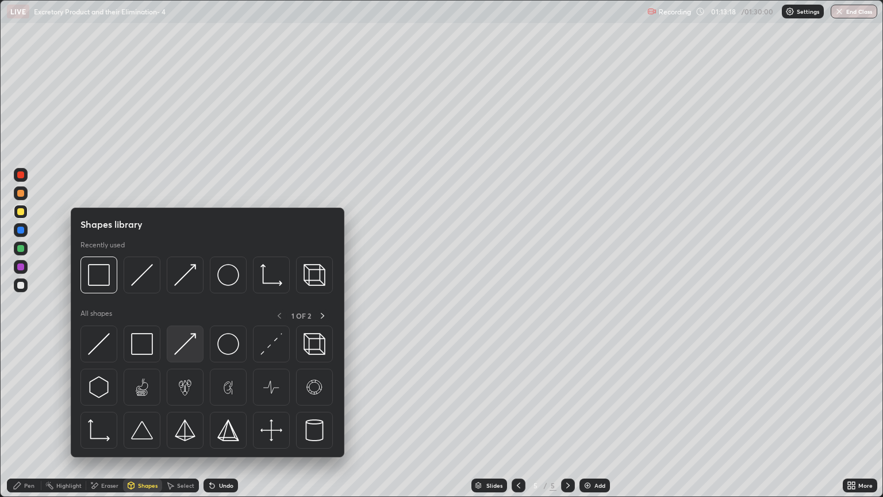
click at [191, 349] on img at bounding box center [185, 344] width 22 height 22
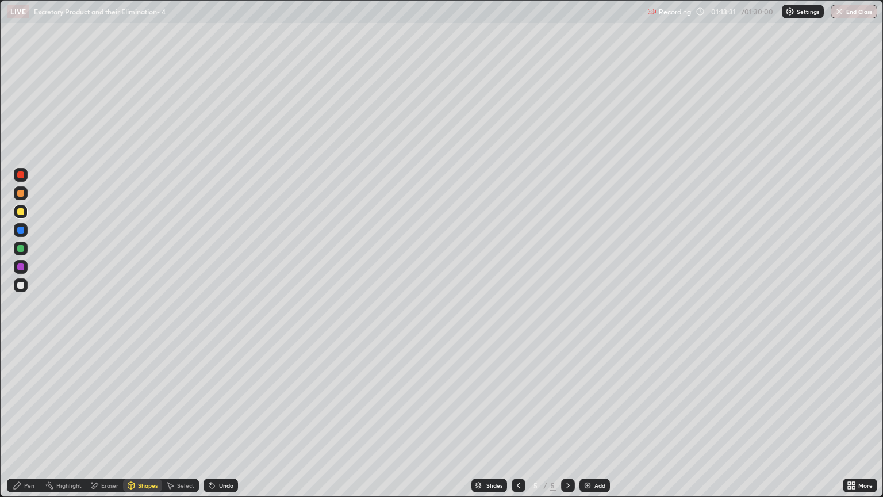
click at [31, 424] on div "Pen" at bounding box center [29, 486] width 10 height 6
click at [22, 288] on div at bounding box center [20, 285] width 7 height 7
click at [145, 424] on div "Shapes" at bounding box center [148, 486] width 20 height 6
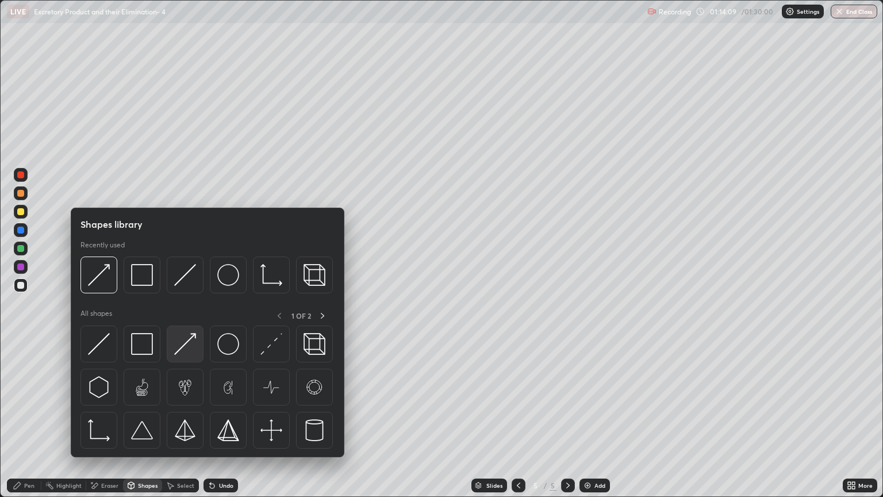
click at [189, 346] on img at bounding box center [185, 344] width 22 height 22
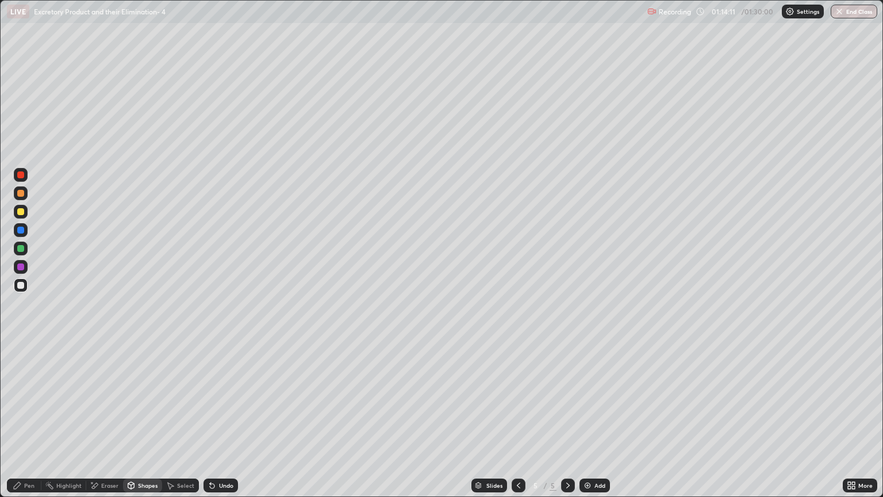
click at [35, 424] on div "Pen" at bounding box center [24, 486] width 35 height 14
click at [33, 424] on div "Pen" at bounding box center [29, 486] width 10 height 6
click at [21, 212] on div at bounding box center [20, 211] width 7 height 7
click at [155, 424] on div "Shapes" at bounding box center [148, 486] width 20 height 6
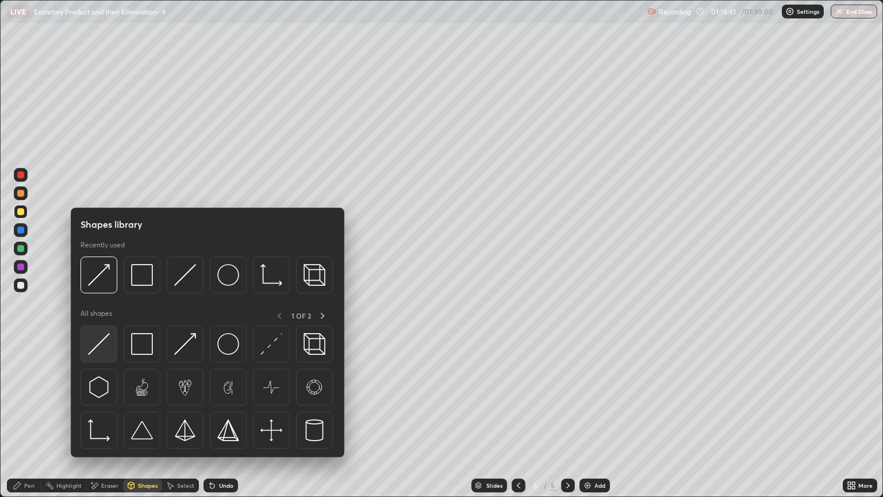
click at [106, 350] on img at bounding box center [99, 344] width 22 height 22
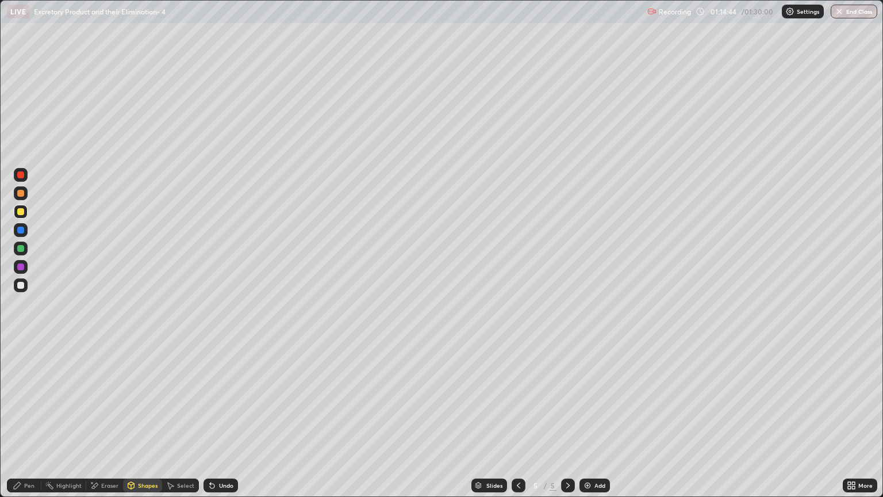
click at [34, 424] on div "Pen" at bounding box center [29, 486] width 10 height 6
click at [147, 424] on div "Shapes" at bounding box center [148, 486] width 20 height 6
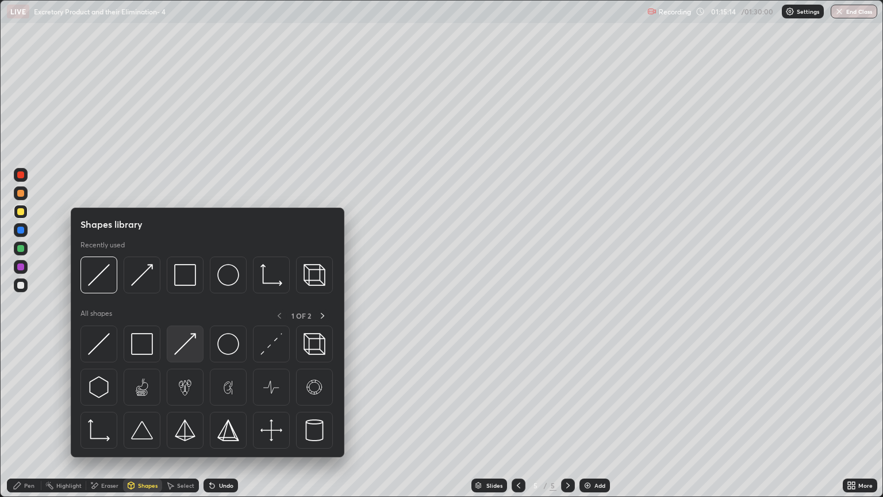
click at [190, 349] on img at bounding box center [185, 344] width 22 height 22
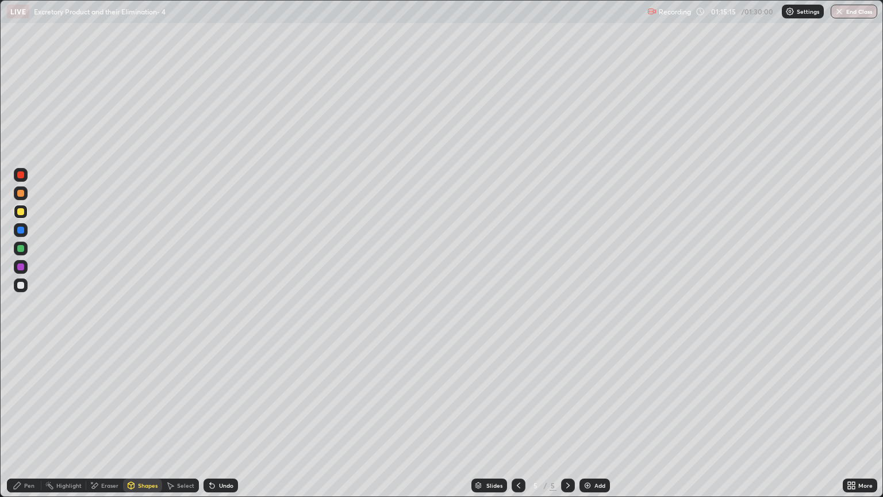
click at [21, 212] on div at bounding box center [20, 211] width 7 height 7
click at [25, 424] on div "Pen" at bounding box center [24, 486] width 35 height 14
click at [32, 424] on div "Pen" at bounding box center [29, 486] width 10 height 6
click at [110, 424] on div "Eraser" at bounding box center [109, 486] width 17 height 6
click at [114, 424] on div "Eraser" at bounding box center [104, 486] width 37 height 14
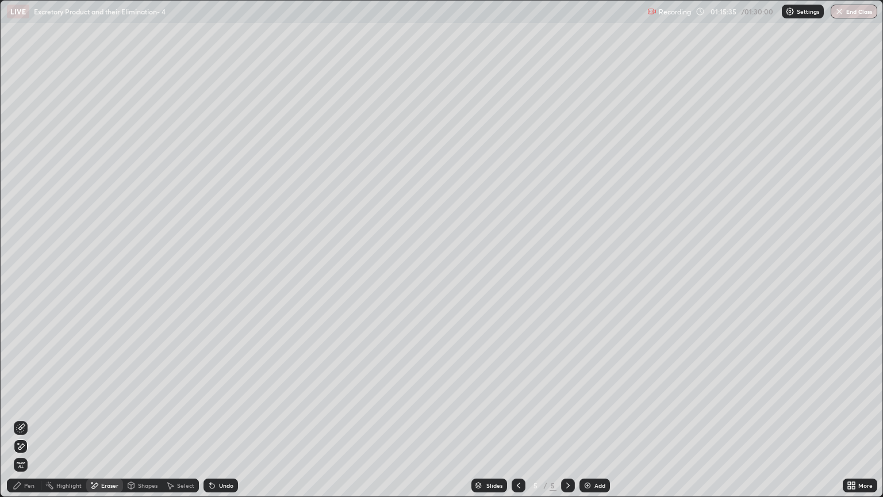
click at [29, 424] on div "Pen" at bounding box center [29, 486] width 10 height 6
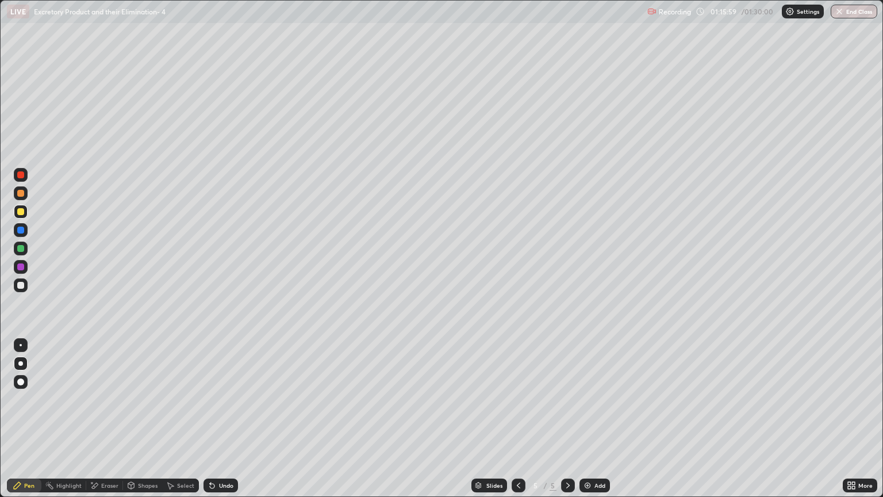
click at [22, 249] on div at bounding box center [20, 248] width 7 height 7
click at [21, 212] on div at bounding box center [20, 211] width 7 height 7
click at [21, 269] on div at bounding box center [20, 266] width 7 height 7
click at [152, 424] on div "Shapes" at bounding box center [148, 486] width 20 height 6
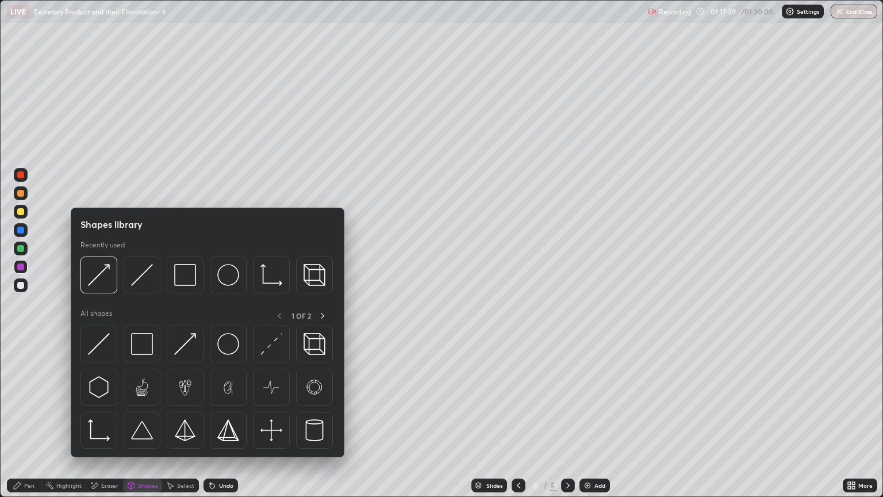
click at [23, 286] on div at bounding box center [20, 285] width 7 height 7
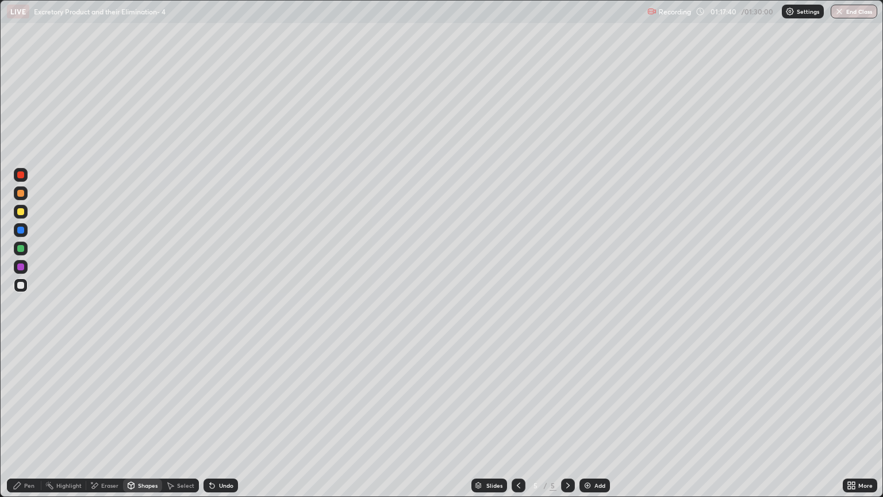
click at [145, 424] on div "Shapes" at bounding box center [148, 486] width 20 height 6
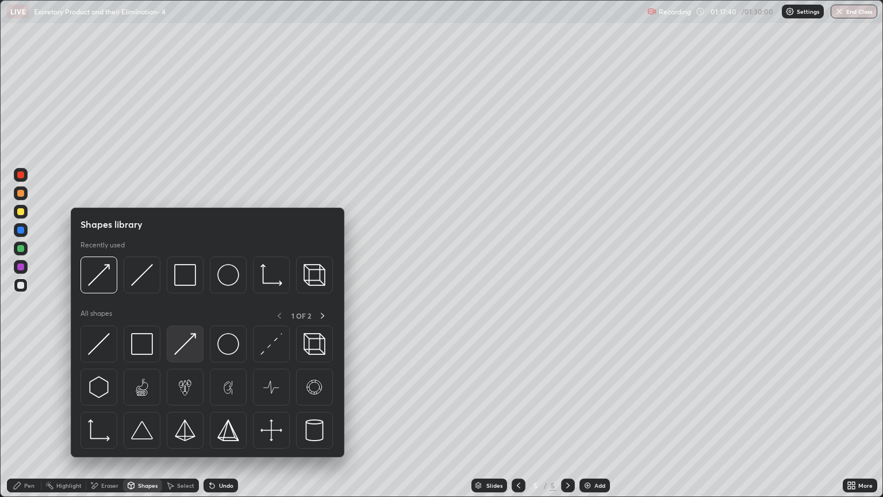
click at [183, 344] on img at bounding box center [185, 344] width 22 height 22
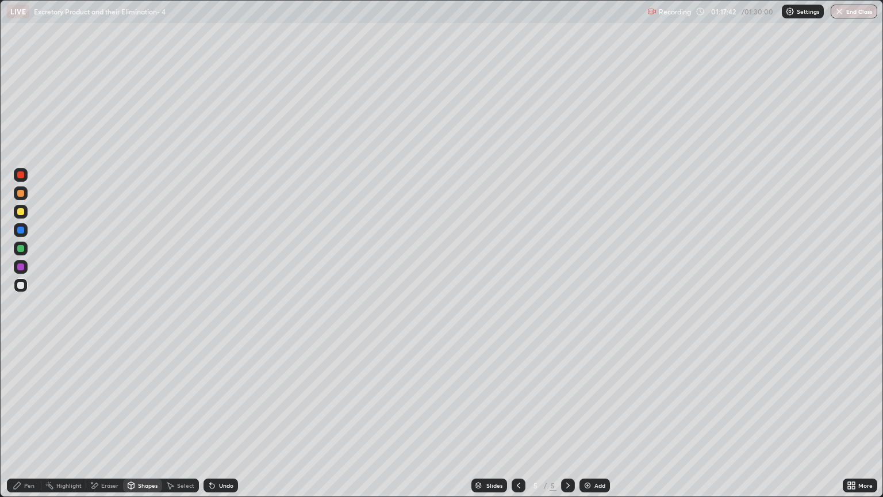
click at [33, 424] on div "Pen" at bounding box center [29, 486] width 10 height 6
click at [32, 424] on div "Pen" at bounding box center [29, 486] width 10 height 6
click at [21, 213] on div at bounding box center [20, 211] width 7 height 7
click at [21, 212] on div at bounding box center [20, 211] width 7 height 7
click at [32, 424] on div "Pen" at bounding box center [29, 486] width 10 height 6
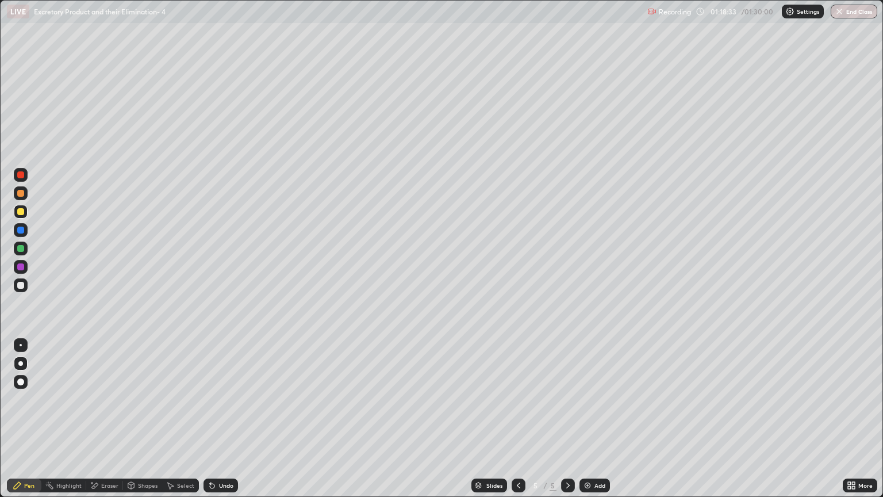
click at [518, 424] on icon at bounding box center [518, 485] width 9 height 9
click at [566, 424] on icon at bounding box center [568, 485] width 9 height 9
click at [106, 424] on div "Eraser" at bounding box center [109, 486] width 17 height 6
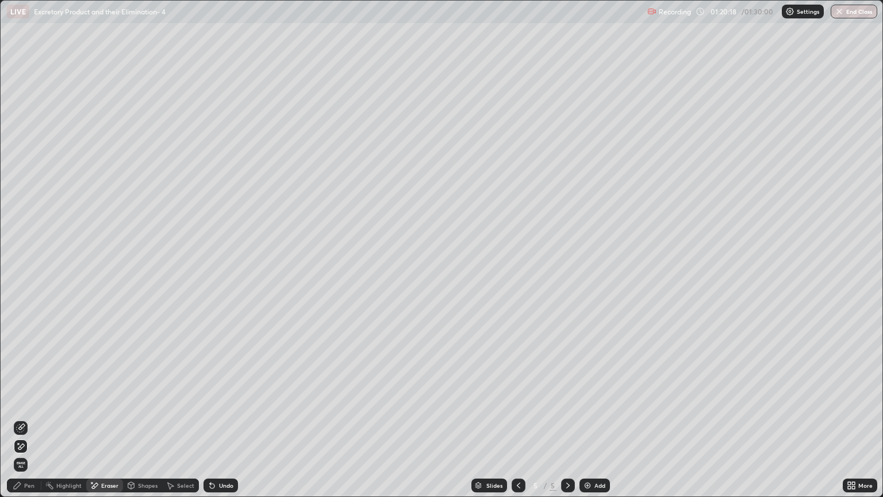
click at [27, 424] on div "Pen" at bounding box center [29, 486] width 10 height 6
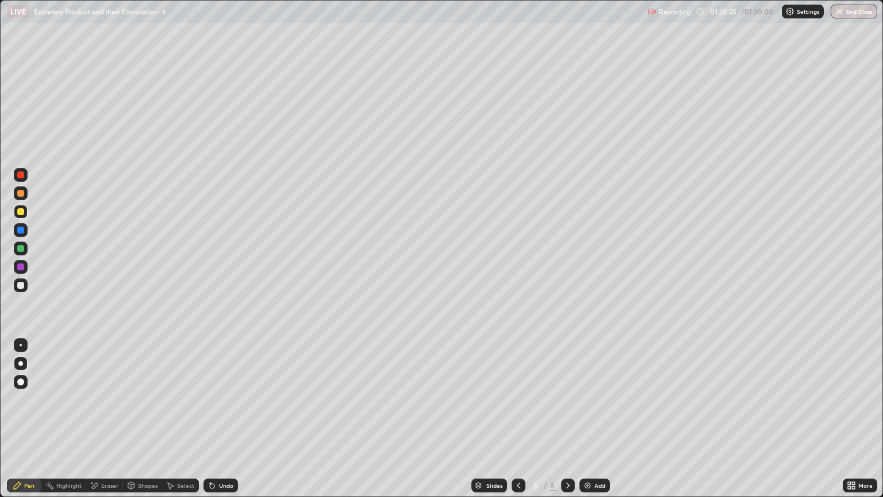
click at [140, 424] on div "Shapes" at bounding box center [148, 486] width 20 height 6
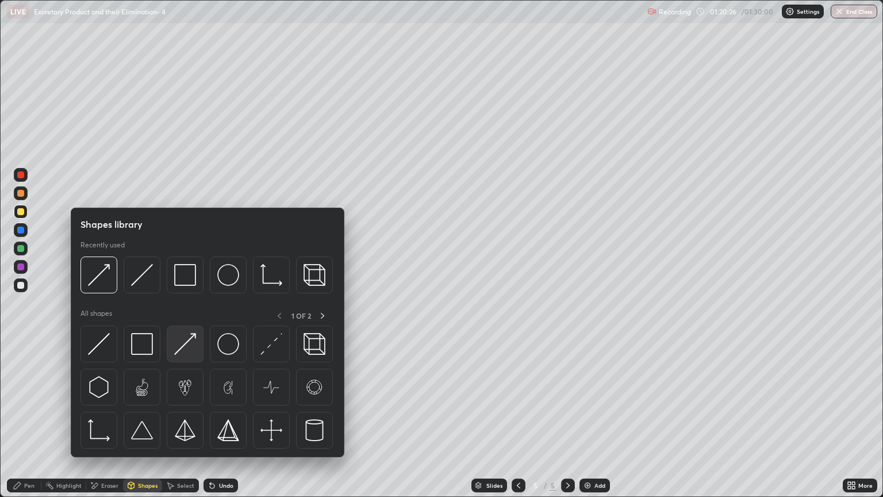
click at [182, 346] on img at bounding box center [185, 344] width 22 height 22
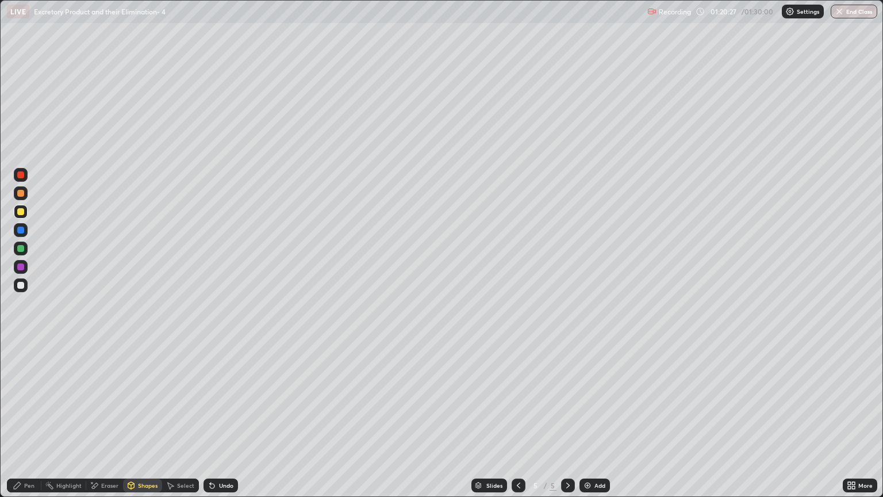
click at [21, 289] on div at bounding box center [21, 285] width 14 height 14
click at [26, 424] on div "Pen" at bounding box center [24, 486] width 35 height 14
click at [29, 424] on div "Pen" at bounding box center [24, 486] width 35 height 14
click at [20, 247] on div at bounding box center [20, 248] width 7 height 7
click at [23, 285] on div at bounding box center [20, 285] width 7 height 7
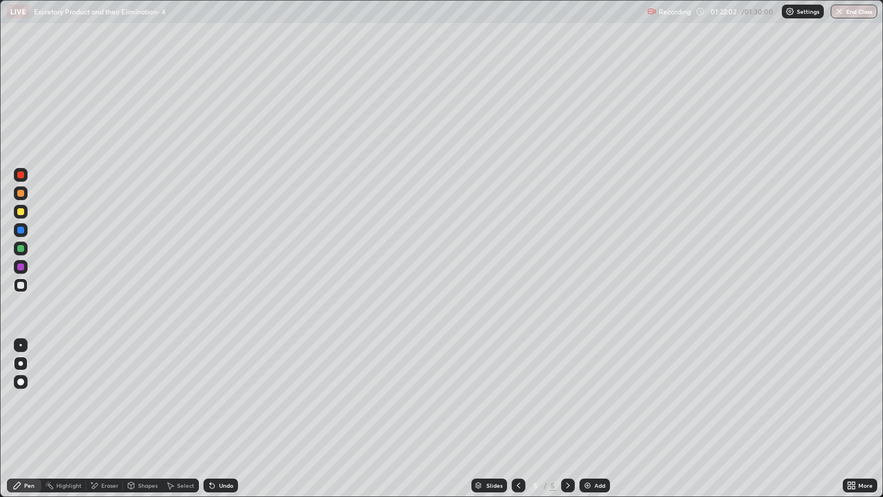
click at [24, 213] on div at bounding box center [20, 211] width 7 height 7
click at [144, 424] on div "Shapes" at bounding box center [148, 486] width 20 height 6
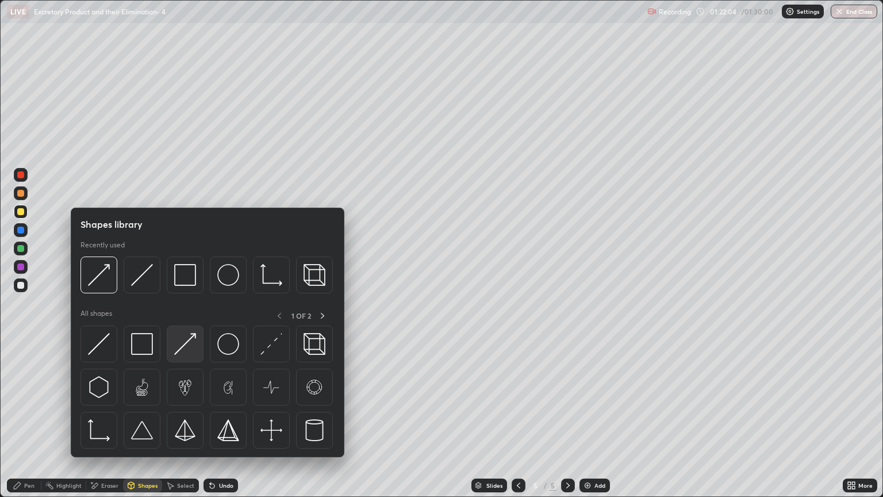
click at [189, 346] on img at bounding box center [185, 344] width 22 height 22
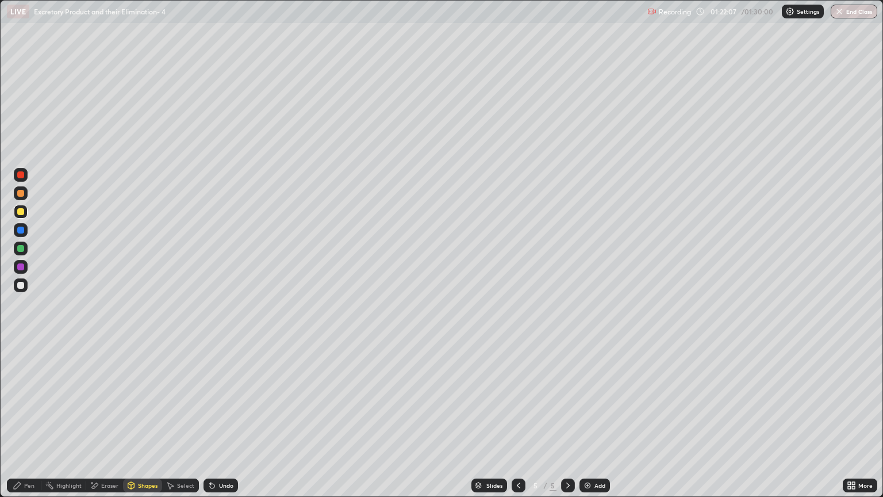
click at [23, 177] on div at bounding box center [20, 174] width 7 height 7
click at [105, 424] on div "Eraser" at bounding box center [104, 486] width 37 height 14
click at [24, 424] on icon at bounding box center [20, 427] width 9 height 9
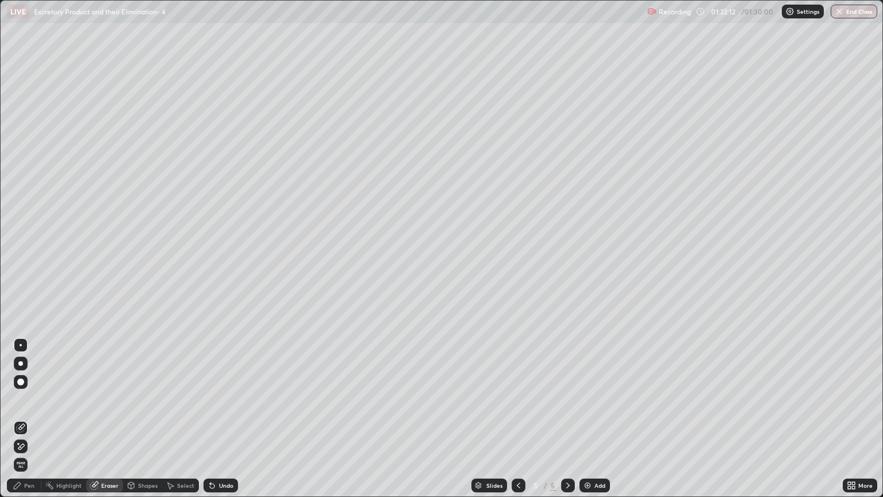
click at [18, 424] on icon at bounding box center [18, 443] width 1 height 1
click at [141, 424] on div "Shapes" at bounding box center [148, 486] width 20 height 6
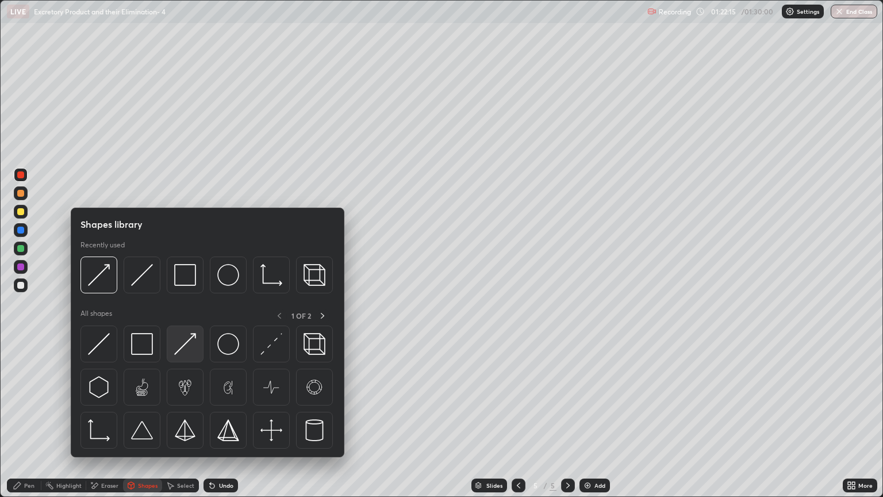
click at [188, 350] on img at bounding box center [185, 344] width 22 height 22
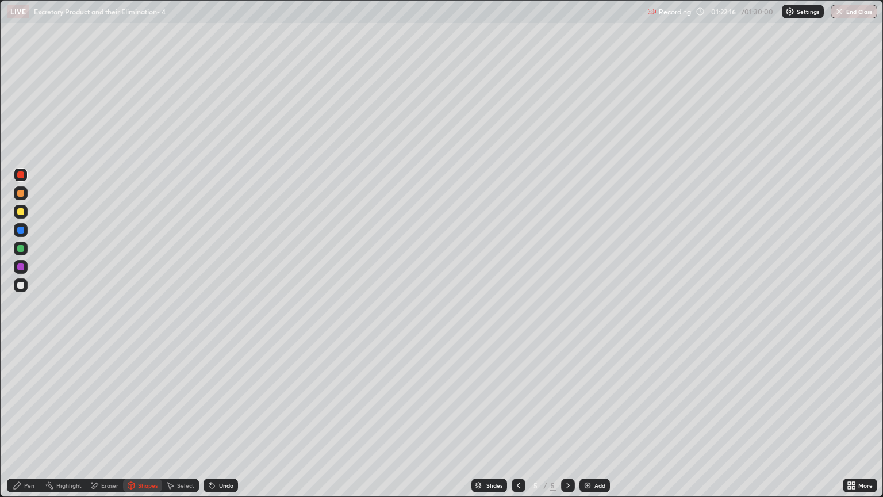
click at [21, 212] on div at bounding box center [20, 211] width 7 height 7
click at [22, 174] on div at bounding box center [20, 174] width 7 height 7
click at [30, 424] on div "Pen" at bounding box center [29, 486] width 10 height 6
click at [21, 248] on div at bounding box center [20, 248] width 7 height 7
click at [21, 285] on div at bounding box center [20, 285] width 7 height 7
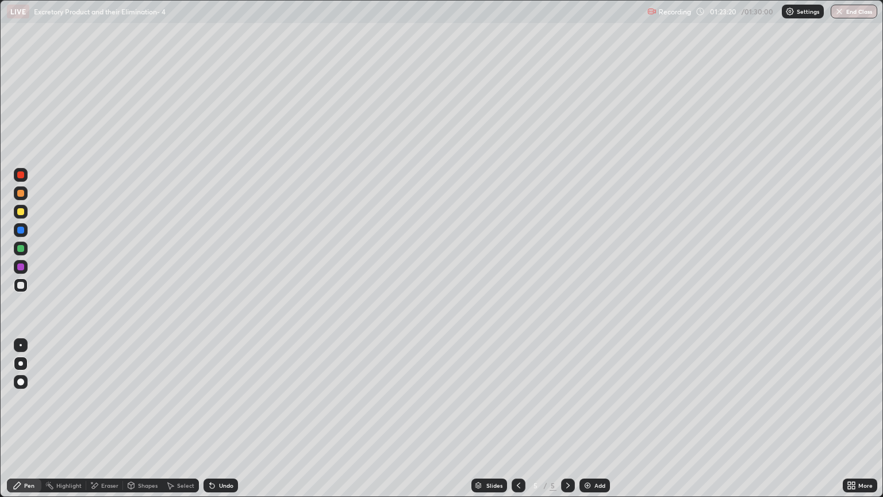
click at [21, 212] on div at bounding box center [20, 211] width 7 height 7
click at [22, 249] on div at bounding box center [20, 248] width 7 height 7
click at [25, 287] on div at bounding box center [21, 285] width 14 height 14
click at [22, 193] on div at bounding box center [20, 193] width 7 height 7
click at [21, 212] on div at bounding box center [20, 211] width 7 height 7
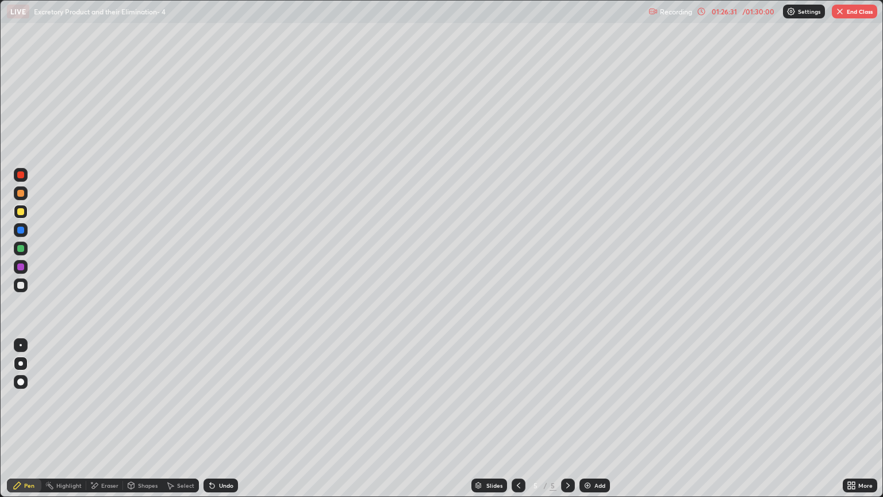
click at [18, 250] on div at bounding box center [20, 248] width 7 height 7
click at [844, 14] on img "button" at bounding box center [840, 11] width 9 height 9
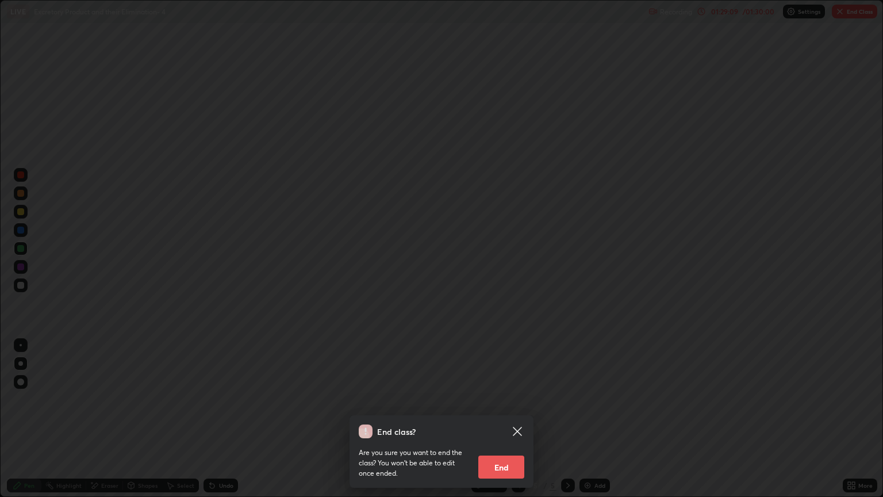
click at [748, 153] on div "End class? Are you sure you want to end the class? You won’t be able to edit on…" at bounding box center [441, 248] width 883 height 497
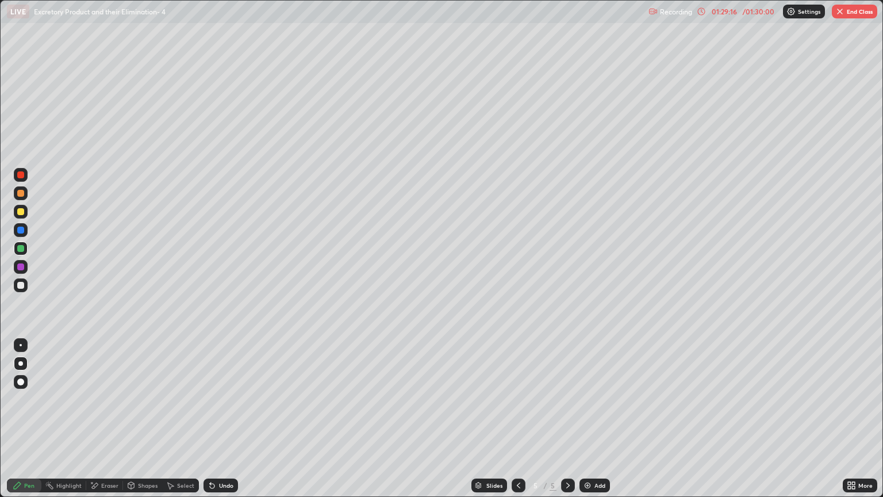
click at [838, 16] on img "button" at bounding box center [840, 11] width 9 height 9
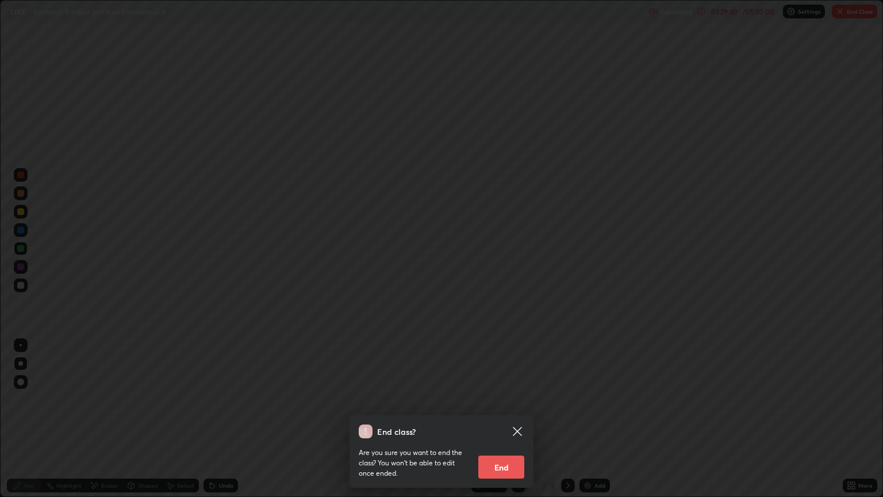
click at [479, 288] on div "End class? Are you sure you want to end the class? You won’t be able to edit on…" at bounding box center [441, 248] width 883 height 497
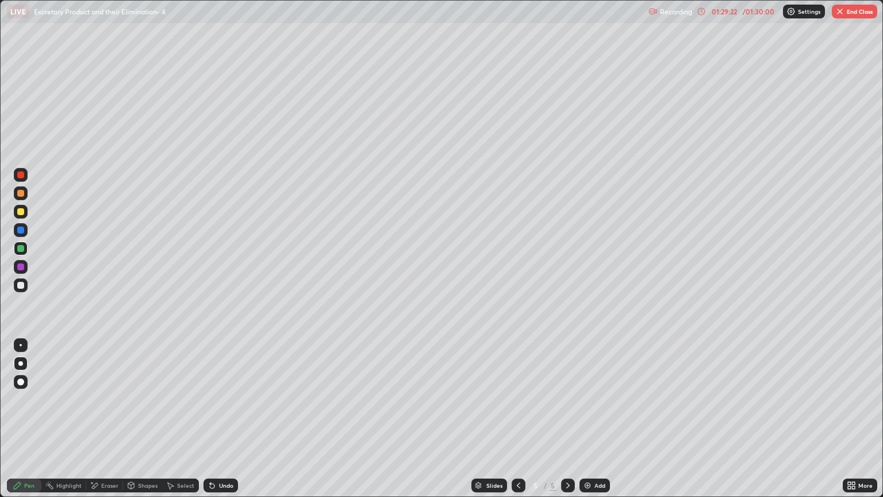
click at [516, 424] on icon at bounding box center [518, 485] width 9 height 9
click at [520, 424] on icon at bounding box center [518, 485] width 9 height 9
click at [517, 424] on icon at bounding box center [518, 486] width 3 height 6
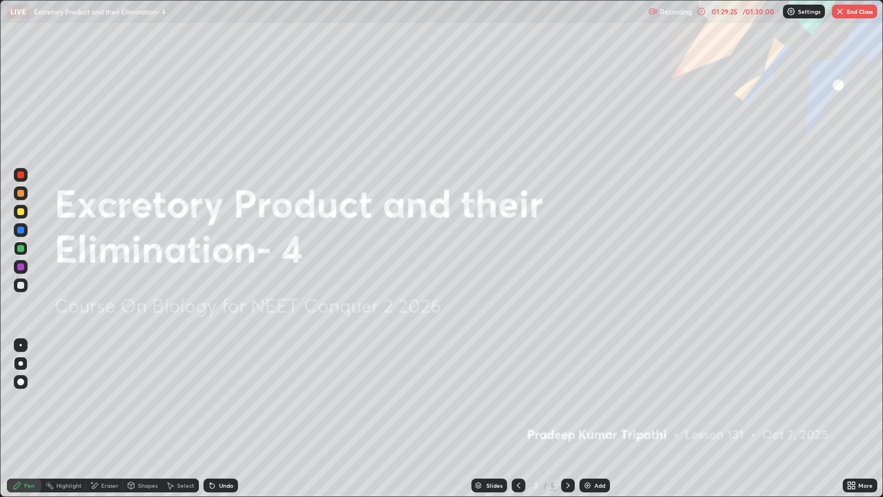
click at [564, 424] on icon at bounding box center [568, 485] width 9 height 9
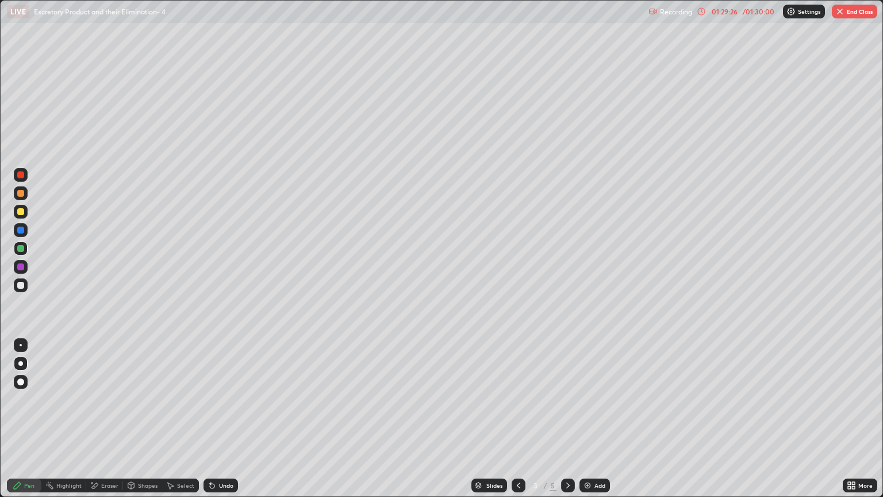
click at [565, 424] on icon at bounding box center [568, 485] width 9 height 9
click at [566, 424] on icon at bounding box center [567, 486] width 3 height 6
click at [841, 15] on img "button" at bounding box center [840, 11] width 9 height 9
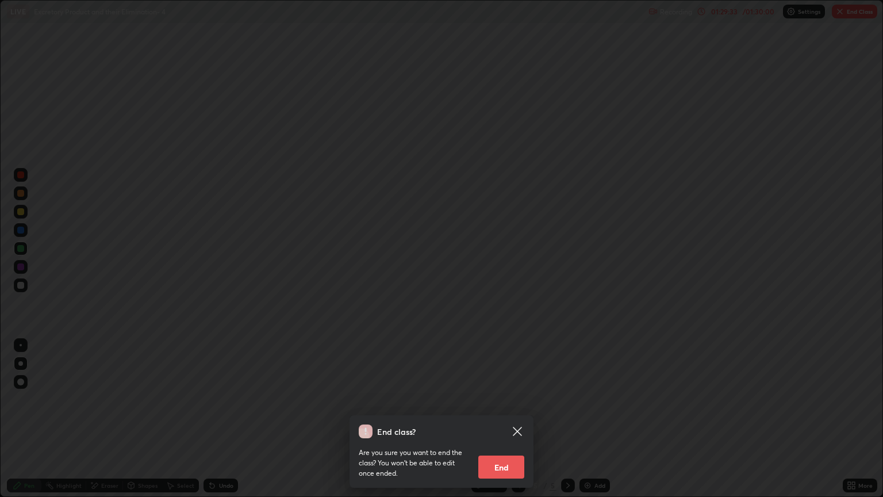
click at [511, 424] on button "End" at bounding box center [502, 466] width 46 height 23
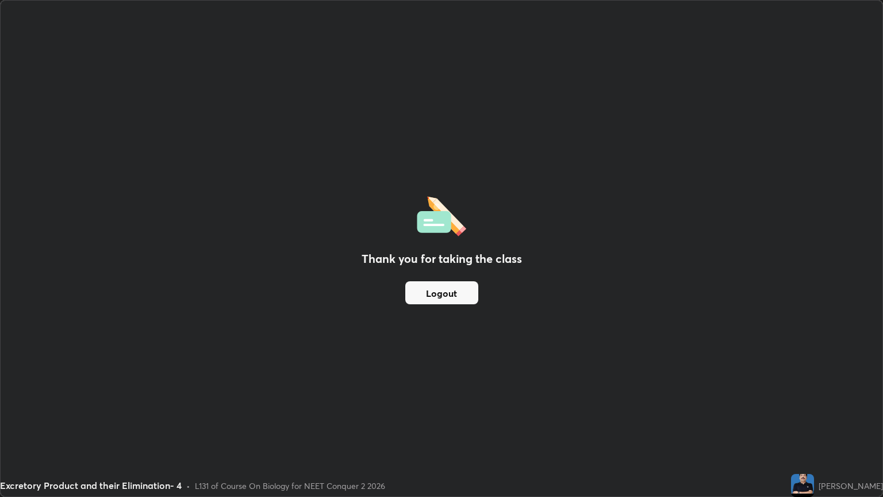
click at [452, 297] on button "Logout" at bounding box center [441, 292] width 73 height 23
click at [455, 288] on button "Logout" at bounding box center [441, 292] width 73 height 23
